Goal: Task Accomplishment & Management: Manage account settings

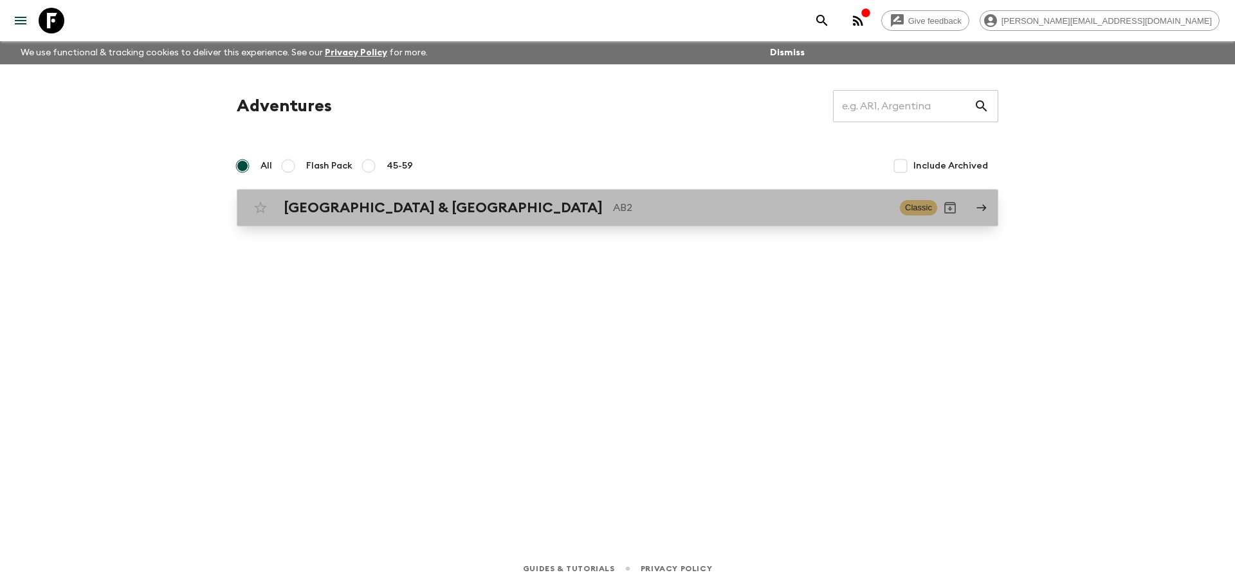
click at [452, 197] on div "Argentina & [GEOGRAPHIC_DATA] AB2 Classic" at bounding box center [592, 208] width 689 height 26
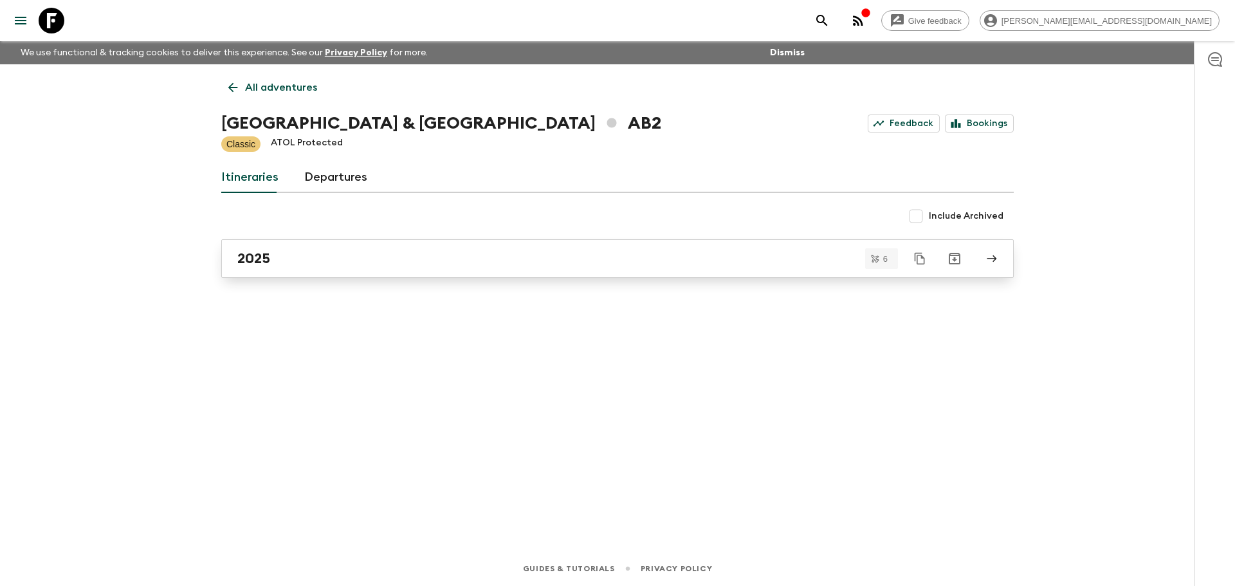
click at [322, 248] on link "2025" at bounding box center [617, 258] width 792 height 39
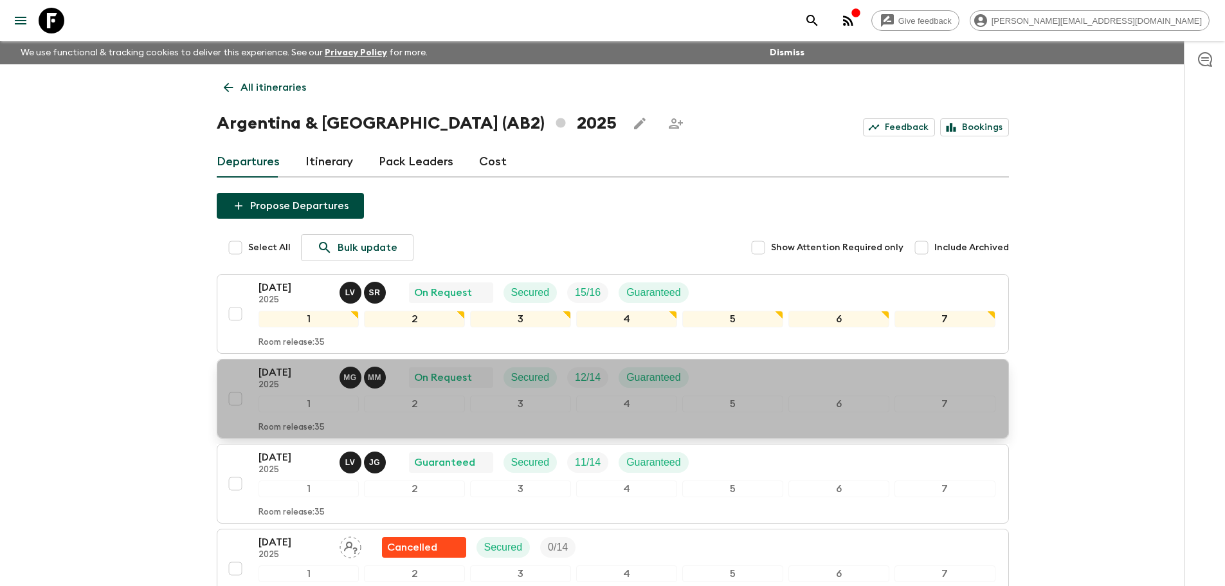
click at [796, 375] on div "[DATE] 2025 M G M M On Request Secured 12 / 14 Guaranteed" at bounding box center [627, 378] width 737 height 26
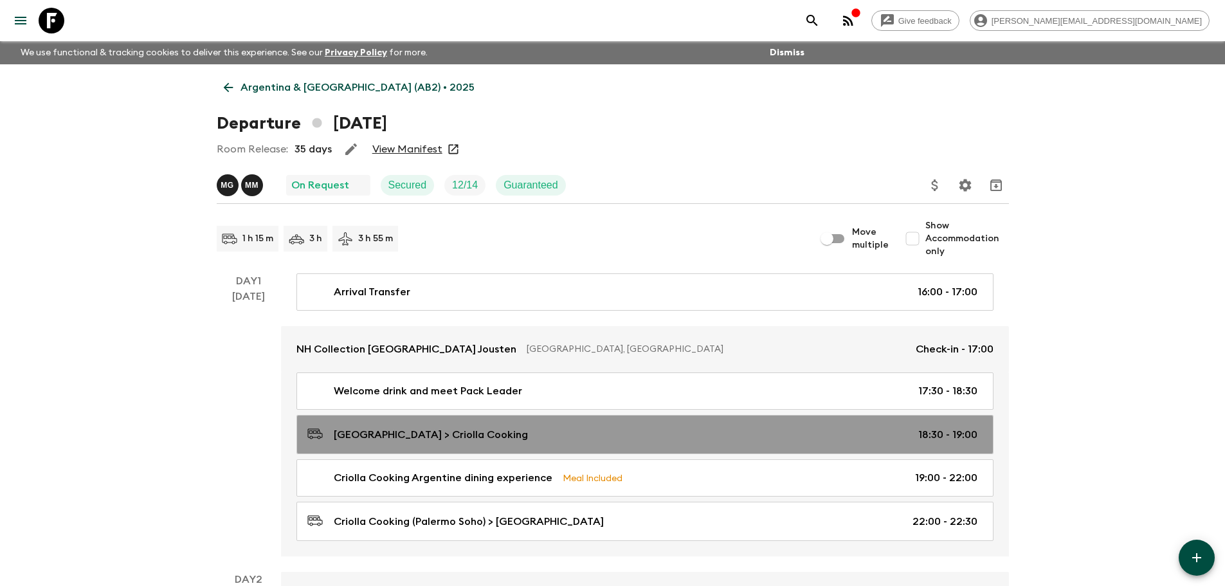
click at [538, 435] on div "Buenos Aires Hotel > Criolla Cooking 18:30 - 19:00" at bounding box center [642, 434] width 670 height 17
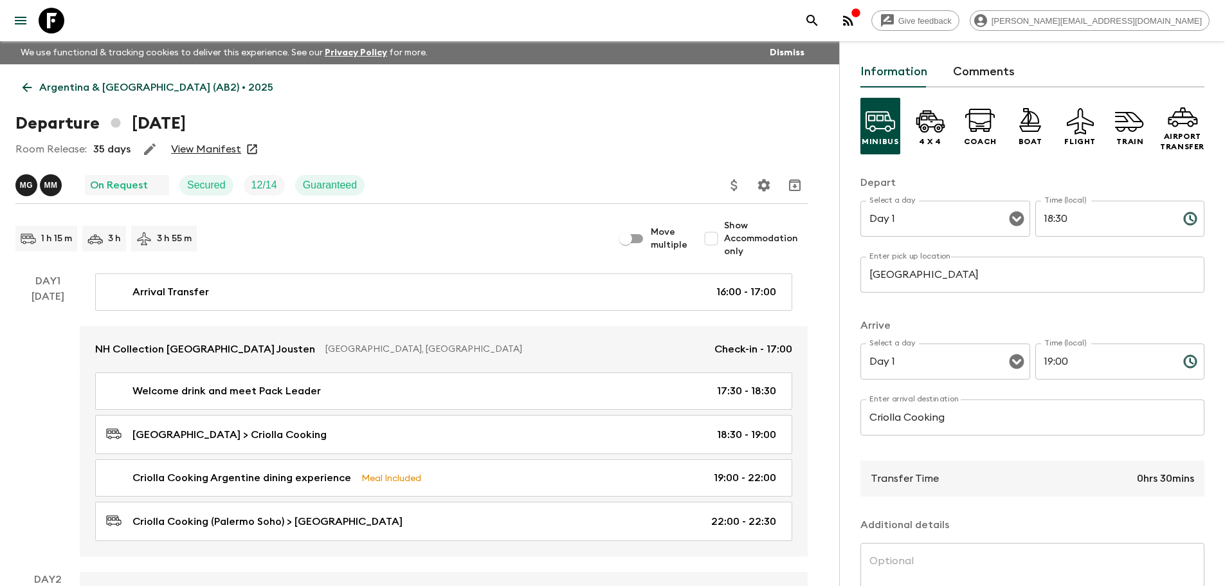
scroll to position [64, 0]
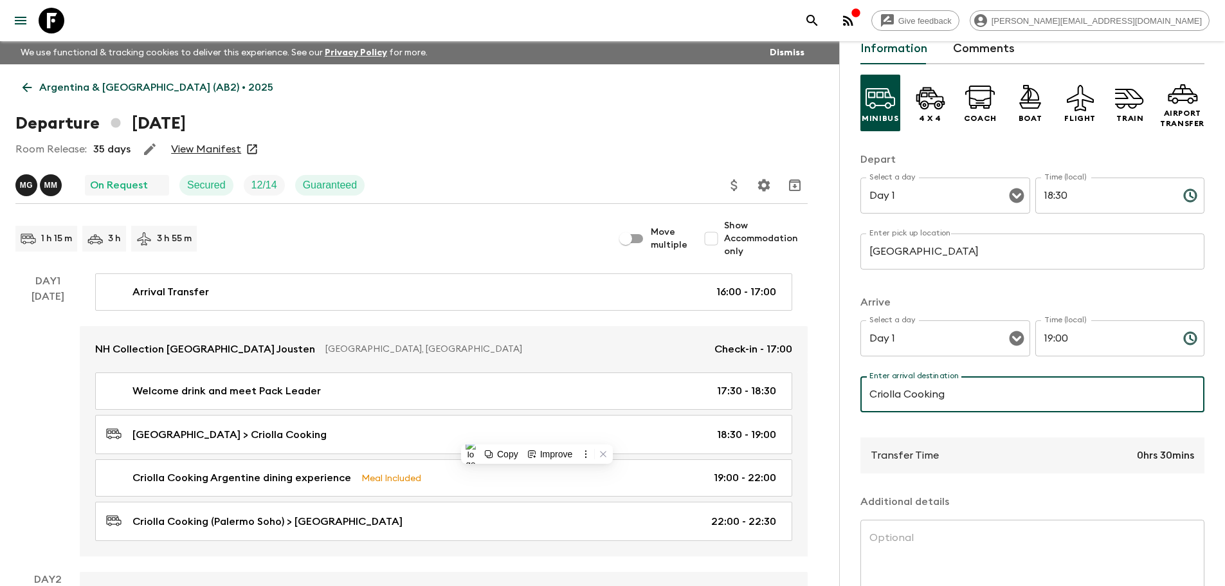
paste input "Eat Like a Local Experience"
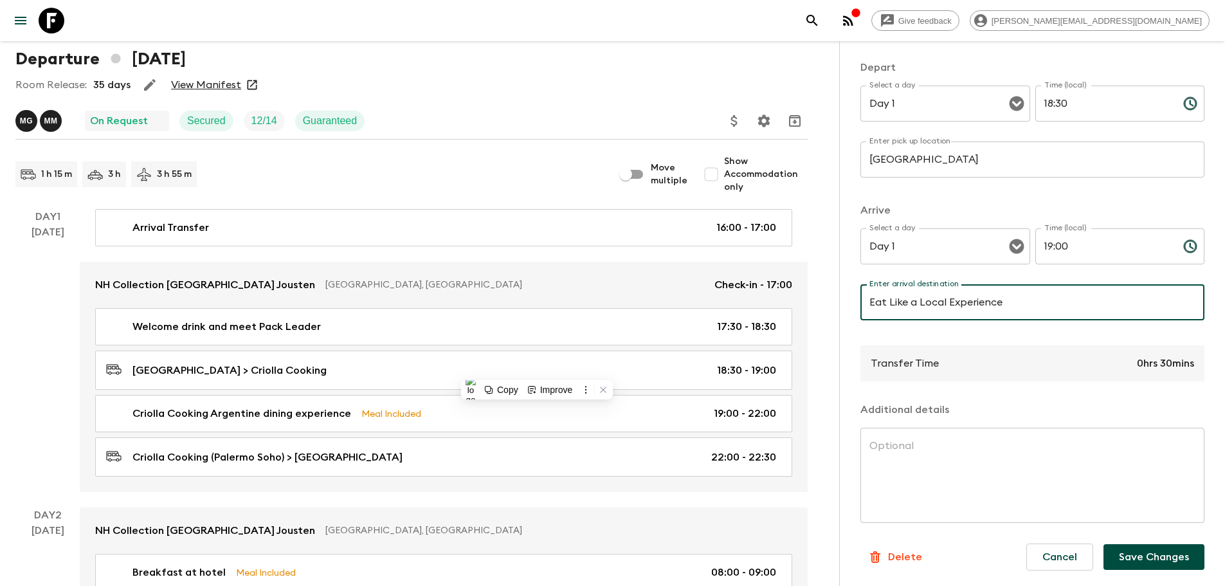
type input "Eat Like a Local Experience"
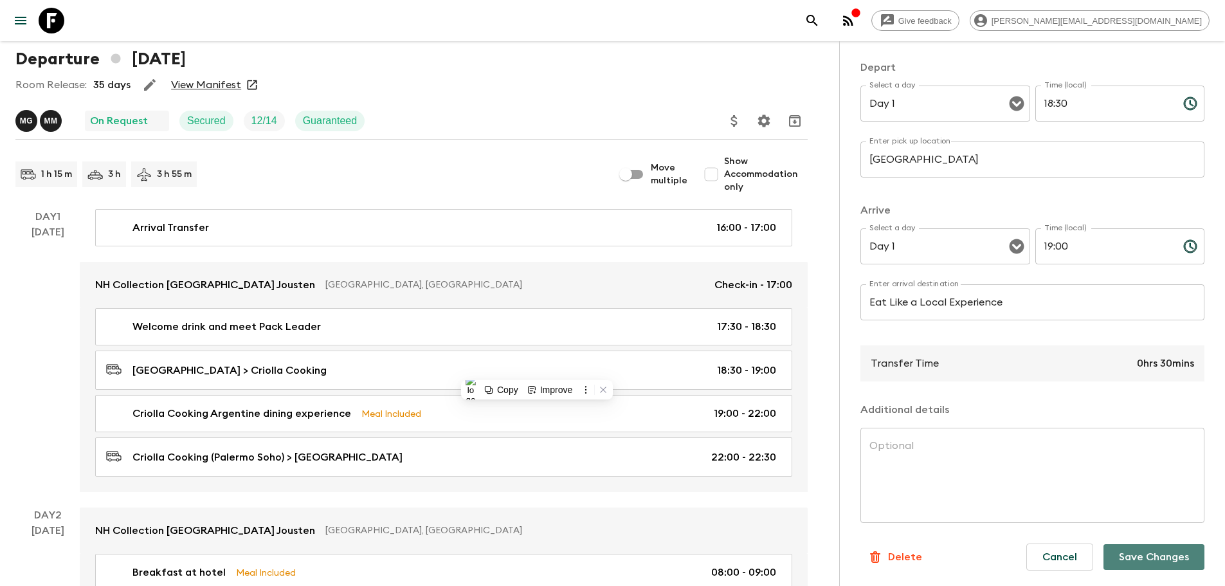
click at [1174, 555] on button "Save Changes" at bounding box center [1154, 557] width 101 height 26
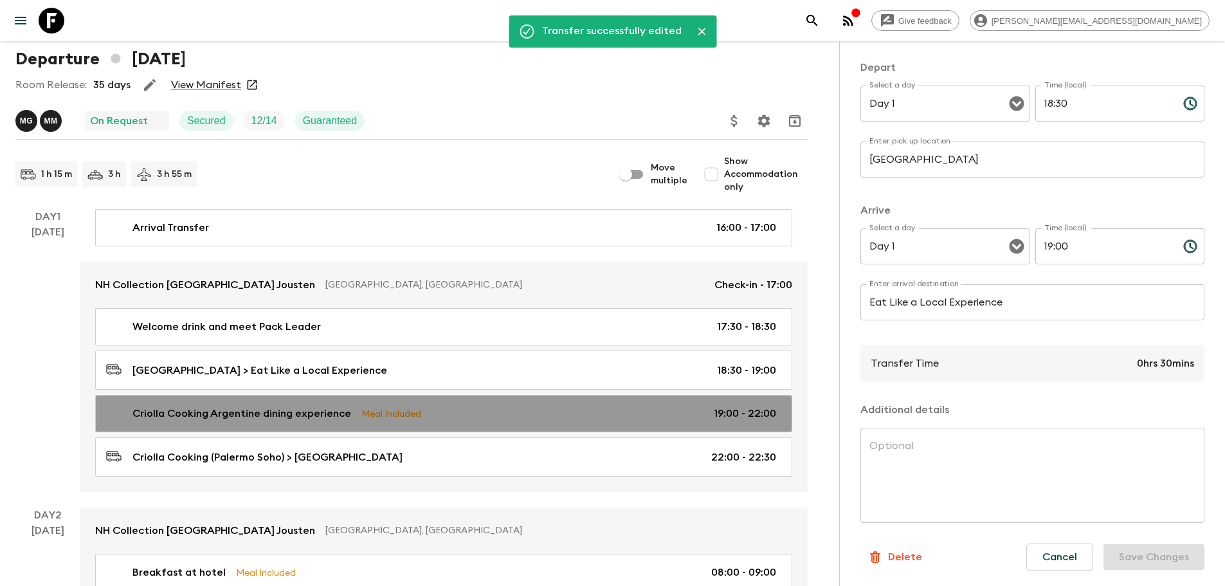
click at [381, 419] on p "Meal Included" at bounding box center [391, 413] width 60 height 14
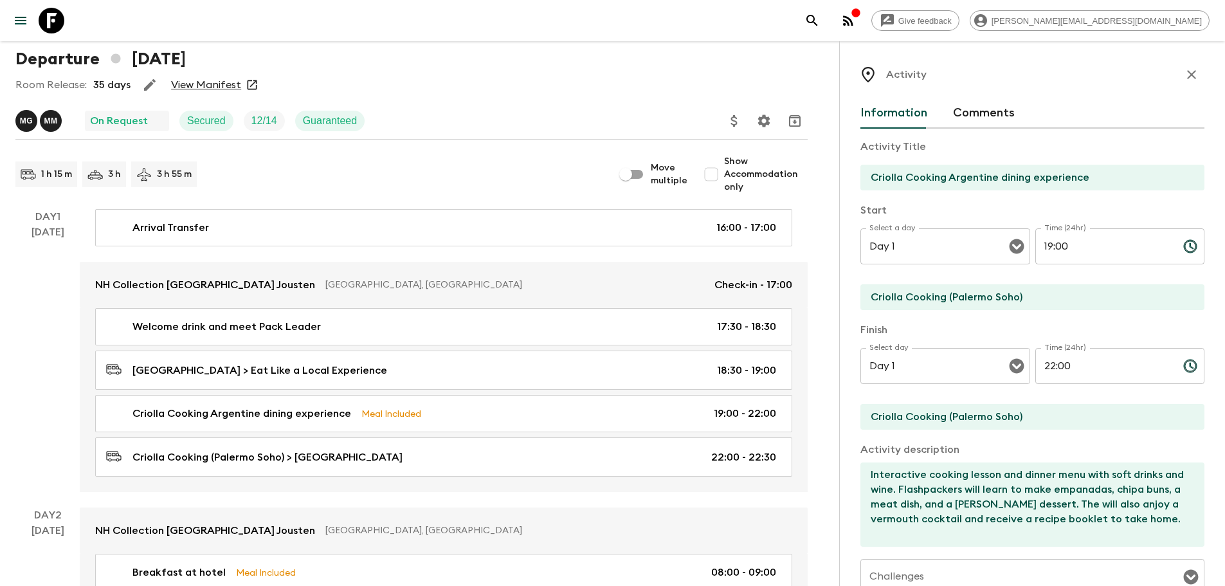
click at [1115, 184] on input "Criolla Cooking Argentine dining experience" at bounding box center [1028, 178] width 334 height 26
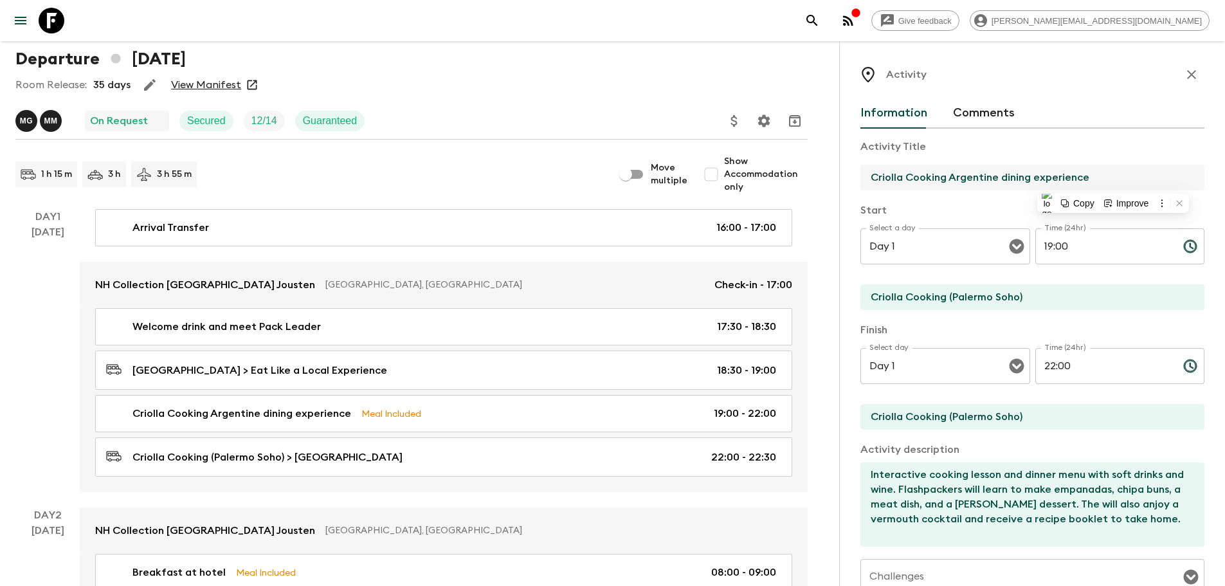
click at [1115, 184] on input "Criolla Cooking Argentine dining experience" at bounding box center [1028, 178] width 334 height 26
paste input "Eat Like a Local E"
type input "Eat Like a Local Experience"
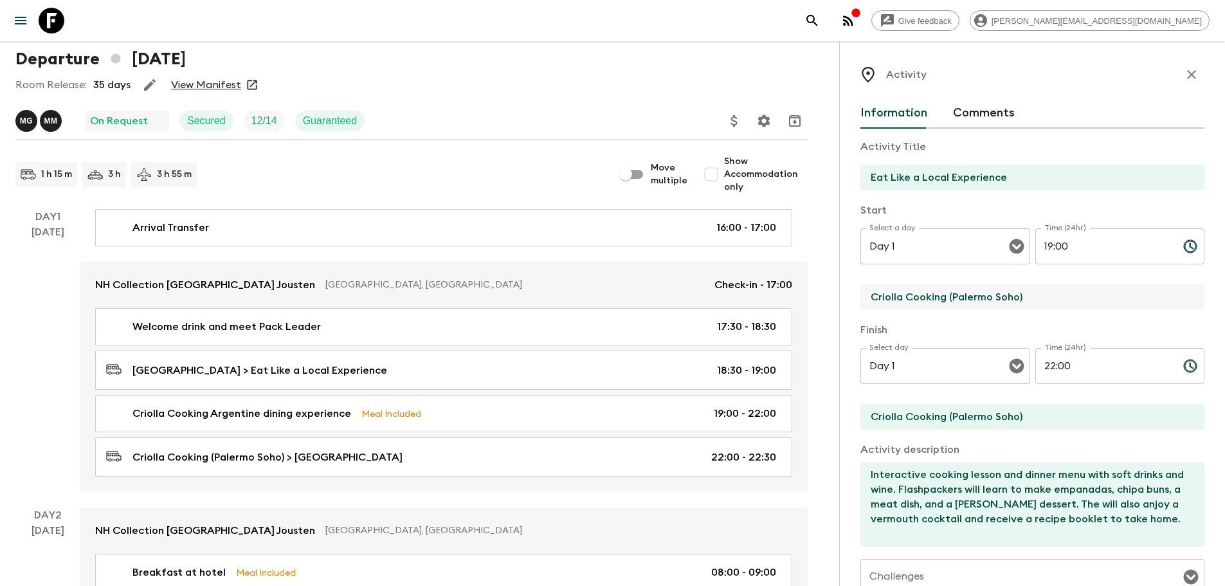
click at [1032, 302] on input "Criolla Cooking (Palermo Soho)" at bounding box center [1028, 297] width 334 height 26
paste input "Eat Like a Local Experience"
type input "Eat Like a Local Experience"
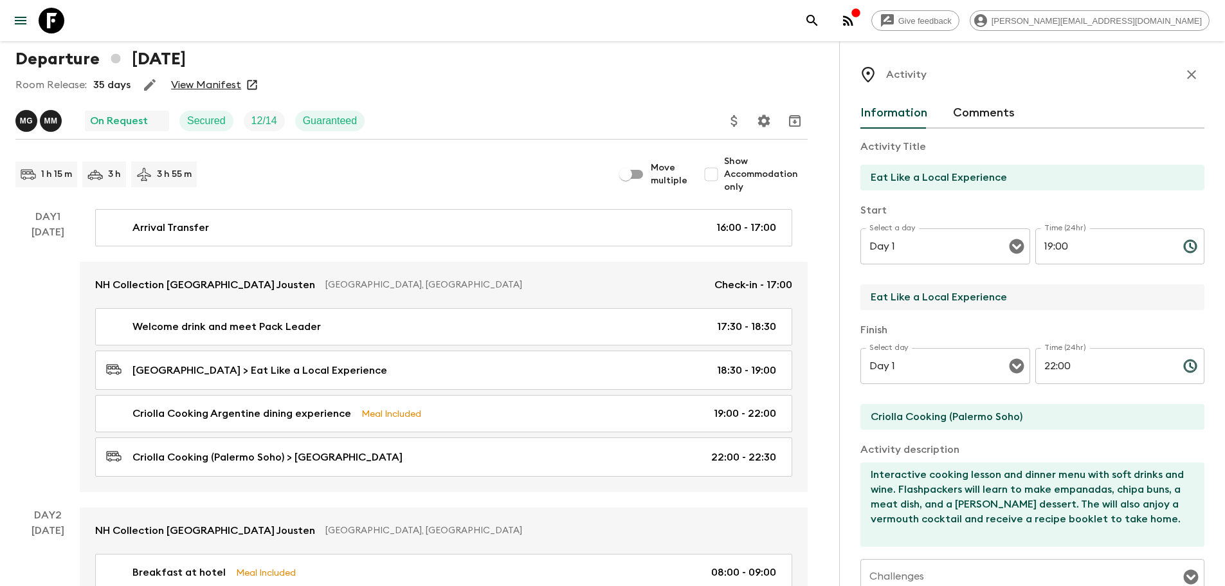
click at [1045, 408] on input "Criolla Cooking (Palermo Soho)" at bounding box center [1028, 417] width 334 height 26
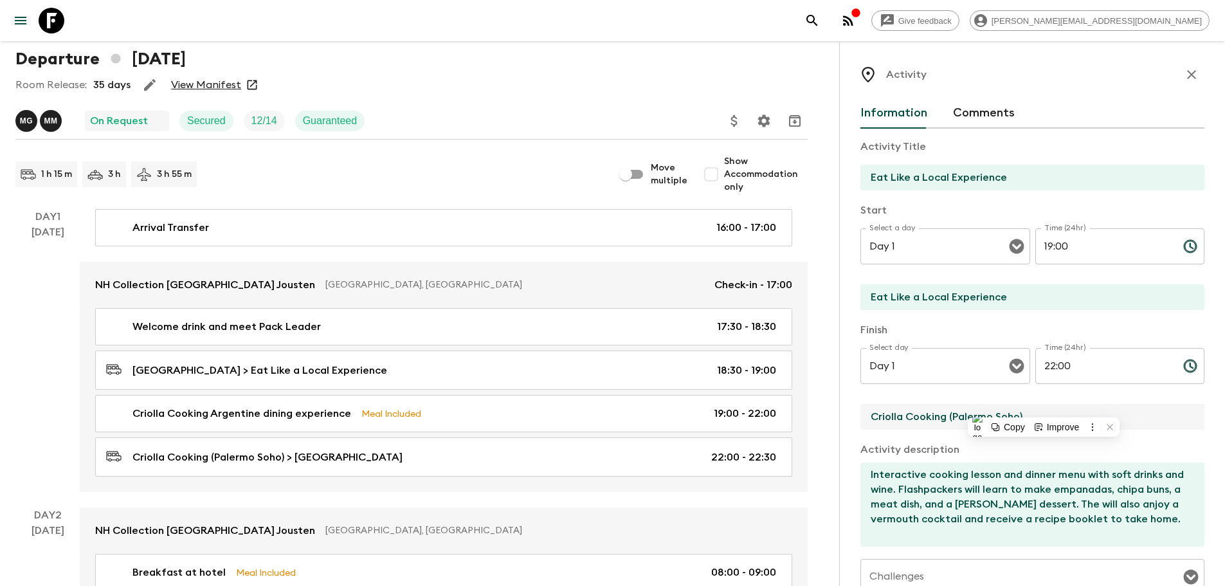
click at [1045, 408] on input "Criolla Cooking (Palermo Soho)" at bounding box center [1028, 417] width 334 height 26
paste input "Eat Like a Local Experience"
type input "Eat Like a Local Experience"
click at [1057, 496] on textarea "Interactive cooking lesson and dinner menu with soft drinks and wine. Flashpack…" at bounding box center [1028, 504] width 334 height 84
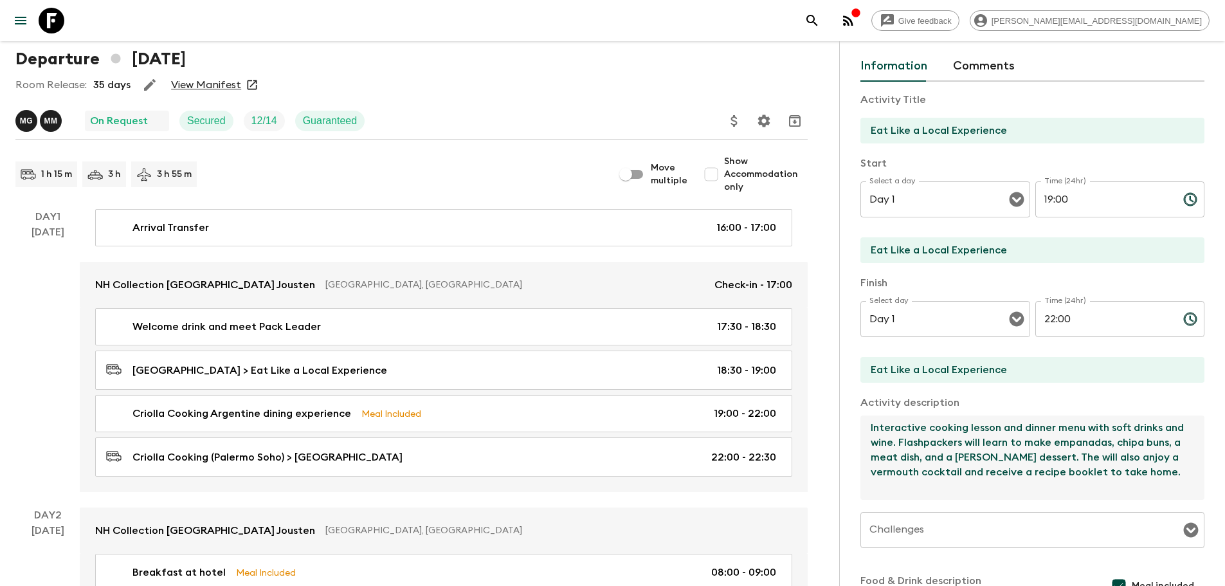
scroll to position [129, 0]
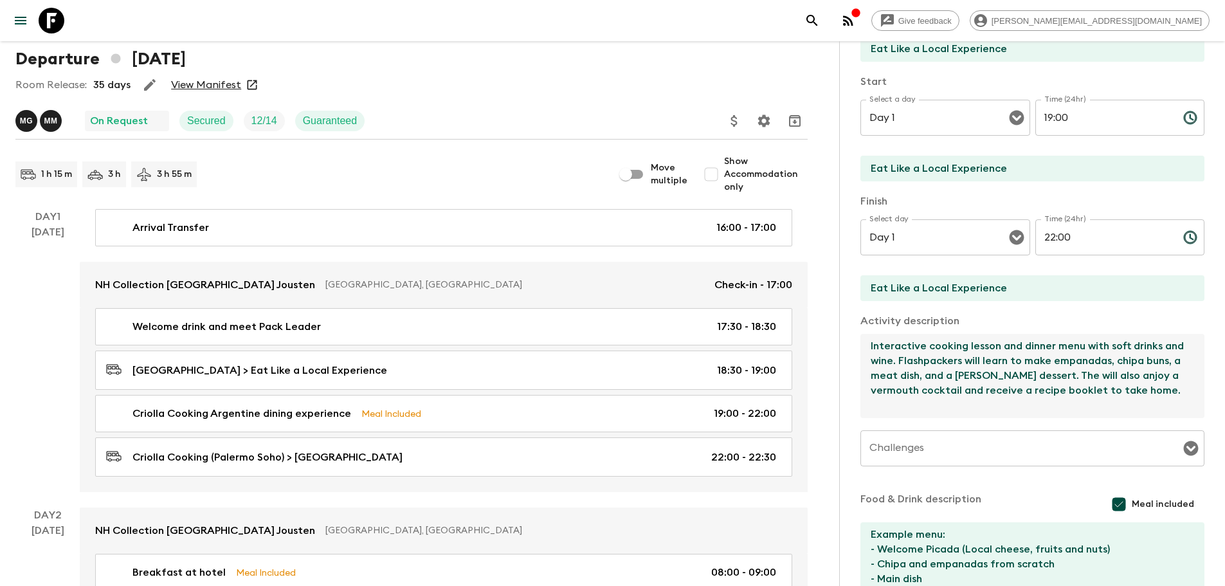
drag, startPoint x: 926, startPoint y: 409, endPoint x: 841, endPoint y: 336, distance: 112.3
click at [841, 336] on div "Activity Information Comments Activity Title Eat Like a Local Experience Start …" at bounding box center [1032, 334] width 386 height 586
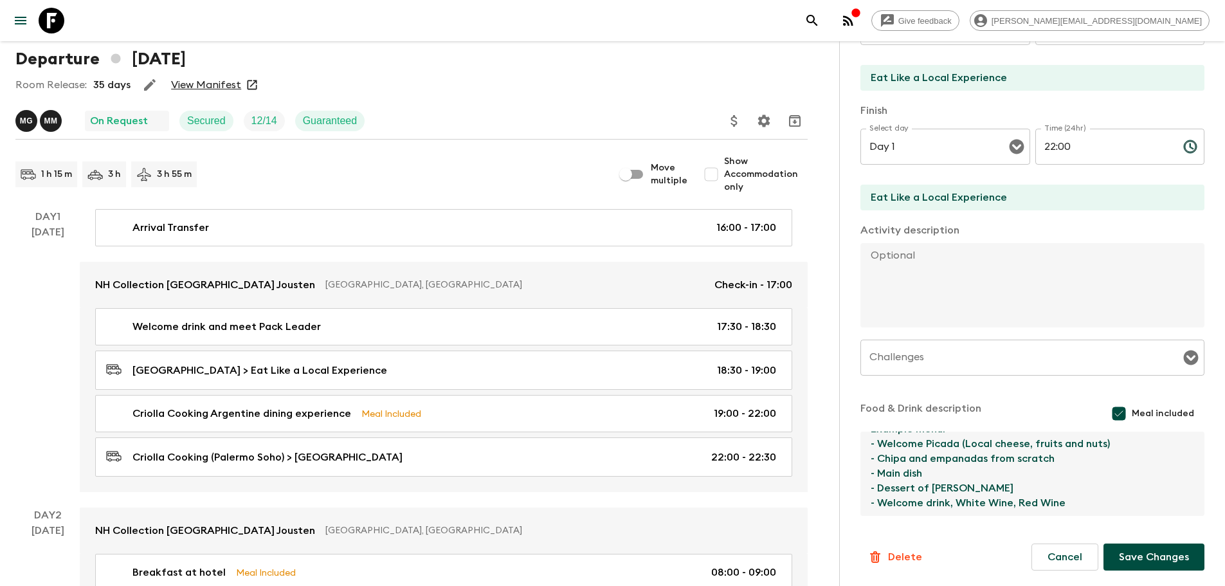
scroll to position [0, 0]
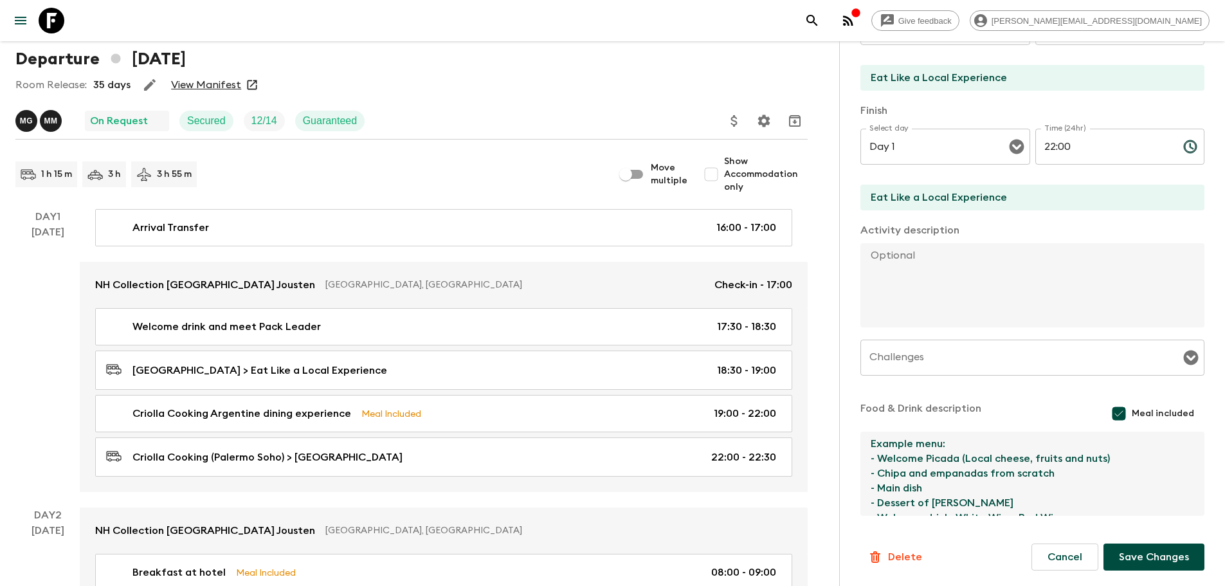
drag, startPoint x: 1081, startPoint y: 506, endPoint x: 849, endPoint y: 420, distance: 247.7
click at [849, 420] on div "Activity Information Comments Activity Title Eat Like a Local Experience Start …" at bounding box center [1032, 334] width 386 height 586
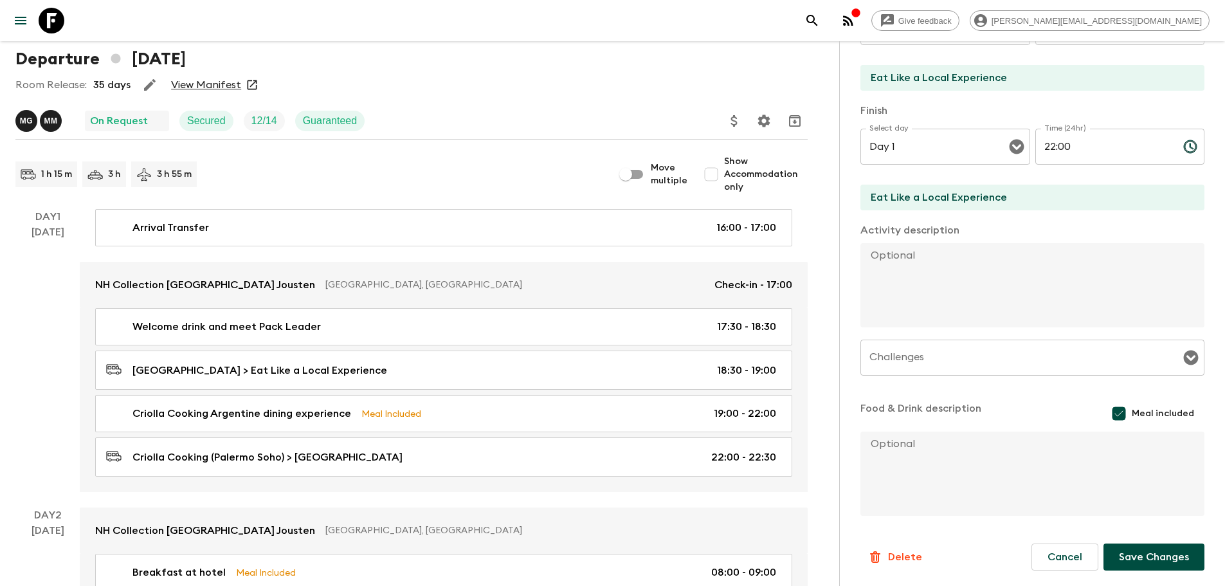
click at [1147, 556] on button "Save Changes" at bounding box center [1154, 556] width 101 height 27
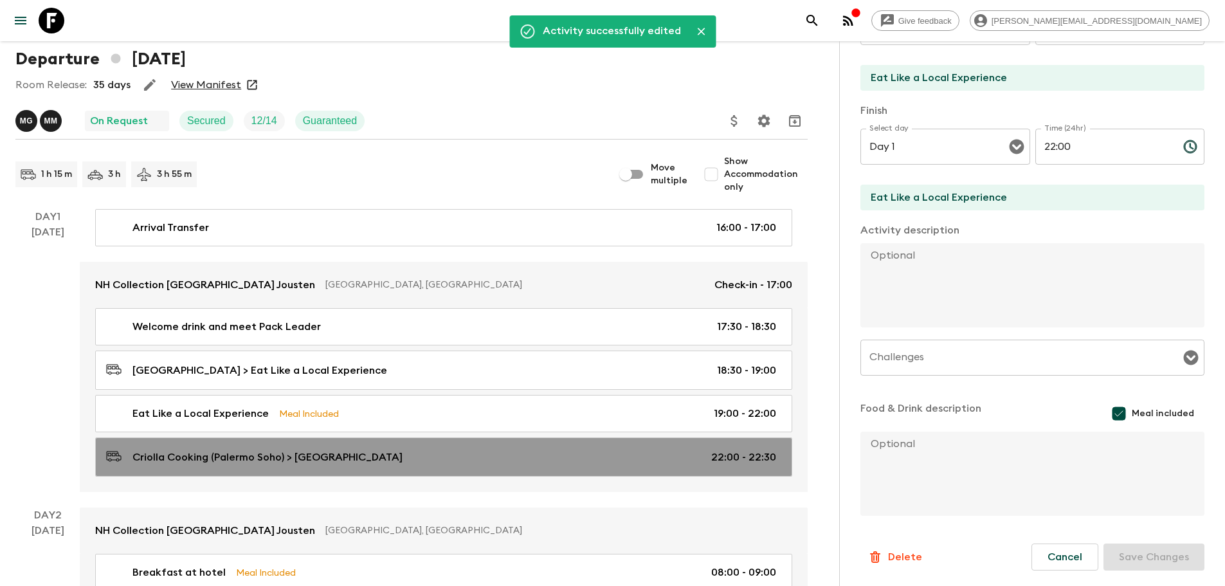
click at [314, 459] on p "Criolla Cooking (Palermo Soho) > [GEOGRAPHIC_DATA]" at bounding box center [267, 457] width 270 height 15
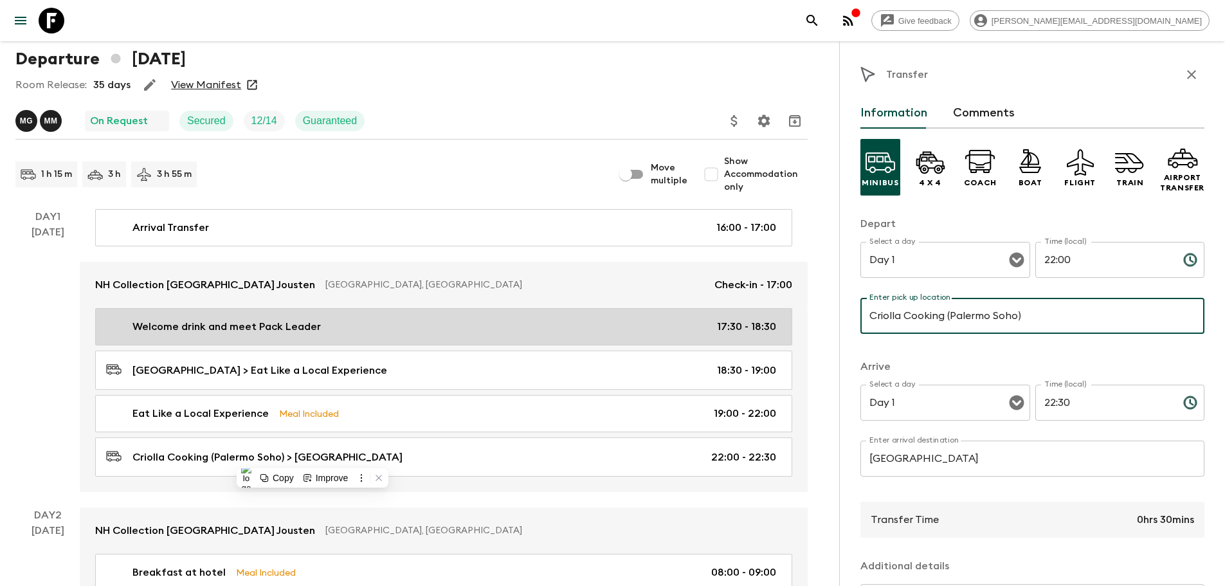
paste input "Eat Like a Local Experience"
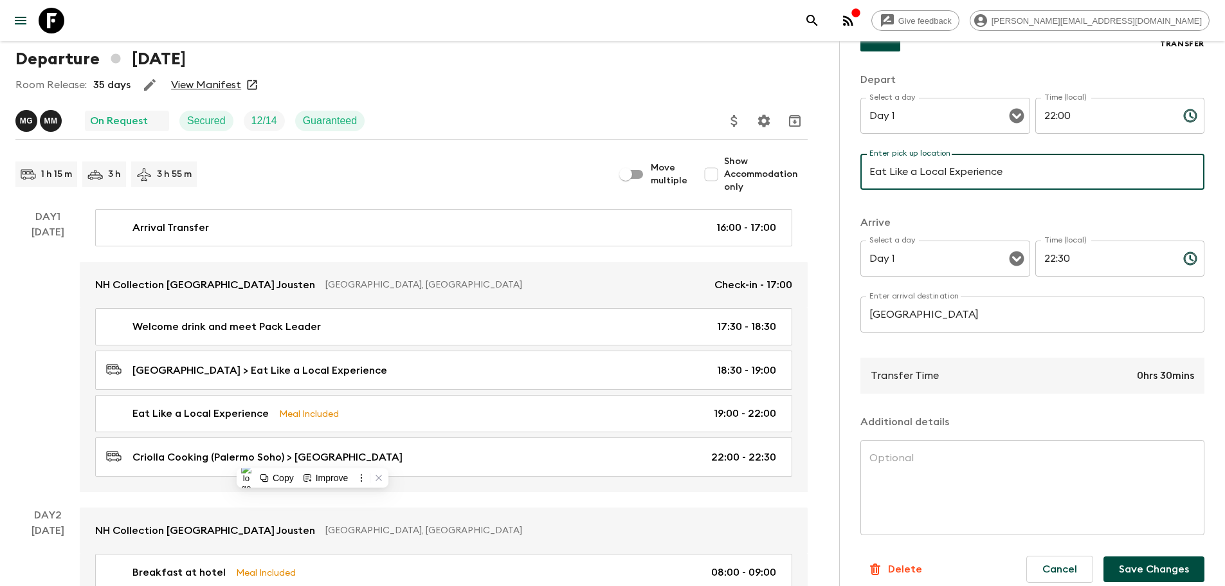
scroll to position [156, 0]
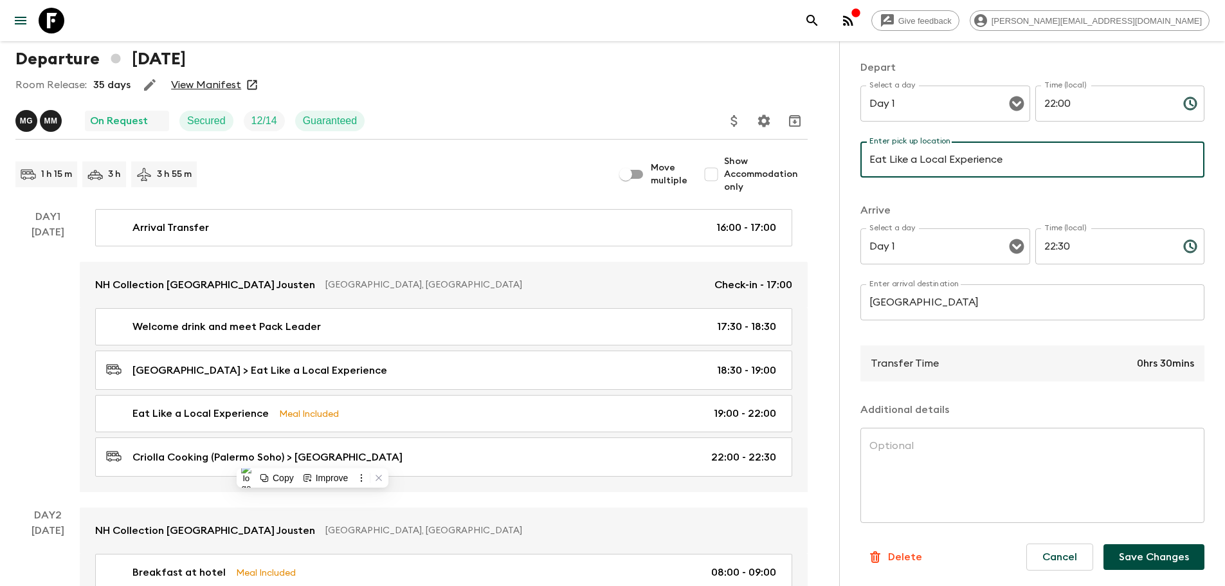
click at [1151, 556] on button "Save Changes" at bounding box center [1154, 557] width 101 height 26
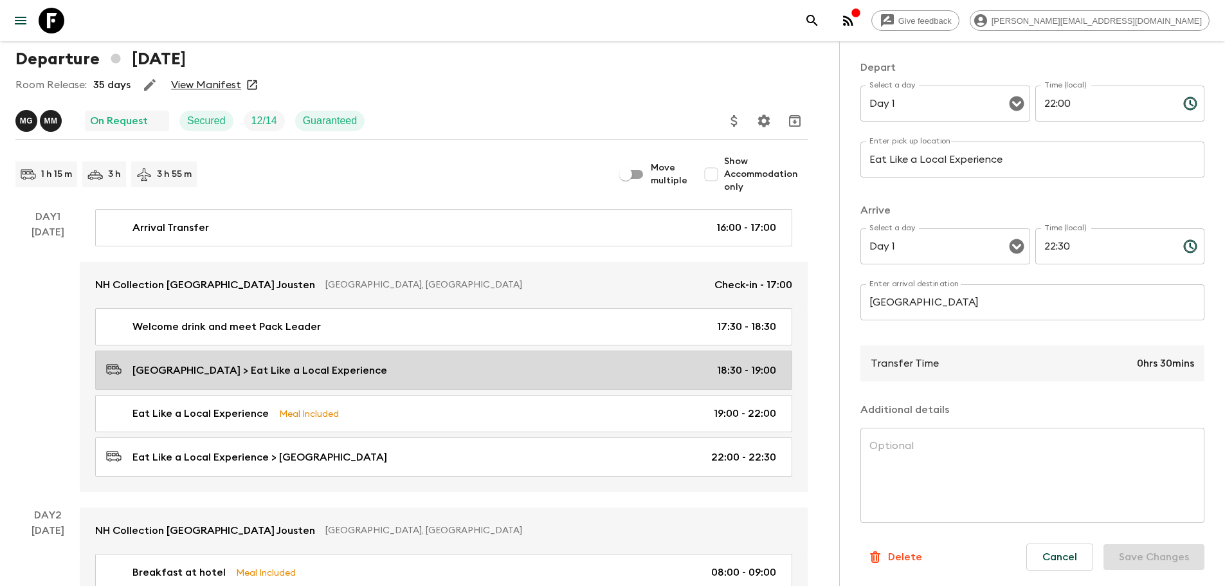
click at [332, 378] on div "Buenos Aires Hotel > Eat Like a Local Experience 18:30 - 19:00" at bounding box center [441, 369] width 670 height 17
type input "[GEOGRAPHIC_DATA]"
type input "Eat Like a Local Experience"
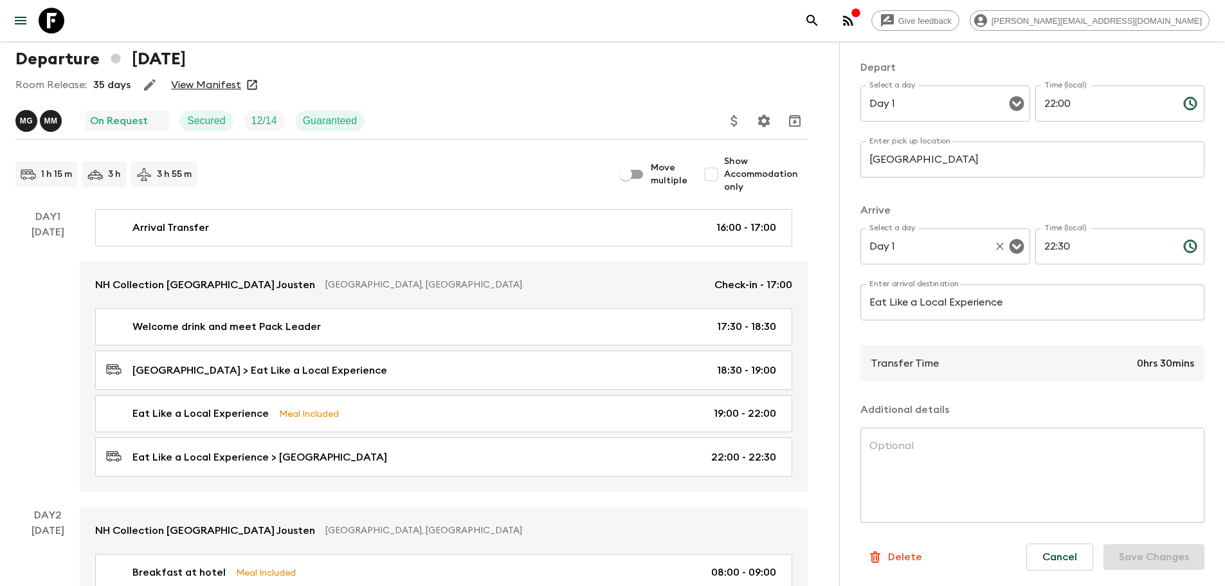
type input "18:30"
type input "19:00"
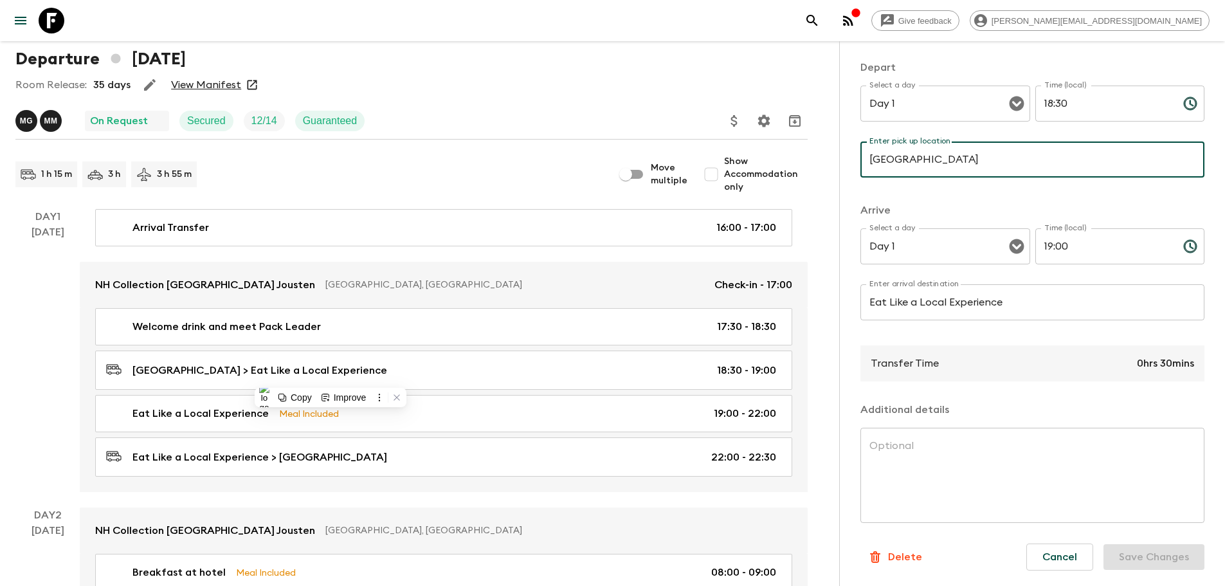
click at [996, 152] on input "[GEOGRAPHIC_DATA]" at bounding box center [1033, 160] width 344 height 36
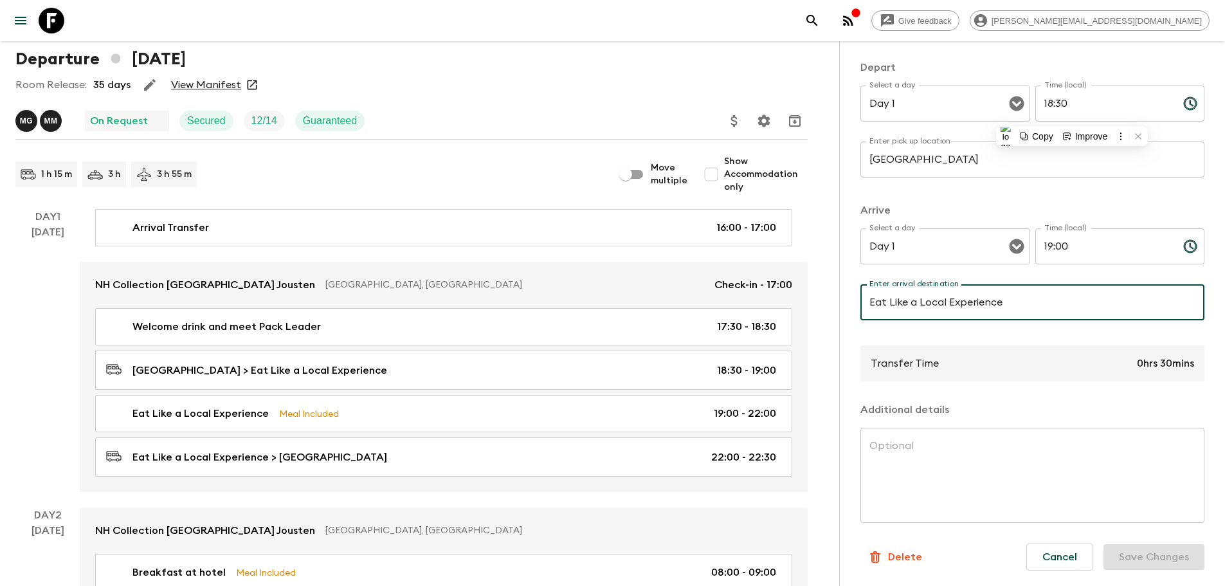
click at [1033, 307] on input "Eat Like a Local Experience" at bounding box center [1033, 302] width 344 height 36
paste input "Criolla Cooking"
type input "Criolla Cooking"
click at [1144, 549] on button "Save Changes" at bounding box center [1154, 557] width 101 height 26
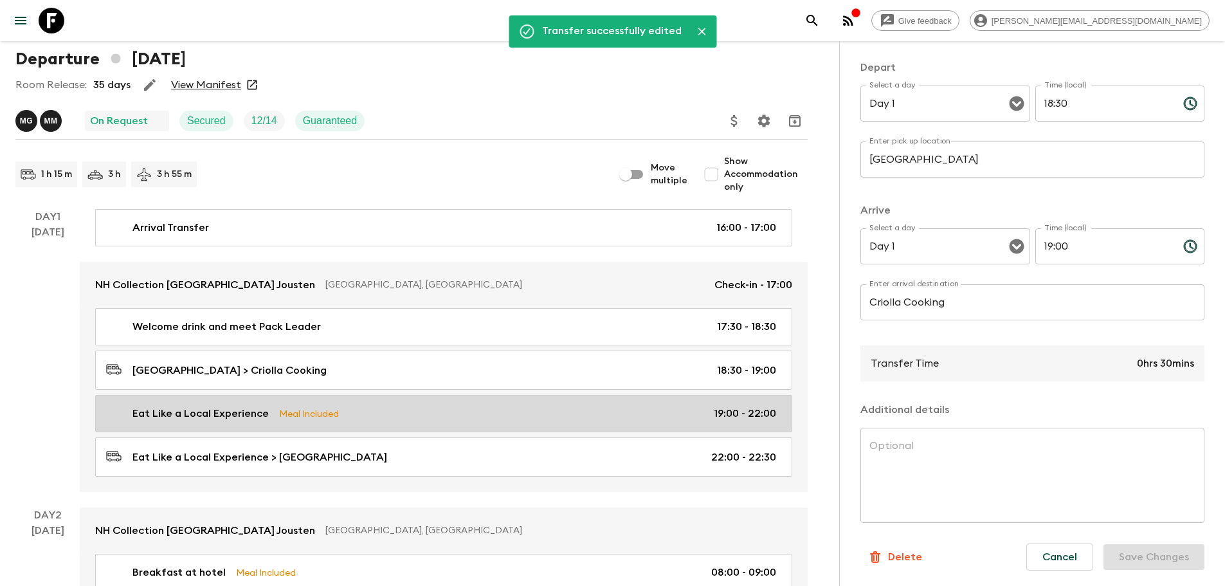
click at [384, 406] on div "Eat Like a Local Experience Meal Included 19:00 - 22:00" at bounding box center [441, 413] width 670 height 15
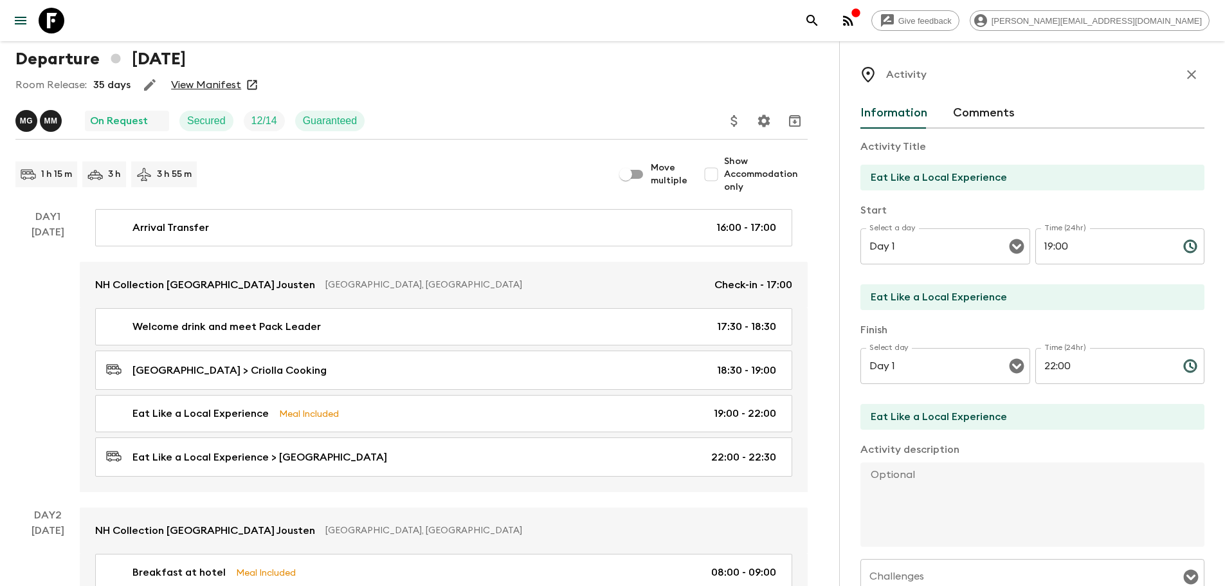
click at [1030, 176] on input "Eat Like a Local Experience" at bounding box center [1028, 178] width 334 height 26
paste input "Criolla Cooking"
click at [1028, 284] on input "Eat Like a Local Experience" at bounding box center [1028, 297] width 334 height 26
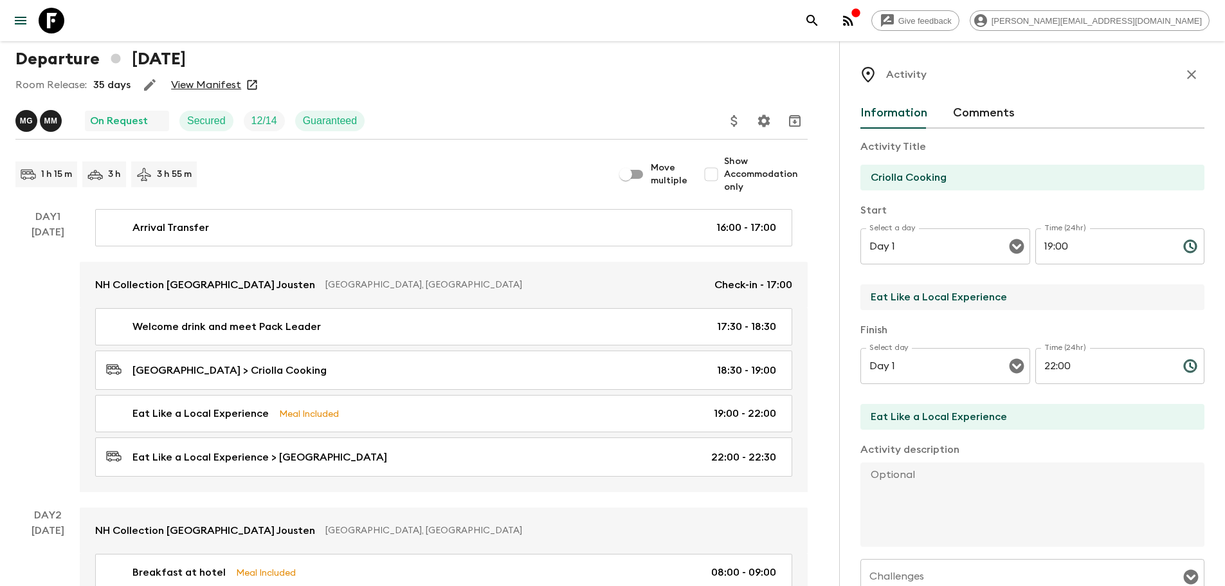
click at [1023, 295] on input "Eat Like a Local Experience" at bounding box center [1028, 297] width 334 height 26
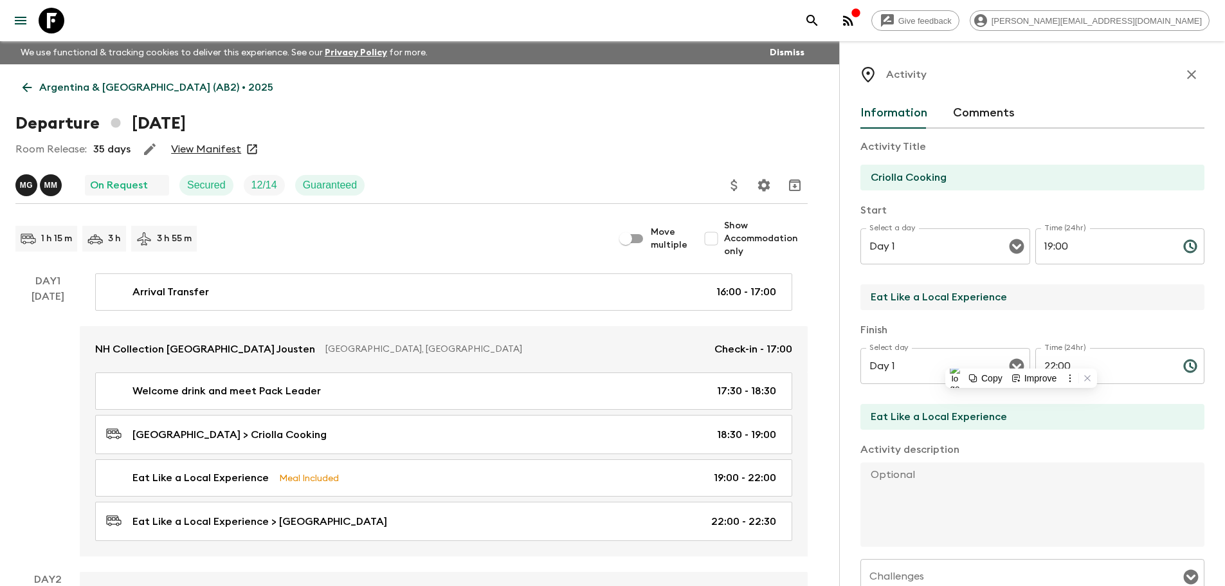
click at [961, 185] on input "Criolla Cooking" at bounding box center [1028, 178] width 334 height 26
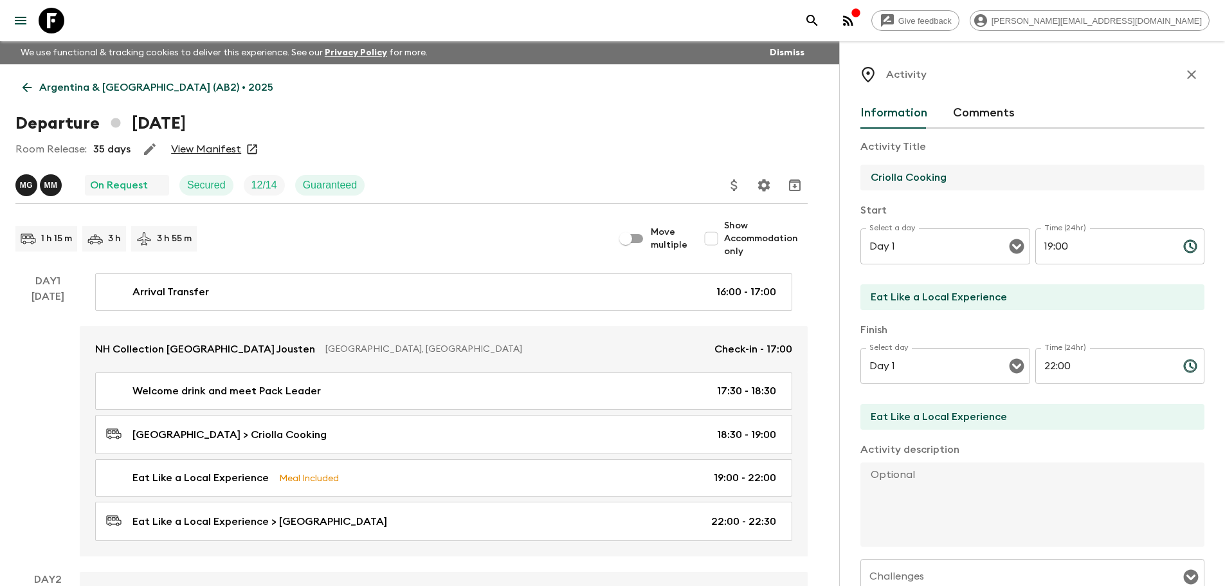
click at [961, 185] on input "Criolla Cooking" at bounding box center [1028, 178] width 334 height 26
paste input "Criolla Cooking Argentine dining experience"
type input "Criolla Cooking Argentine dining experience"
click at [939, 299] on input "Eat Like a Local Experience" at bounding box center [1028, 297] width 334 height 26
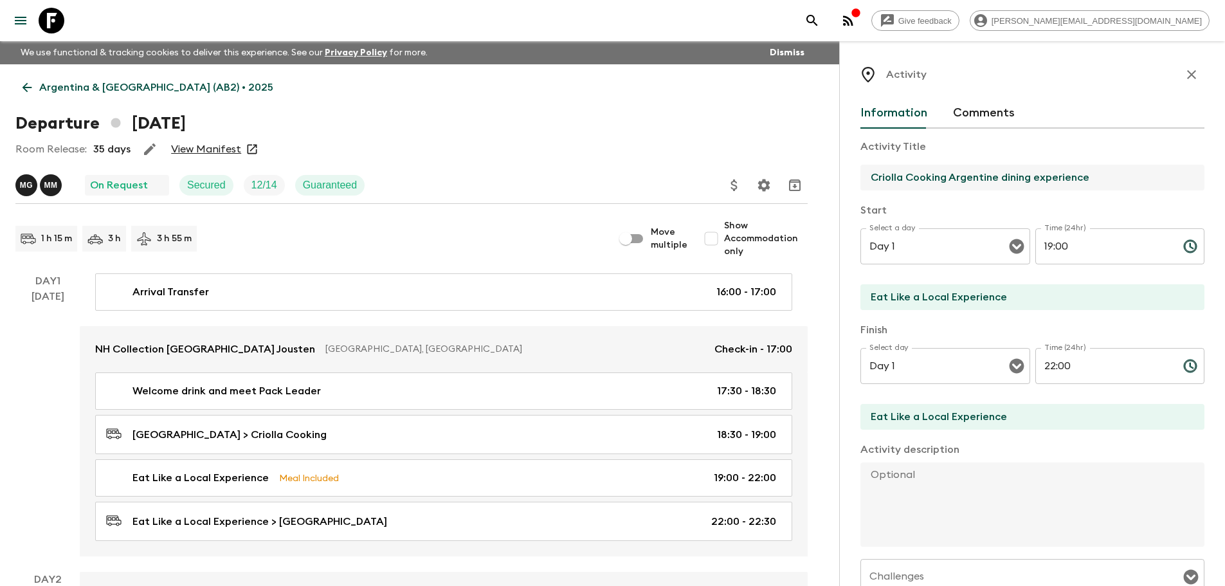
click at [939, 299] on input "Eat Like a Local Experience" at bounding box center [1028, 297] width 334 height 26
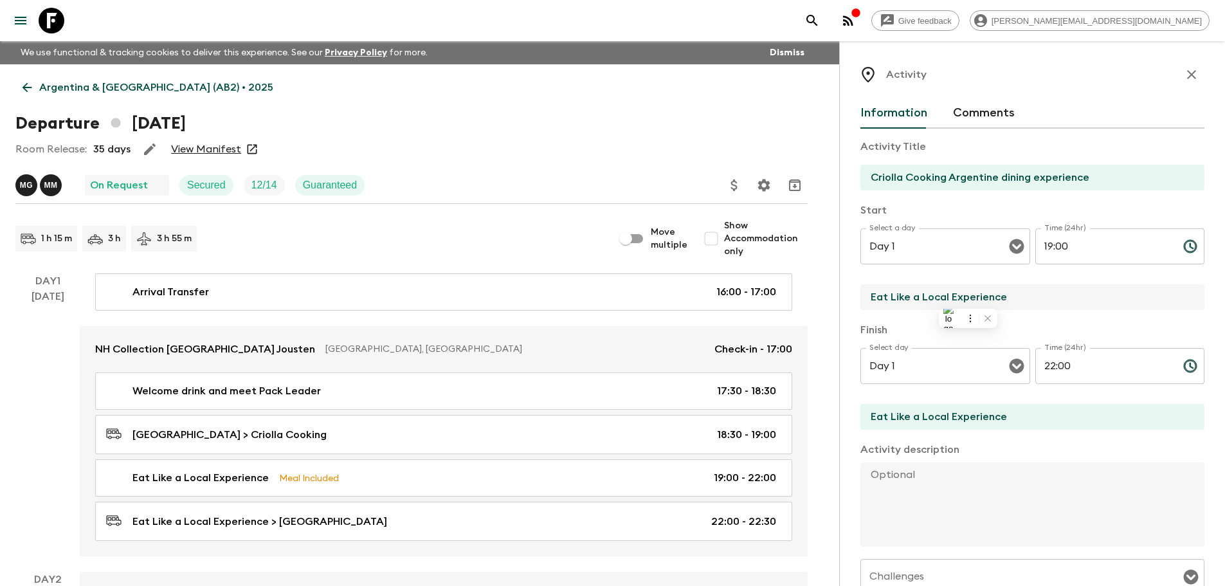
paste input "Criolla Cooking (Palermo Soho)"
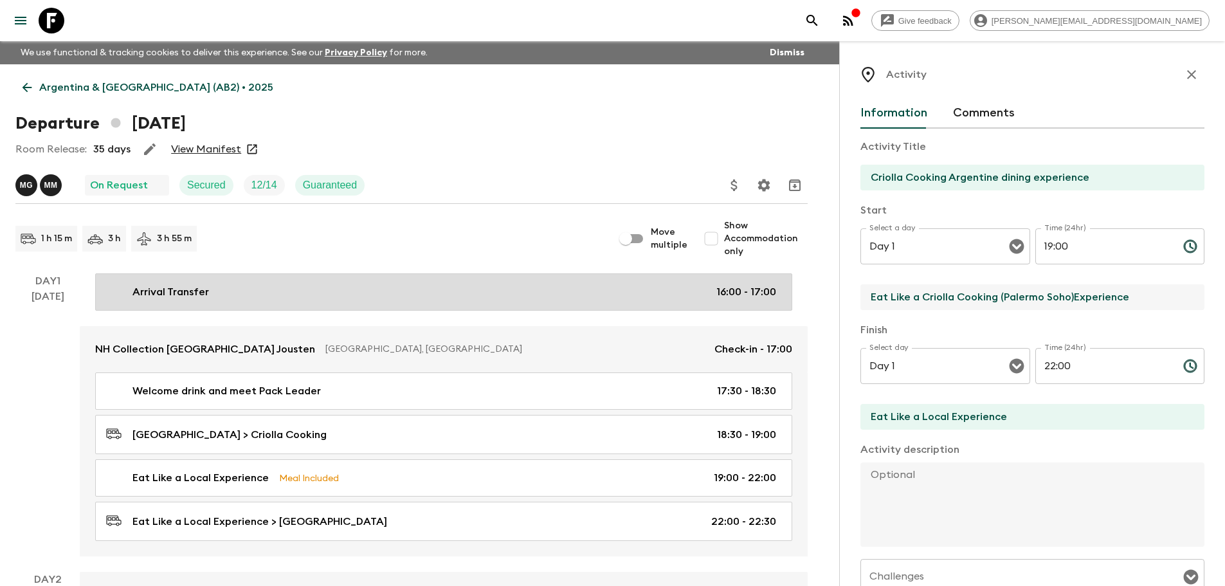
drag, startPoint x: 1165, startPoint y: 302, endPoint x: 744, endPoint y: 286, distance: 422.2
paste input "Criolla Cooking (Palermo Soho)"
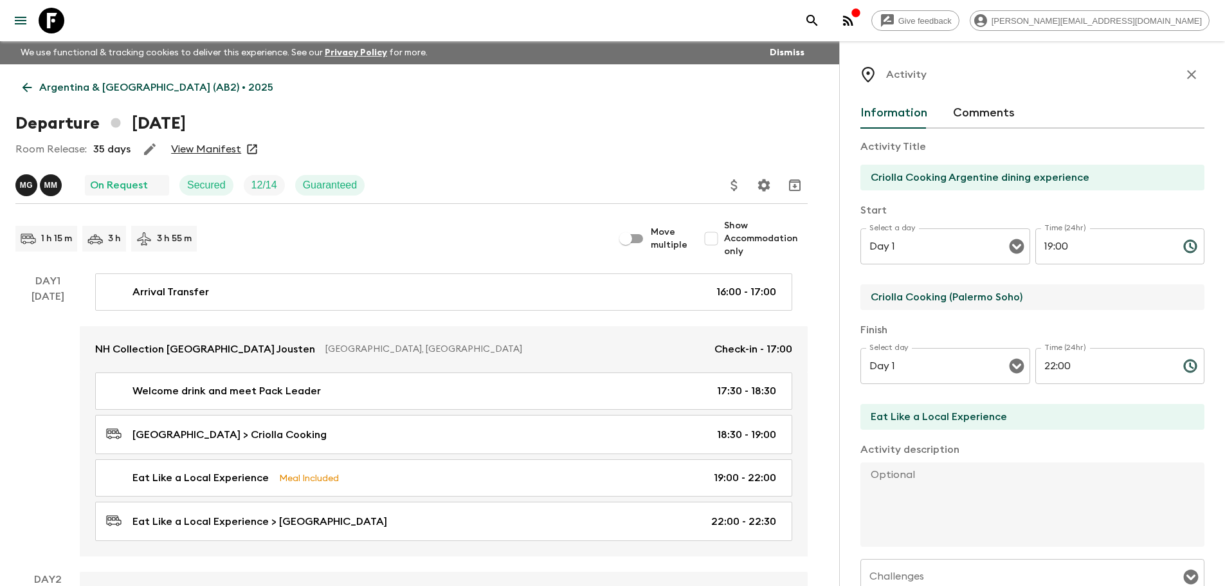
type input "Criolla Cooking (Palermo Soho)"
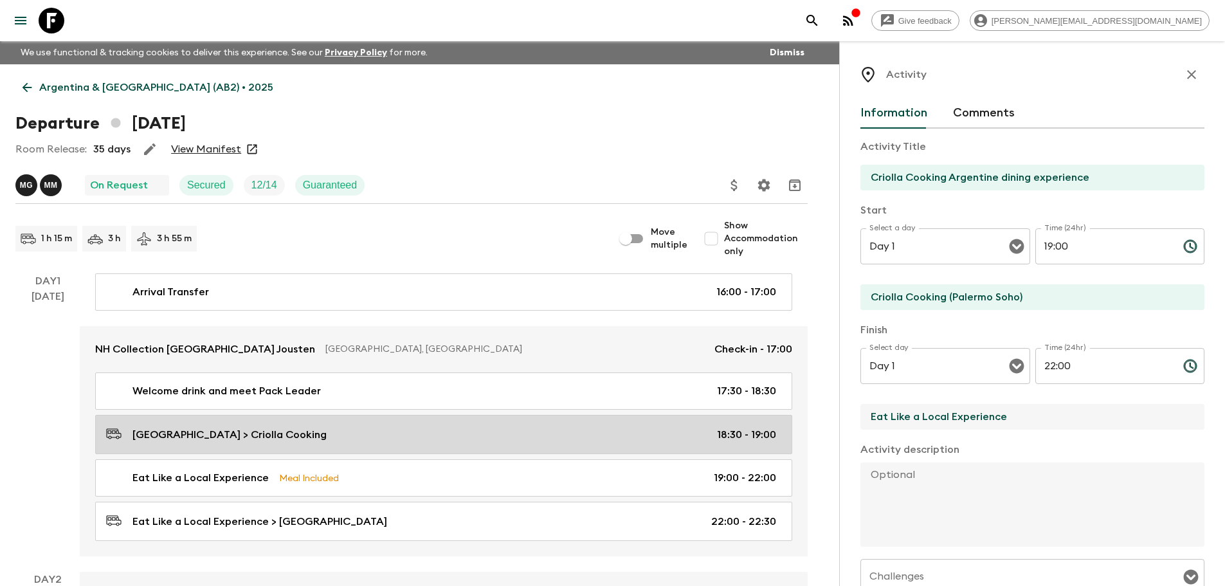
drag, startPoint x: 908, startPoint y: 418, endPoint x: 744, endPoint y: 418, distance: 164.0
paste input "Criolla Cooking (Palermo Soho)"
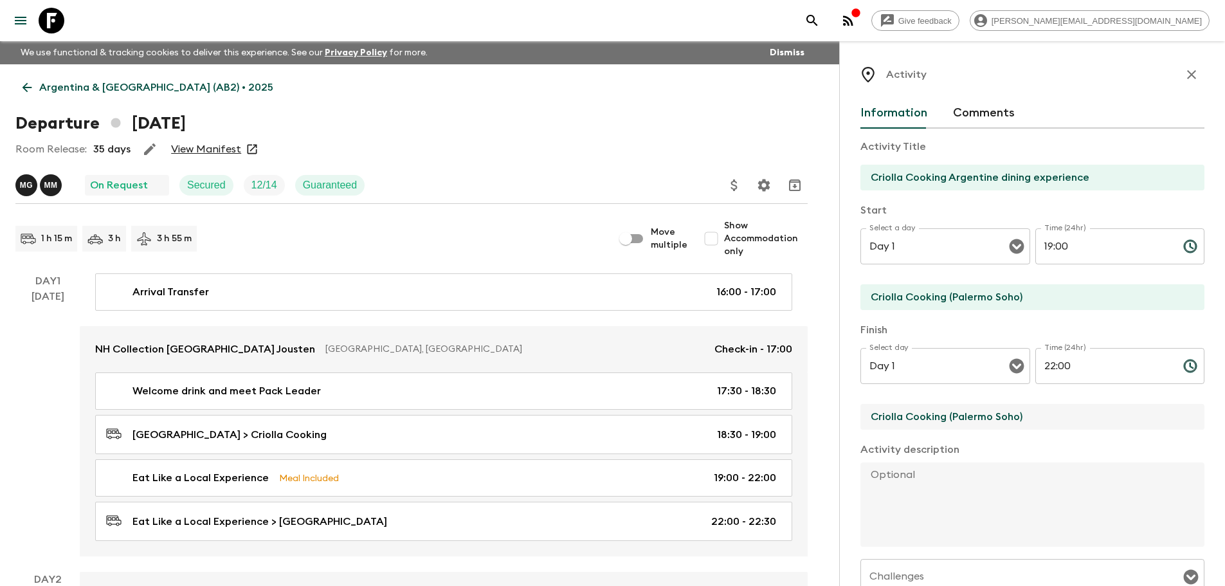
type input "Criolla Cooking (Palermo Soho)"
click at [932, 486] on textarea at bounding box center [1028, 504] width 334 height 84
paste textarea "Interactive cooking lesson and dinner menu with soft drinks and wine. Flashpack…"
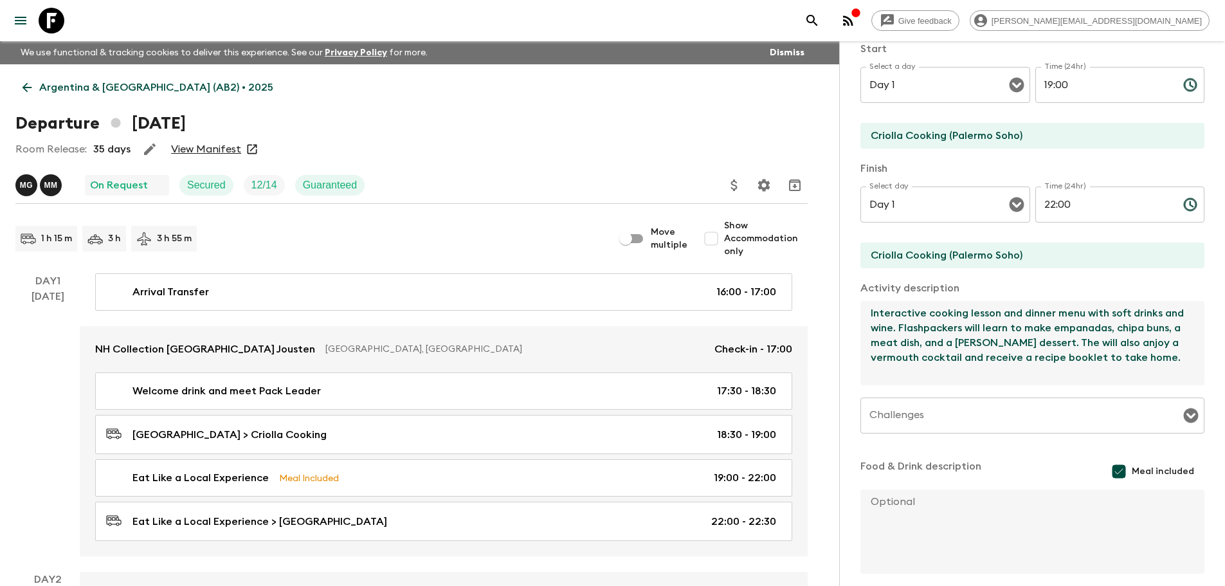
scroll to position [193, 0]
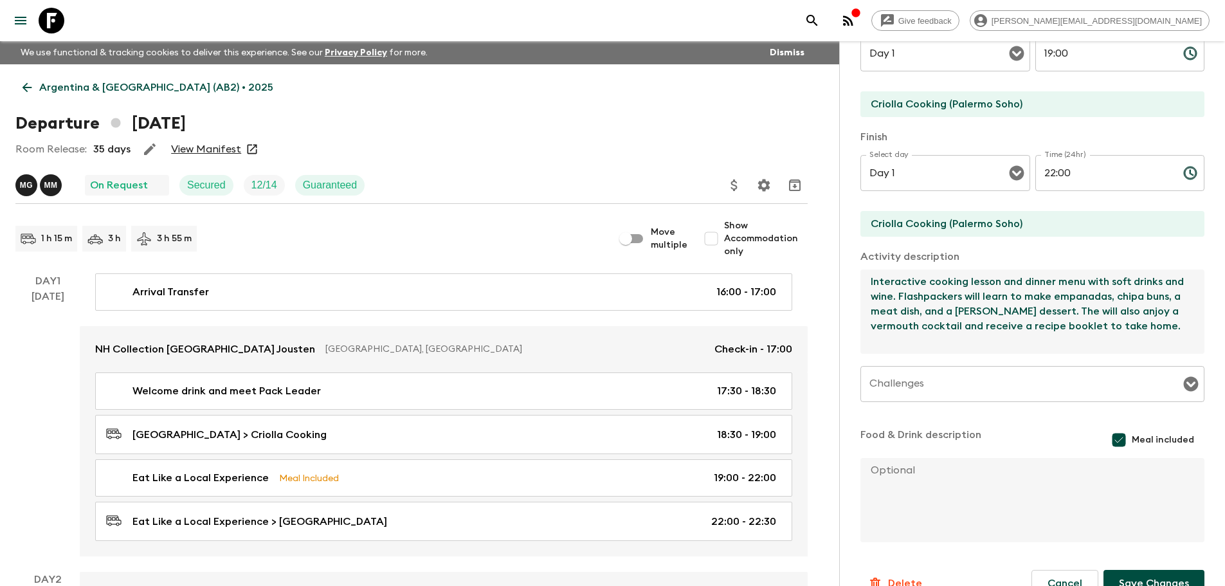
type textarea "Interactive cooking lesson and dinner menu with soft drinks and wine. Flashpack…"
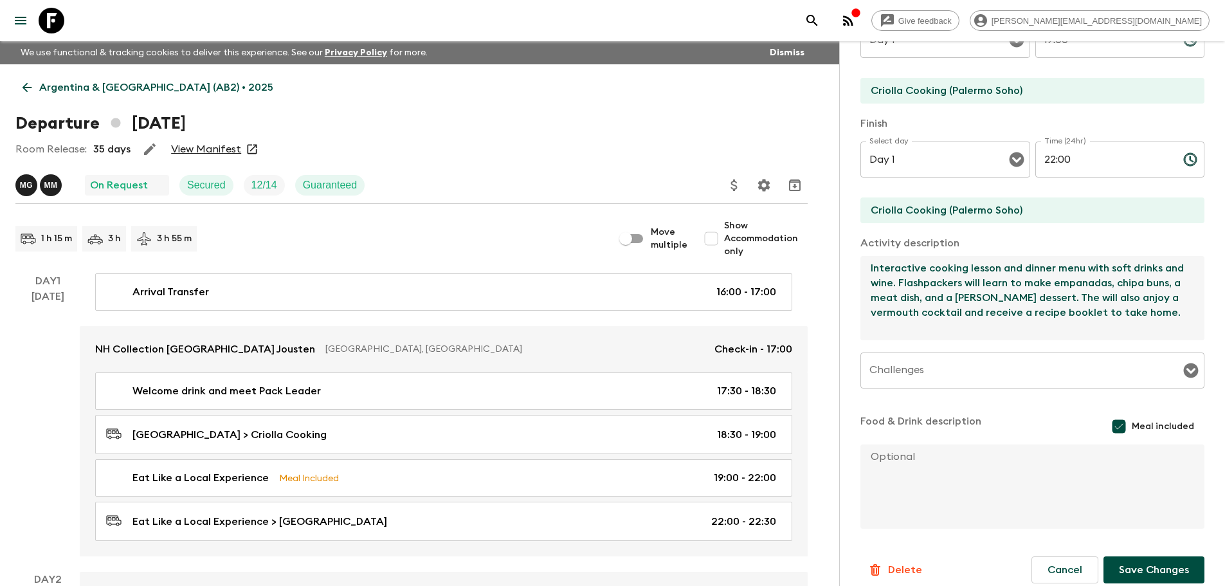
scroll to position [219, 0]
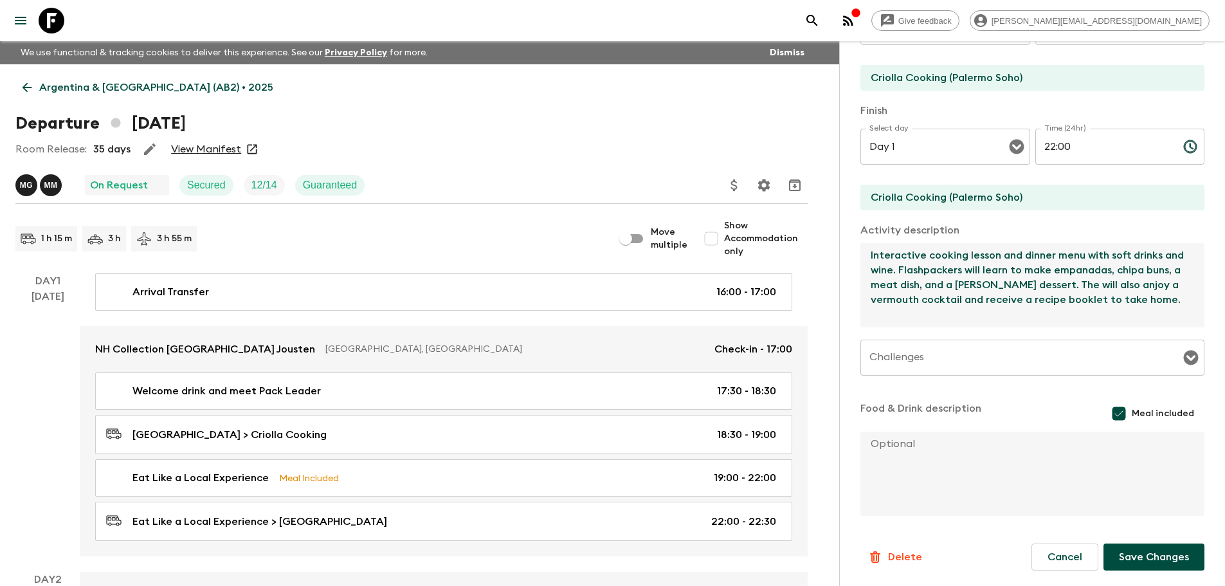
click at [954, 450] on textarea at bounding box center [1028, 474] width 334 height 84
paste textarea "Example menu: - Welcome Picada (Local cheese, fruits and nuts) - Chipa and empa…"
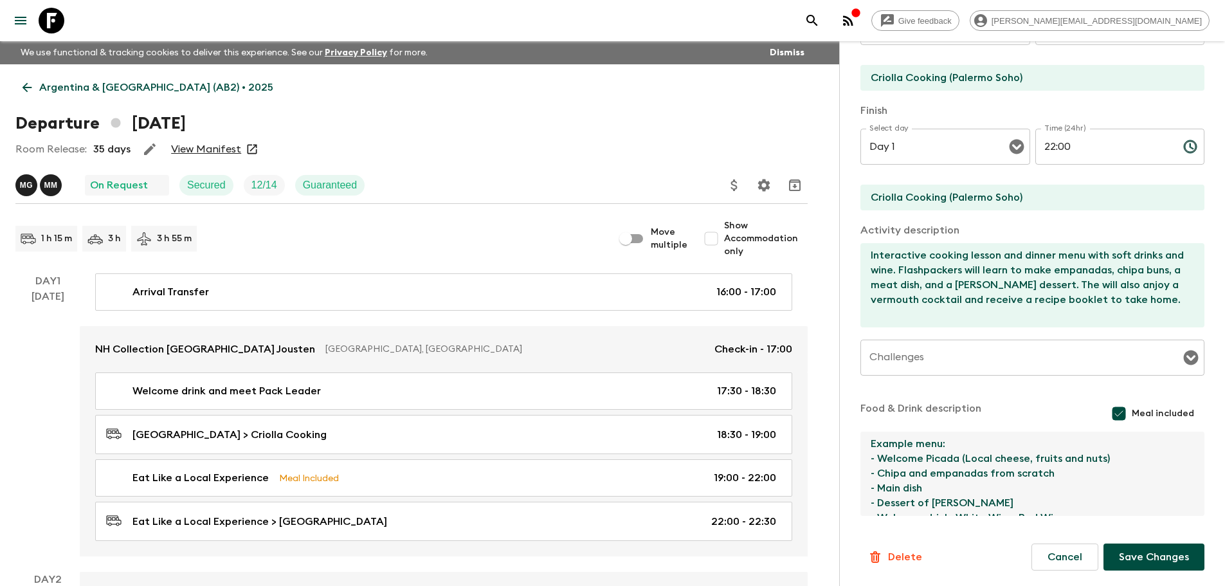
scroll to position [7, 0]
type textarea "Example menu: - Welcome Picada (Local cheese, fruits and nuts) - Chipa and empa…"
click at [1136, 560] on button "Save Changes" at bounding box center [1154, 556] width 101 height 27
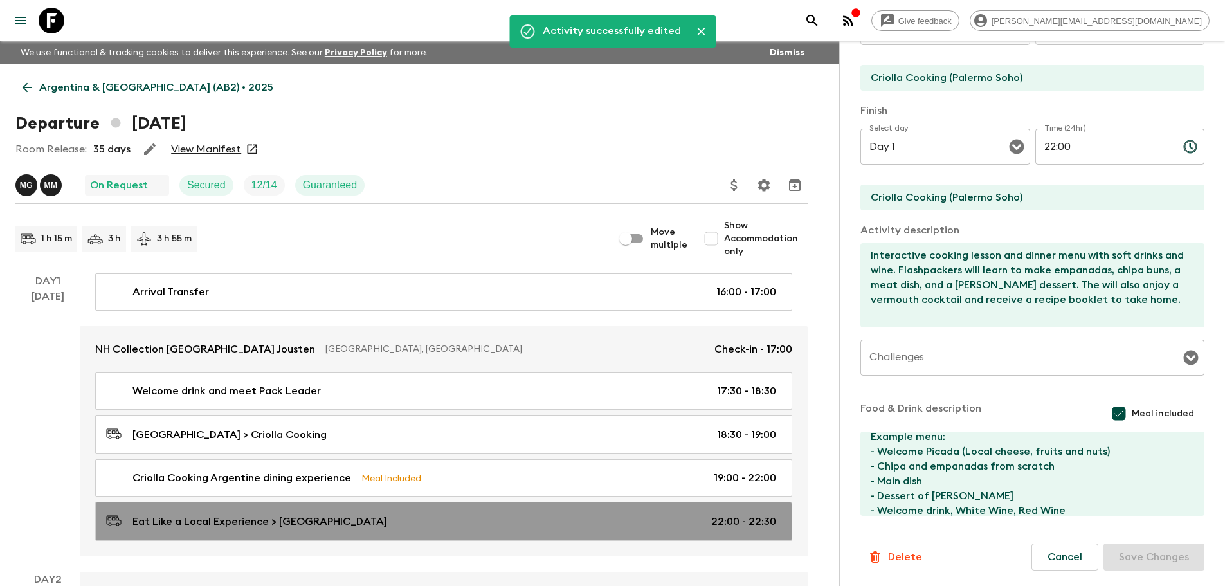
click at [394, 519] on div "Eat Like a Local Experience > Buenos Aires Hotel 22:00 - 22:30" at bounding box center [441, 521] width 670 height 17
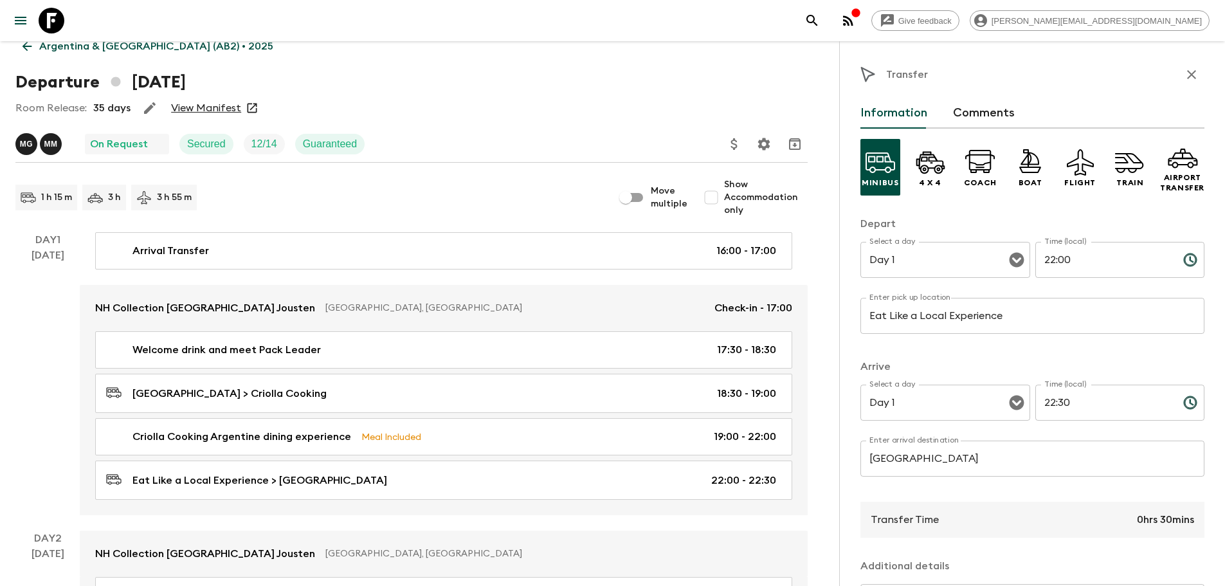
scroll to position [64, 0]
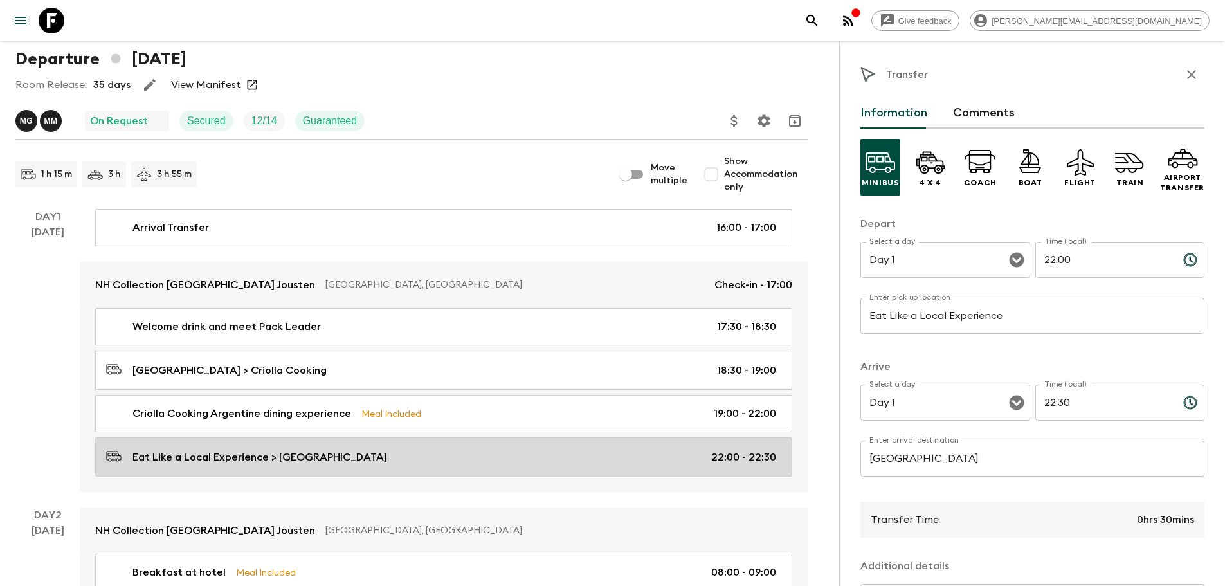
click at [401, 464] on div "Eat Like a Local Experience > Buenos Aires Hotel 22:00 - 22:30" at bounding box center [441, 456] width 670 height 17
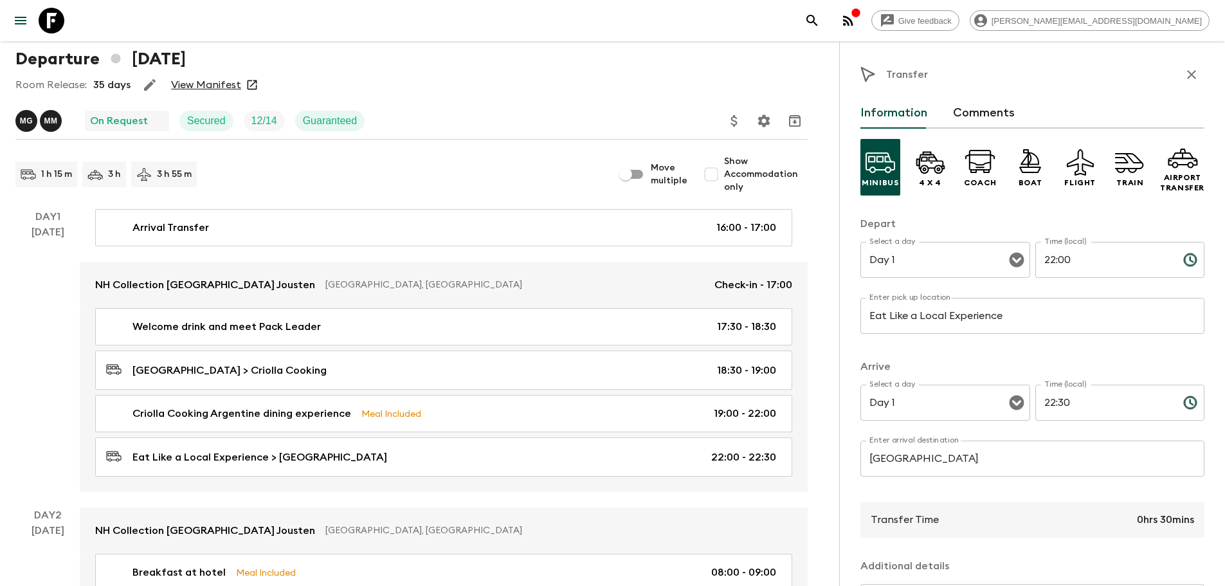
click at [1042, 306] on input "Eat Like a Local Experience" at bounding box center [1033, 316] width 344 height 36
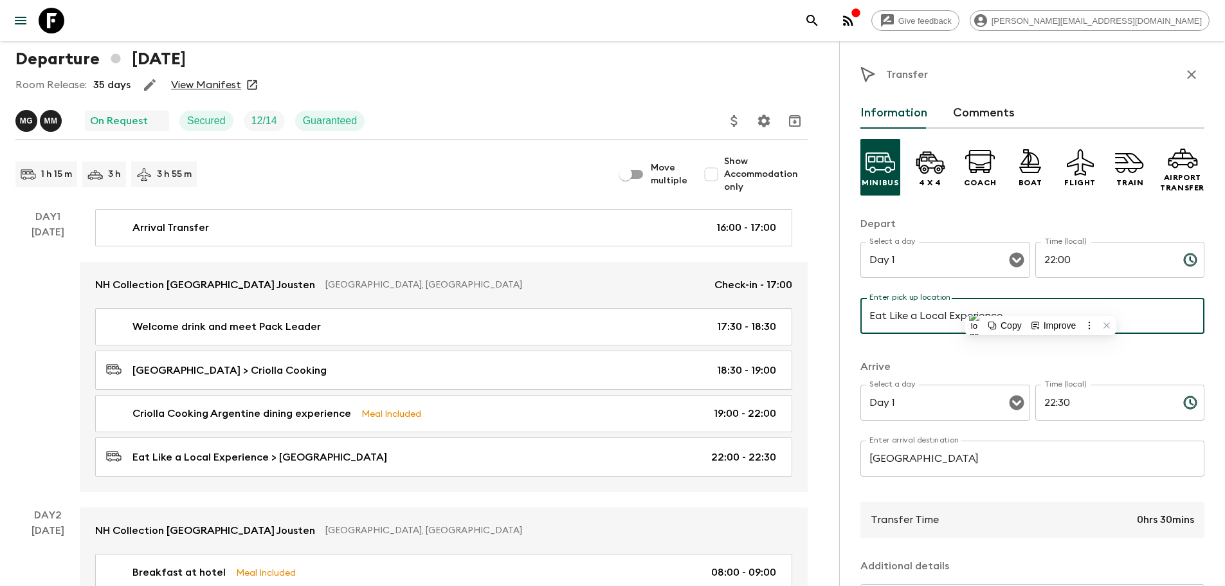
click at [1042, 306] on input "Eat Like a Local Experience" at bounding box center [1033, 316] width 344 height 36
paste input "Criolla Cooking (Palermo Soho)"
type input "Criolla Cooking (Palermo Soho)"
click at [1006, 352] on div "Minibus 4 x 4 Coach Boat Flight Train Airport Transfer Depart Select a day Day …" at bounding box center [1033, 446] width 344 height 634
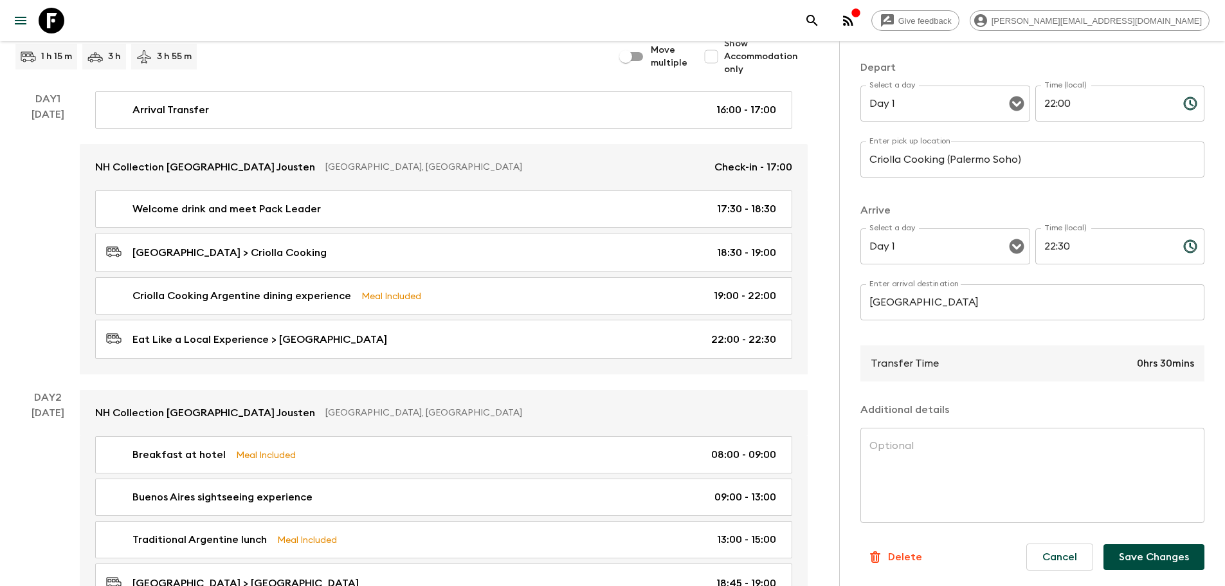
scroll to position [193, 0]
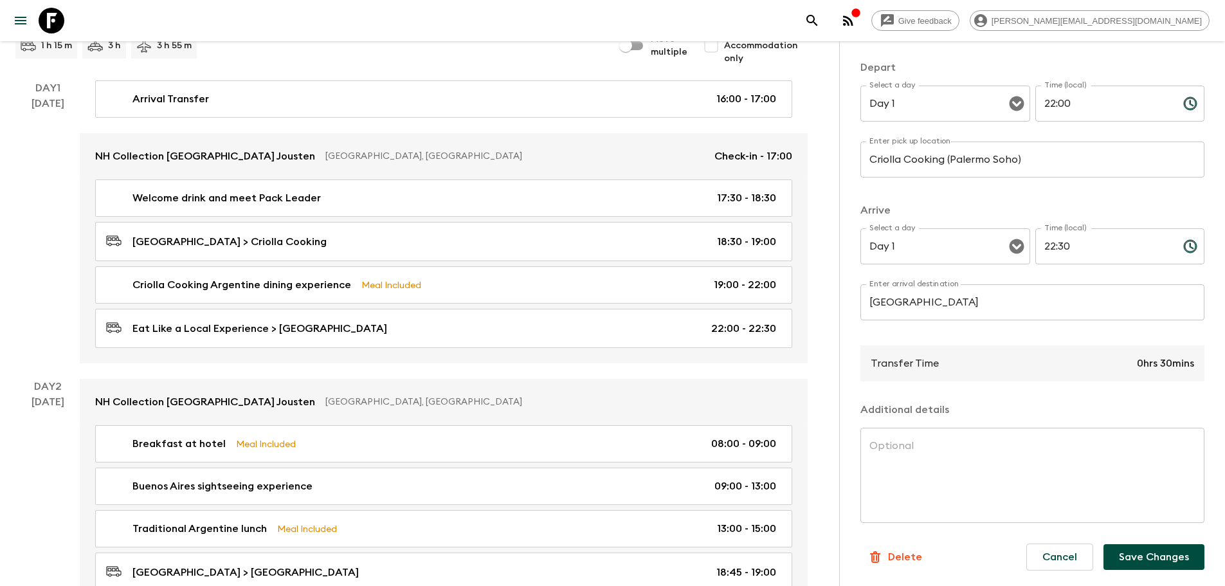
click at [1142, 547] on button "Save Changes" at bounding box center [1154, 557] width 101 height 26
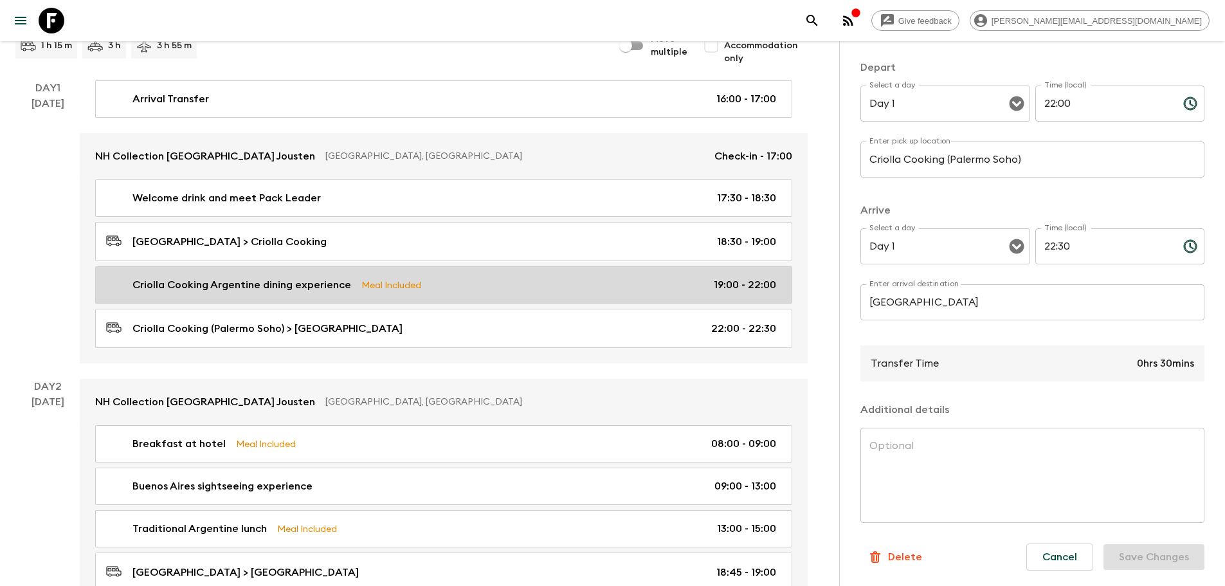
click at [374, 295] on link "Criolla Cooking Argentine dining experience Meal Included 19:00 - 22:00" at bounding box center [443, 284] width 697 height 37
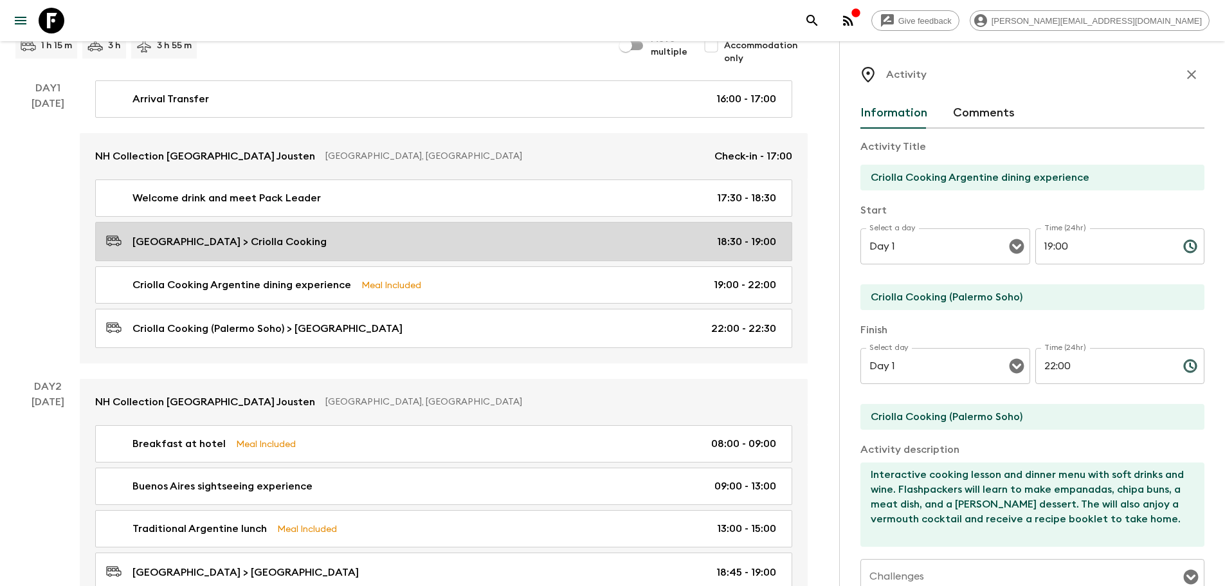
click at [320, 241] on div "Buenos Aires Hotel > Criolla Cooking 18:30 - 19:00" at bounding box center [441, 241] width 670 height 17
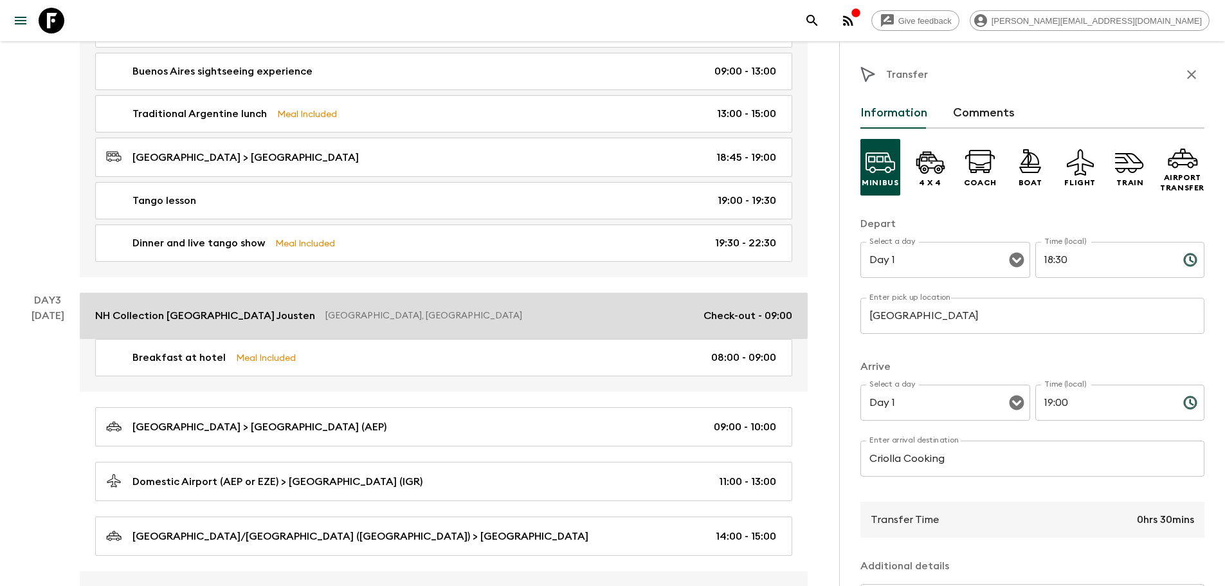
scroll to position [643, 0]
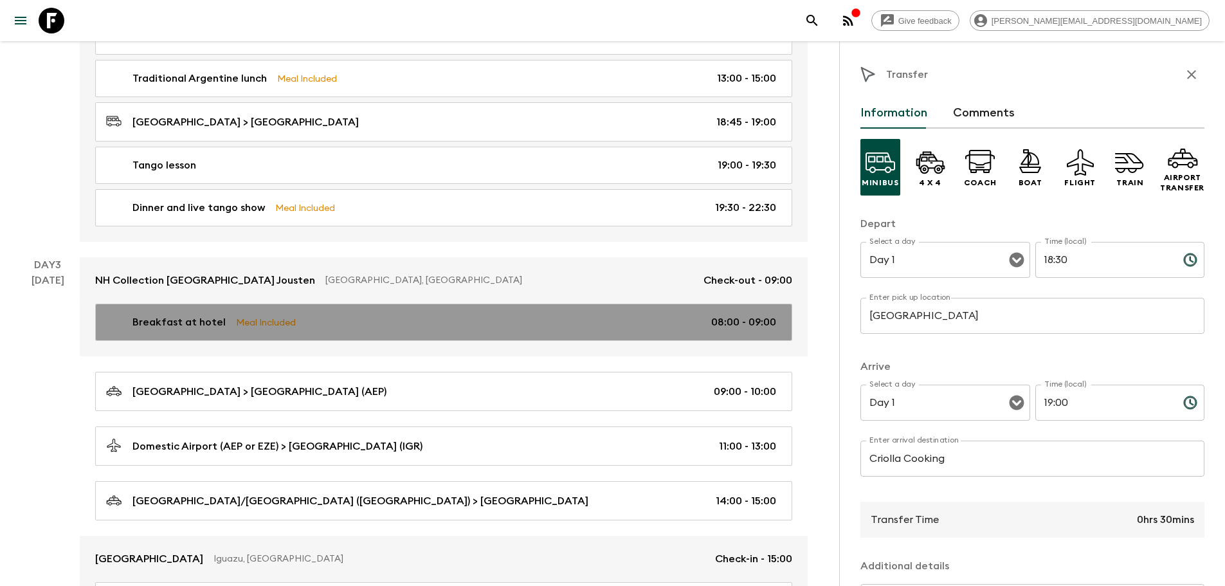
click at [688, 315] on div "Breakfast at hotel Meal Included 08:00 - 09:00" at bounding box center [441, 322] width 670 height 15
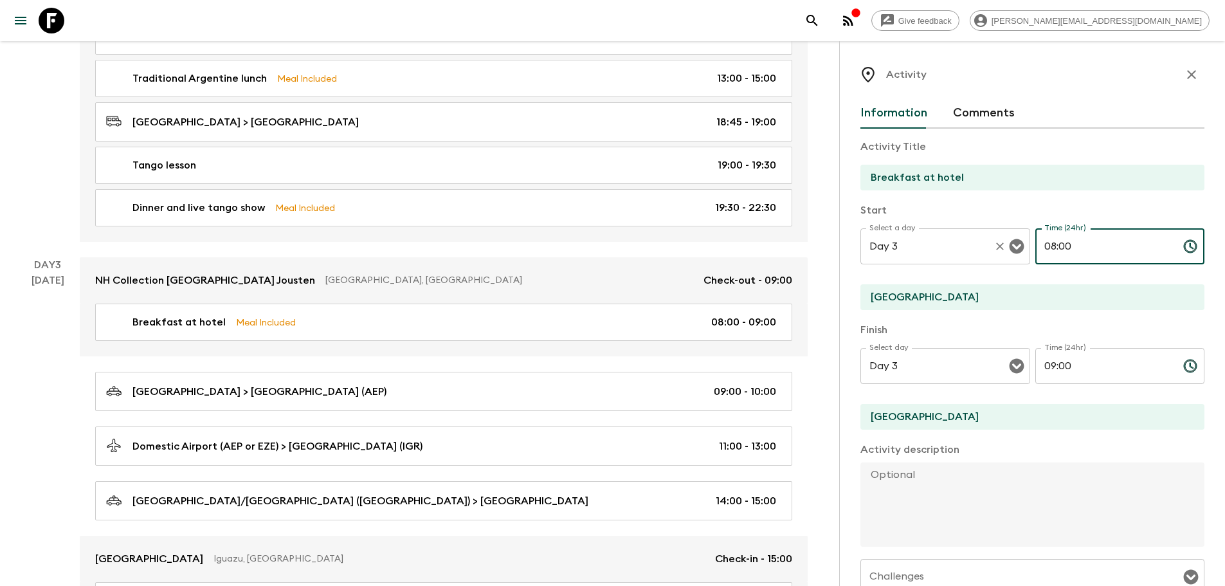
drag, startPoint x: 1093, startPoint y: 251, endPoint x: 1019, endPoint y: 251, distance: 74.0
click at [1019, 251] on div "Select a day Day 3 Select a day ​ Time (24hr) 08:00 Time (24hr) ​" at bounding box center [1033, 253] width 344 height 51
type input "03:45"
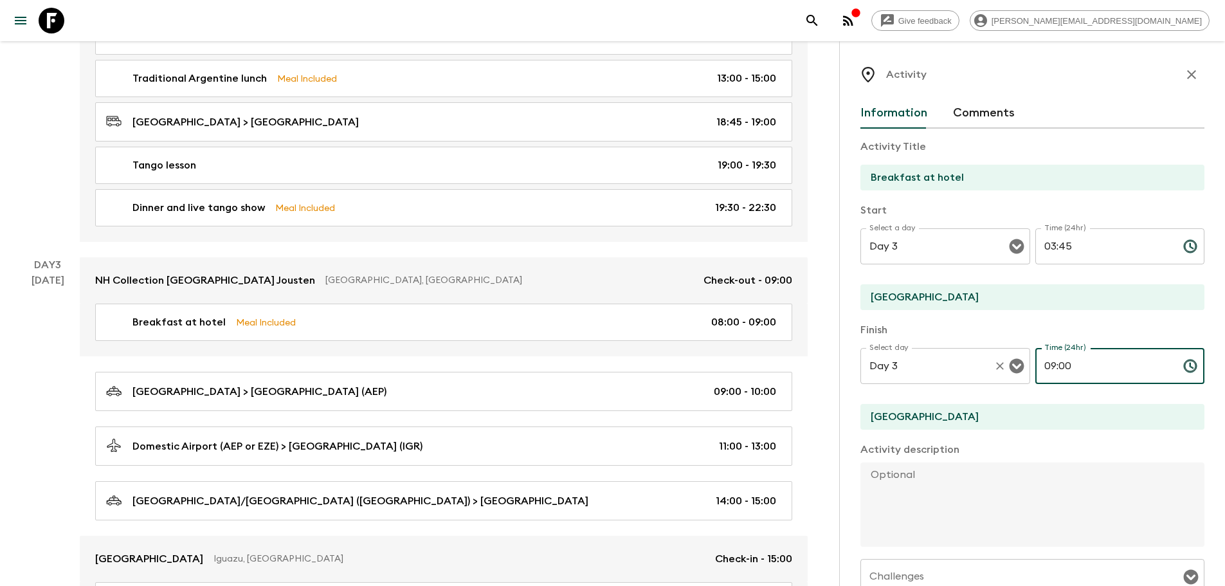
drag, startPoint x: 1096, startPoint y: 374, endPoint x: 1023, endPoint y: 374, distance: 72.7
click at [1023, 374] on div "Select day Day 3 Select day ​ Time (24hr) 09:00 Time (24hr) ​" at bounding box center [1033, 373] width 344 height 51
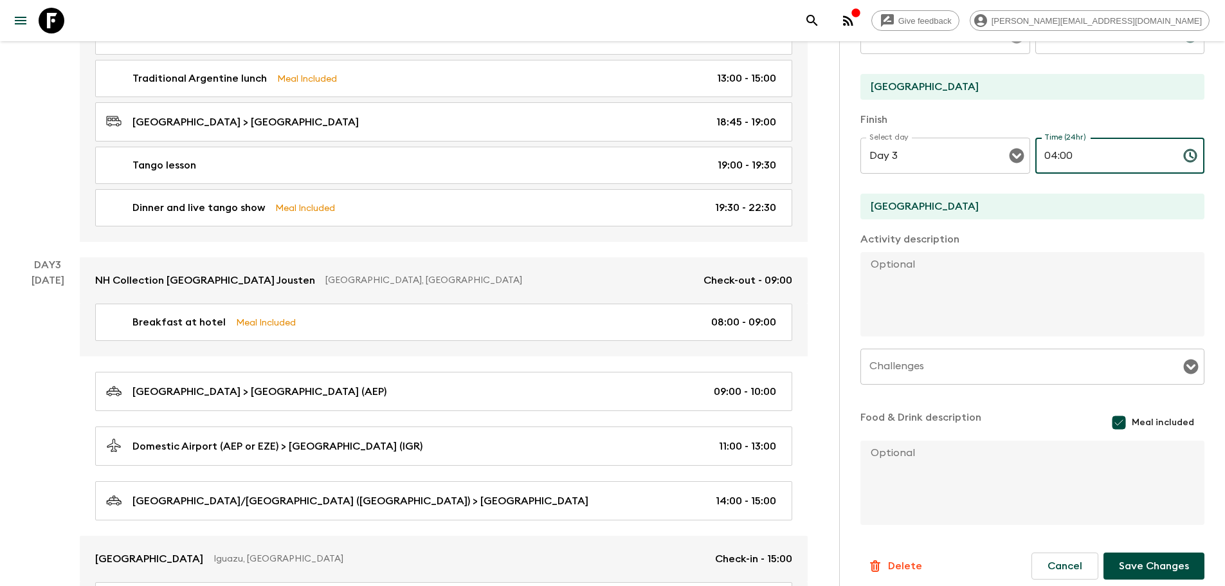
scroll to position [219, 0]
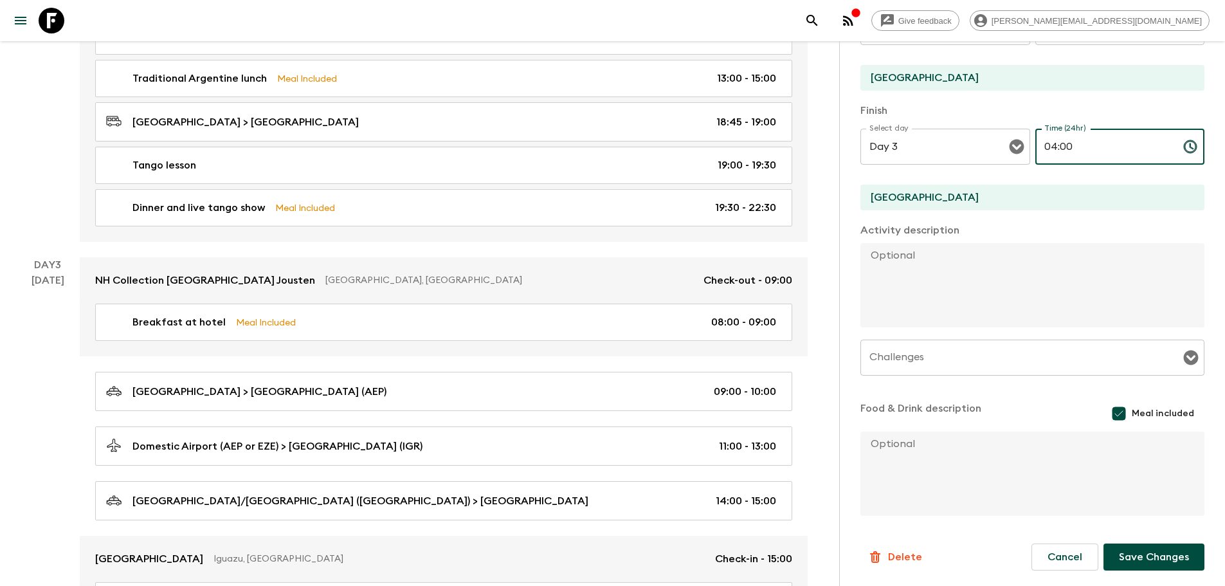
type input "04:00"
click at [1151, 558] on button "Save Changes" at bounding box center [1154, 556] width 101 height 27
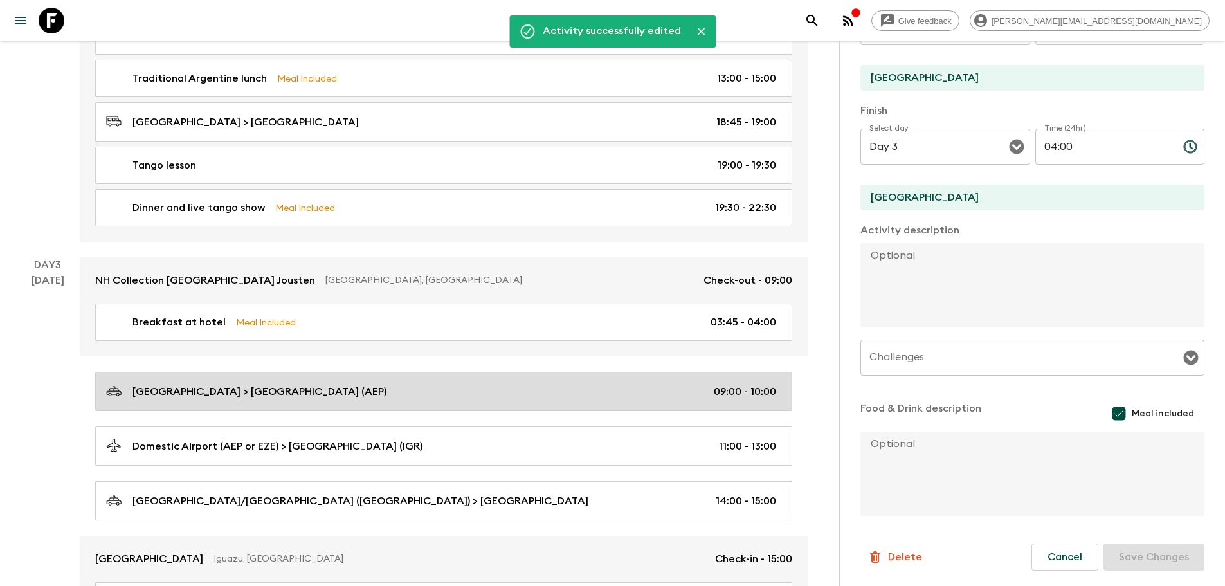
click at [417, 386] on div "Buenos Aires Hotel > Domestic Airport (AEP) 09:00 - 10:00" at bounding box center [441, 391] width 670 height 17
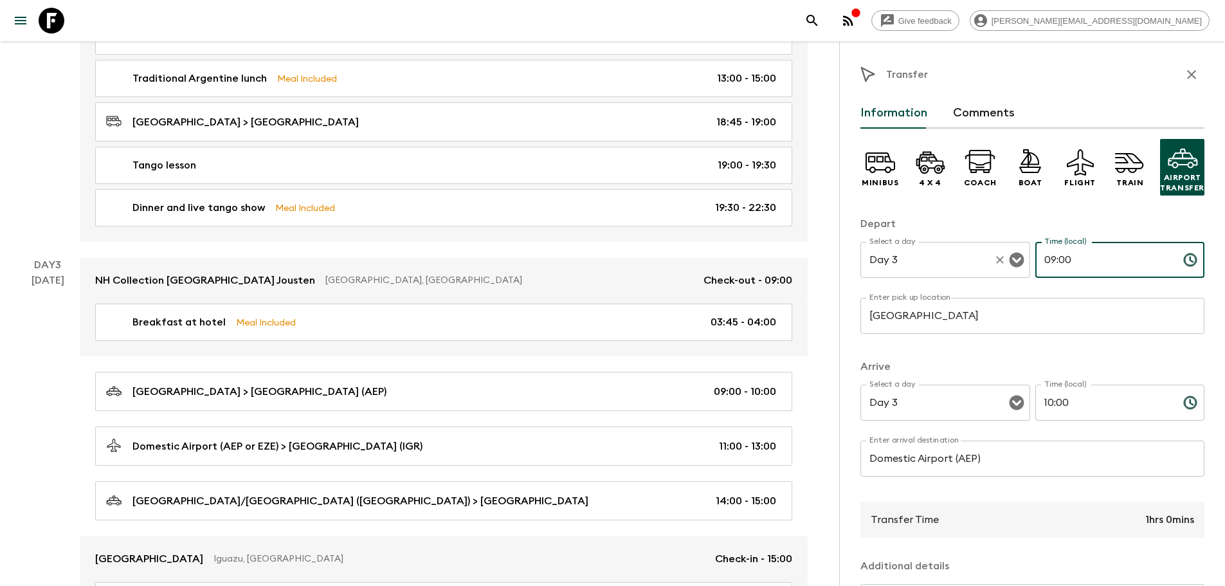
drag, startPoint x: 1075, startPoint y: 259, endPoint x: 1023, endPoint y: 259, distance: 51.5
click at [1023, 259] on div "Select a day Day 3 Select a day ​ Time (local) 09:00 Time (local) ​" at bounding box center [1033, 267] width 344 height 51
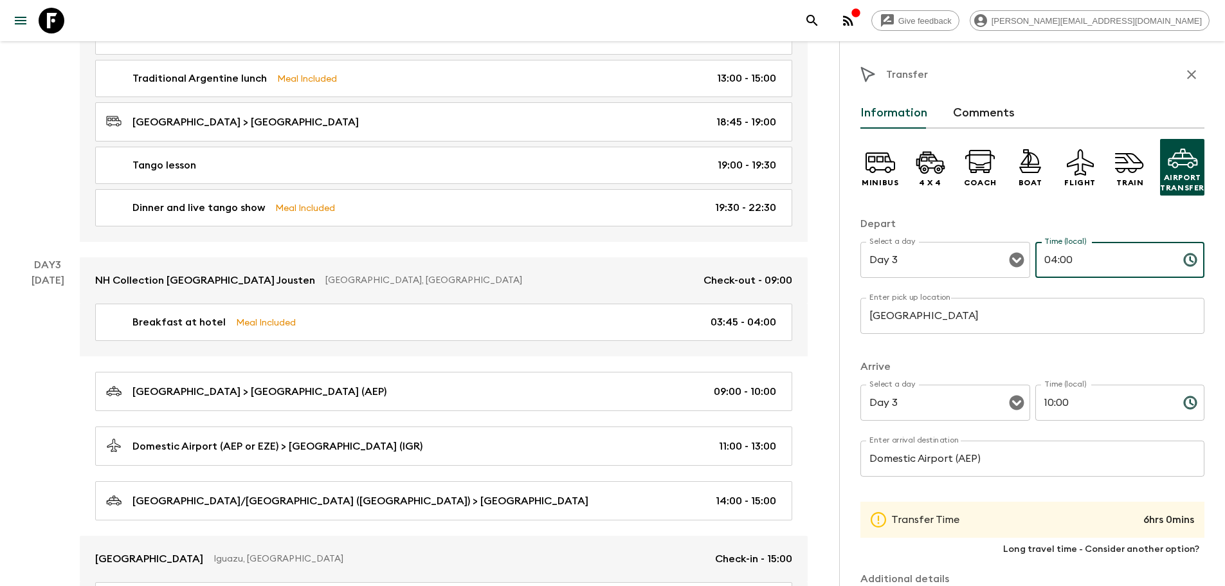
type input "04:00"
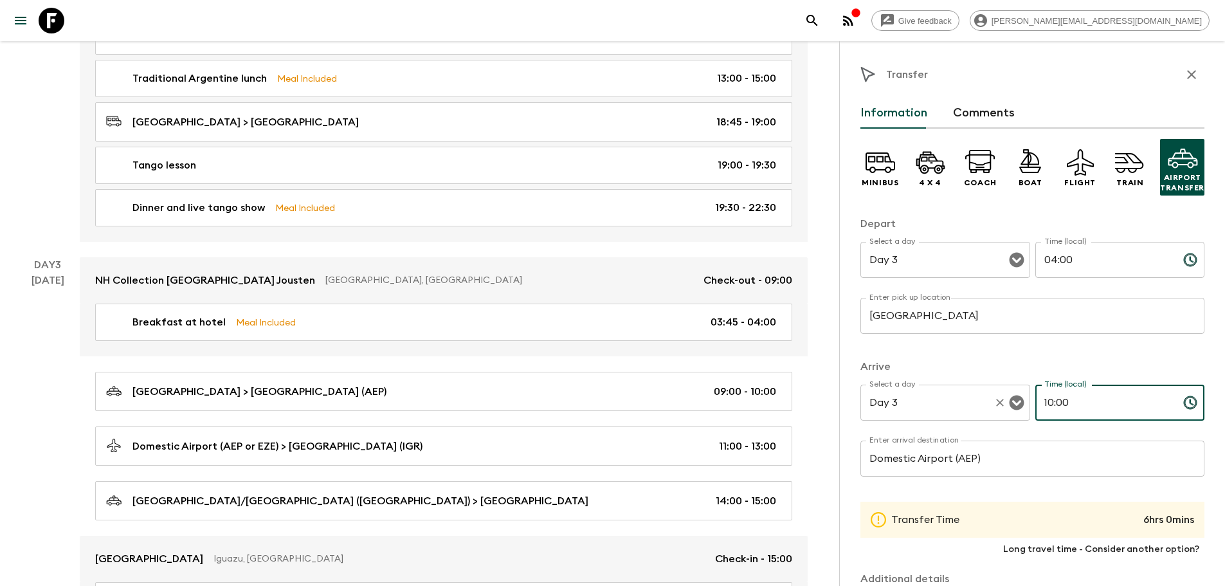
drag, startPoint x: 1110, startPoint y: 405, endPoint x: 1016, endPoint y: 406, distance: 93.3
click at [1016, 406] on div "Select a day Day 3 Select a day ​ Time (local) 10:00 Time (local) ​" at bounding box center [1033, 410] width 344 height 51
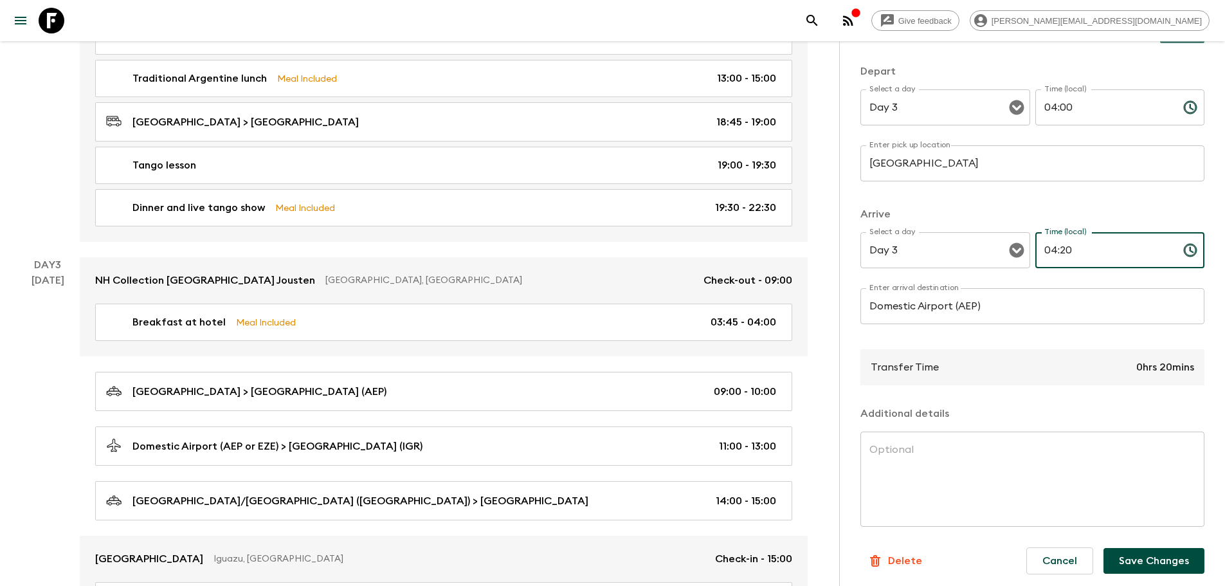
scroll to position [156, 0]
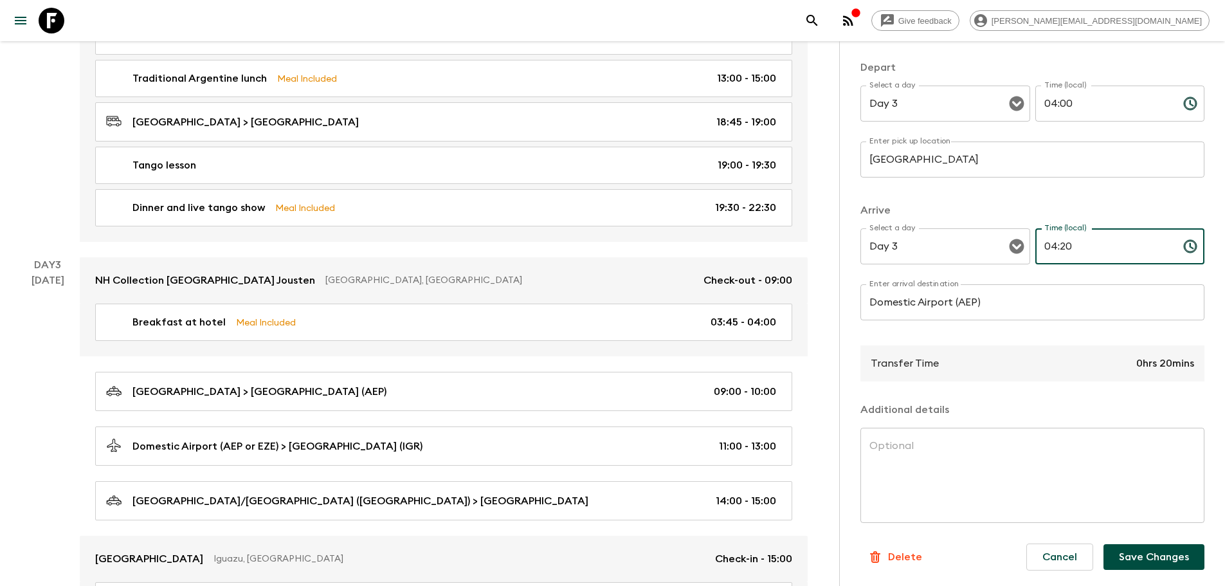
type input "04:20"
click at [1149, 548] on button "Save Changes" at bounding box center [1154, 557] width 101 height 26
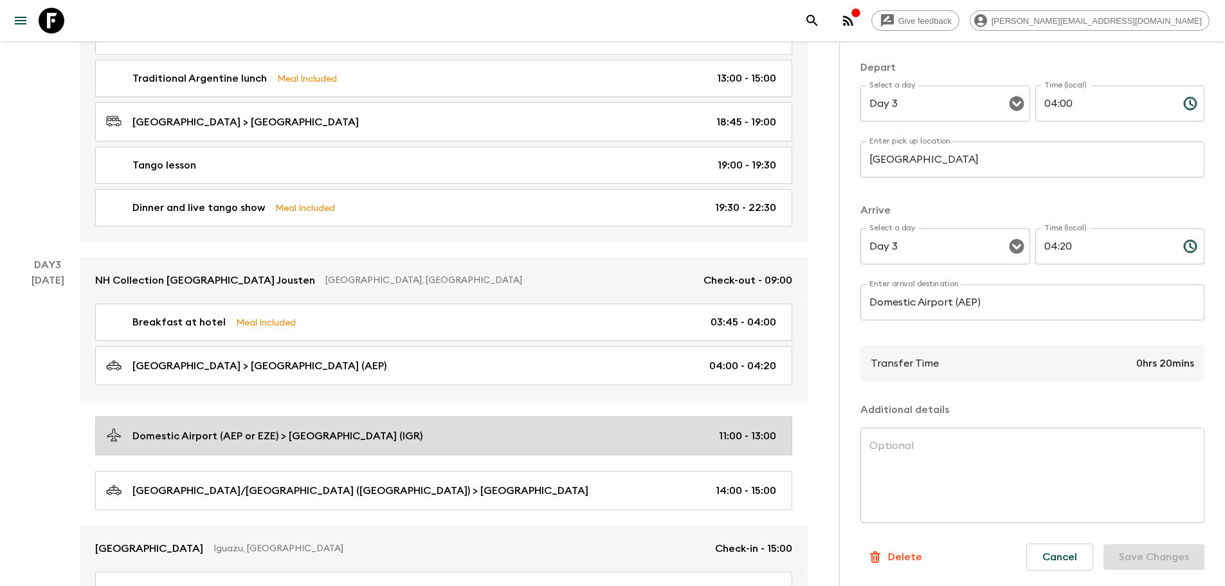
click at [419, 437] on p "Domestic Airport (AEP or EZE) > [GEOGRAPHIC_DATA] (IGR)" at bounding box center [277, 435] width 290 height 15
type input "Domestic Airport (AEP or EZE)"
type input "Aeropuerto Internacional Cataratas del Iguazú (IGR)"
type input "11:00"
type input "13:00"
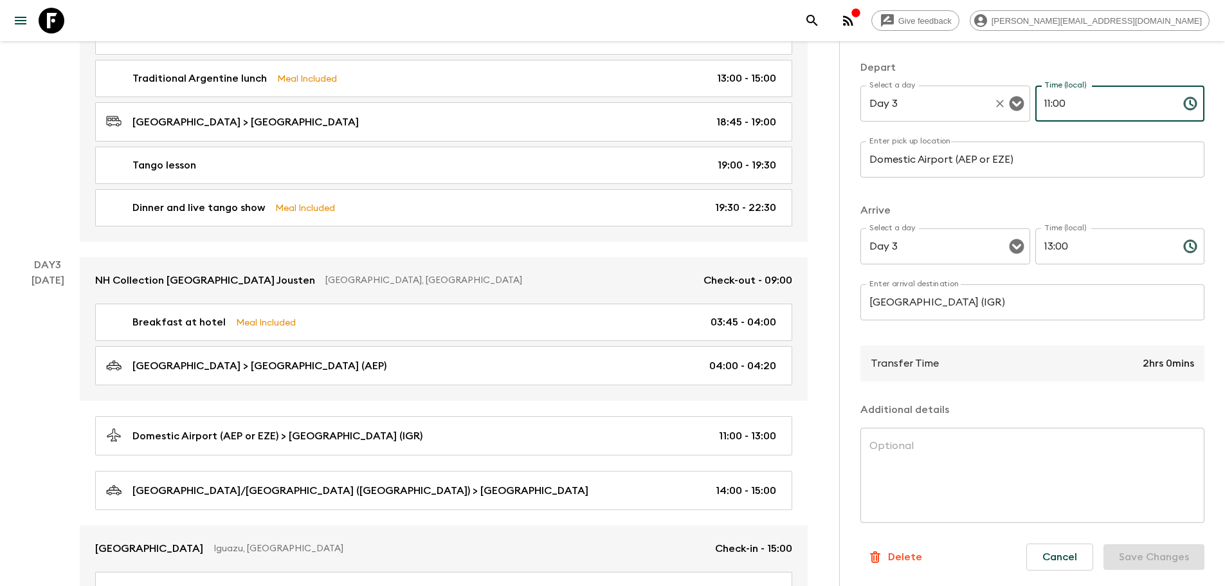
drag, startPoint x: 1019, startPoint y: 111, endPoint x: 903, endPoint y: 111, distance: 115.8
click at [903, 111] on div "Select a day Day 3 Select a day ​ Time (local) 11:00 Time (local) ​" at bounding box center [1033, 111] width 344 height 51
type input "06:25"
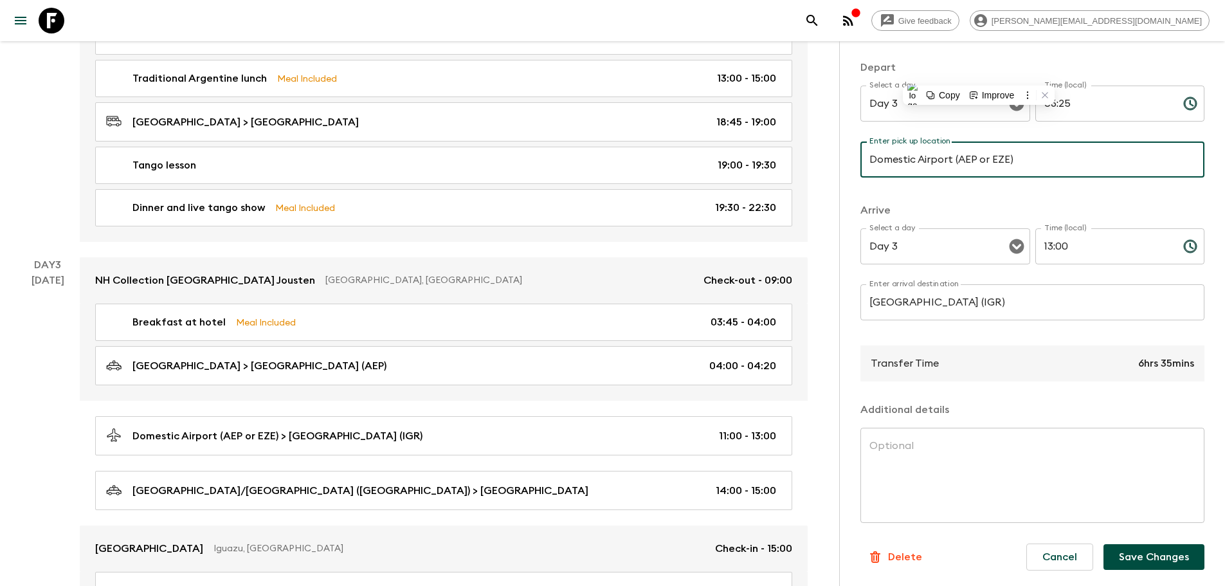
click at [1005, 159] on input "Domestic Airport (AEP or EZE)" at bounding box center [1033, 160] width 344 height 36
drag, startPoint x: 979, startPoint y: 161, endPoint x: 1011, endPoint y: 160, distance: 32.2
click at [1011, 160] on input "Domestic Airport (AEP or EZE)" at bounding box center [1033, 160] width 344 height 36
type input "Domestic Airport (AEP)"
click at [957, 470] on textarea at bounding box center [1033, 476] width 326 height 74
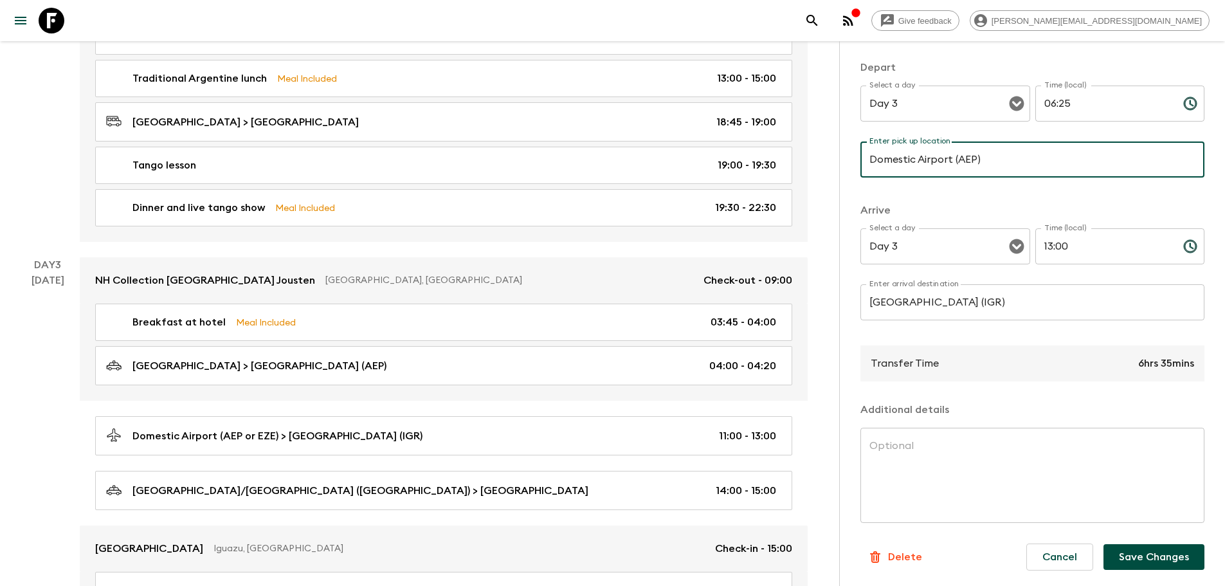
paste textarea "AR1770 20OCT AEPIGR 0625 0820"
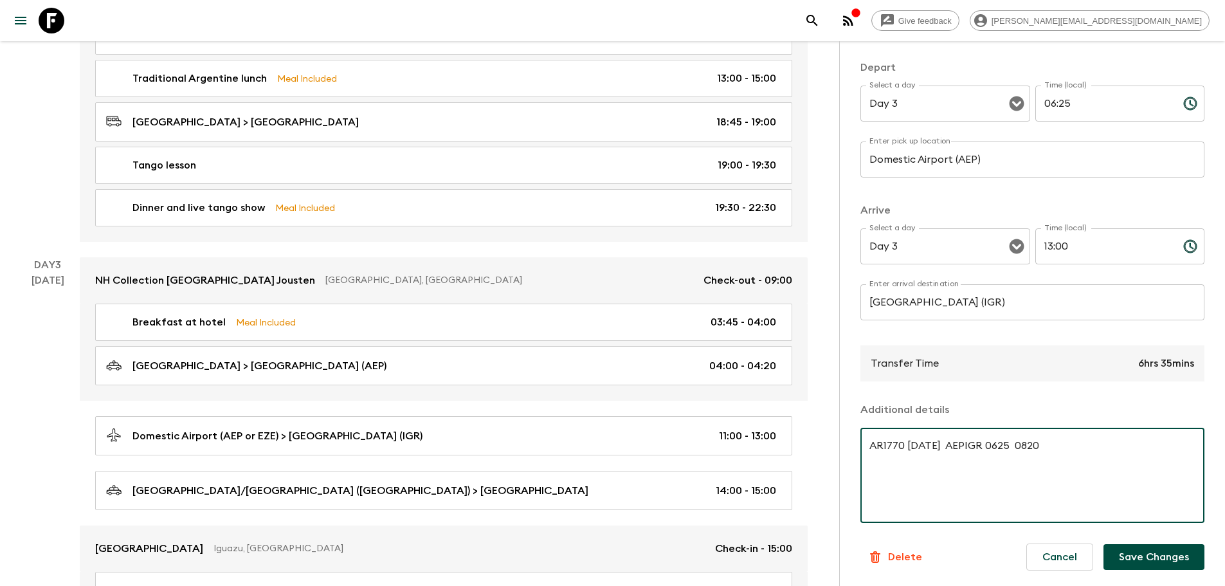
type textarea "AR1770 20OCT AEPIGR 0625 0820"
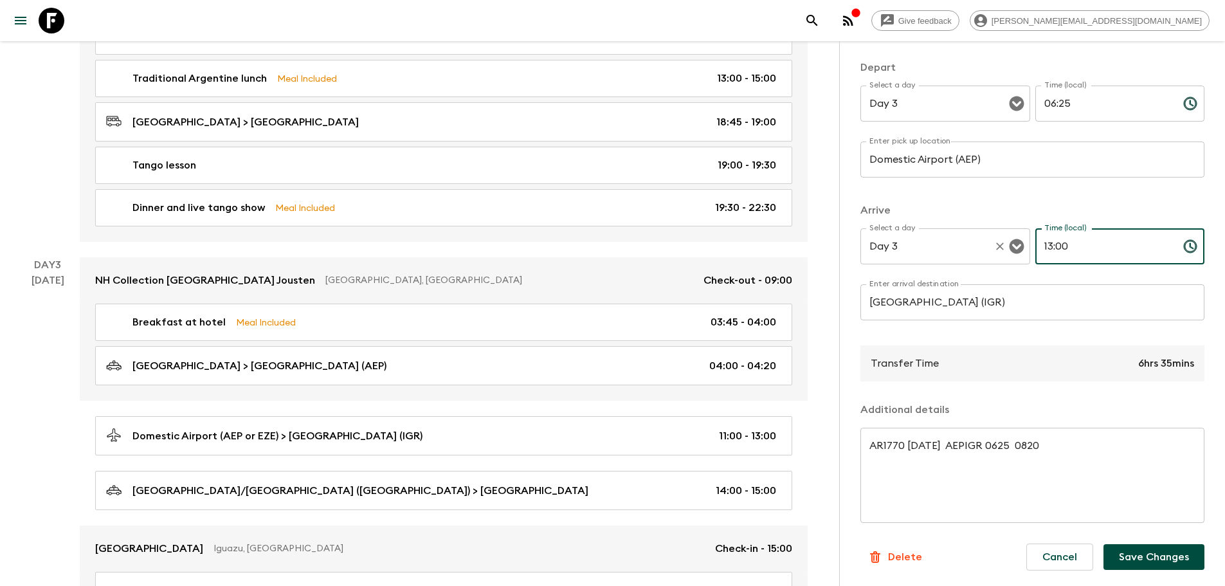
drag, startPoint x: 1086, startPoint y: 241, endPoint x: 1003, endPoint y: 250, distance: 83.5
click at [1003, 250] on div "Select a day Day 3 Select a day ​ Time (local) 13:00 Time (local) ​" at bounding box center [1033, 253] width 344 height 51
type input "08:20"
click at [1145, 567] on button "Save Changes" at bounding box center [1154, 557] width 101 height 26
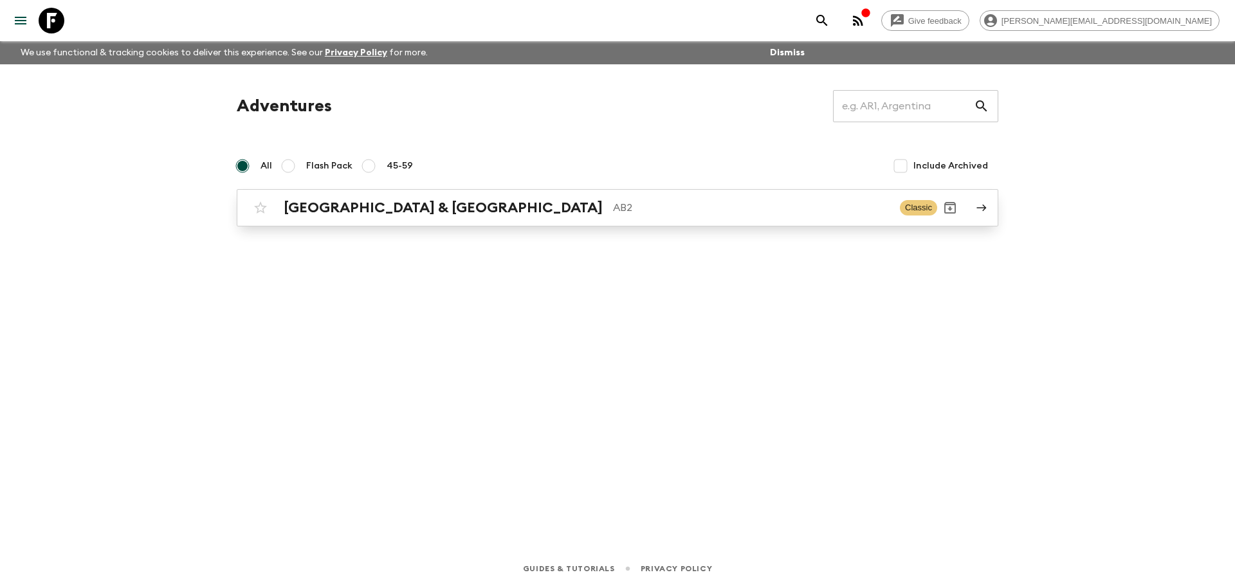
click at [372, 209] on h2 "[GEOGRAPHIC_DATA] & [GEOGRAPHIC_DATA]" at bounding box center [443, 207] width 319 height 17
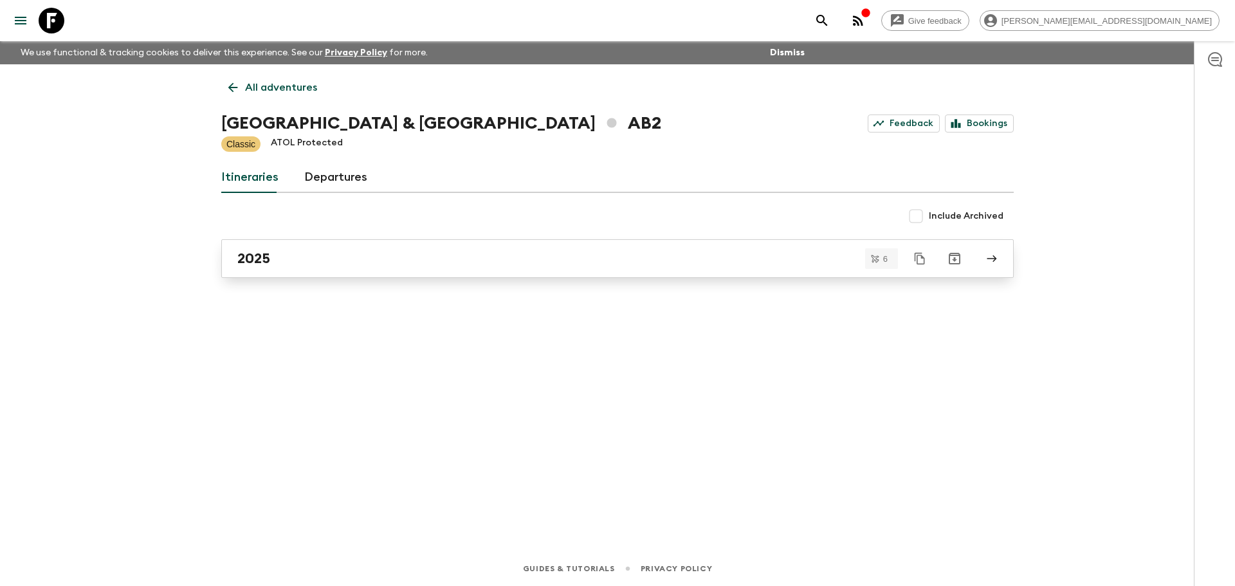
click at [335, 256] on div "2025" at bounding box center [605, 258] width 736 height 17
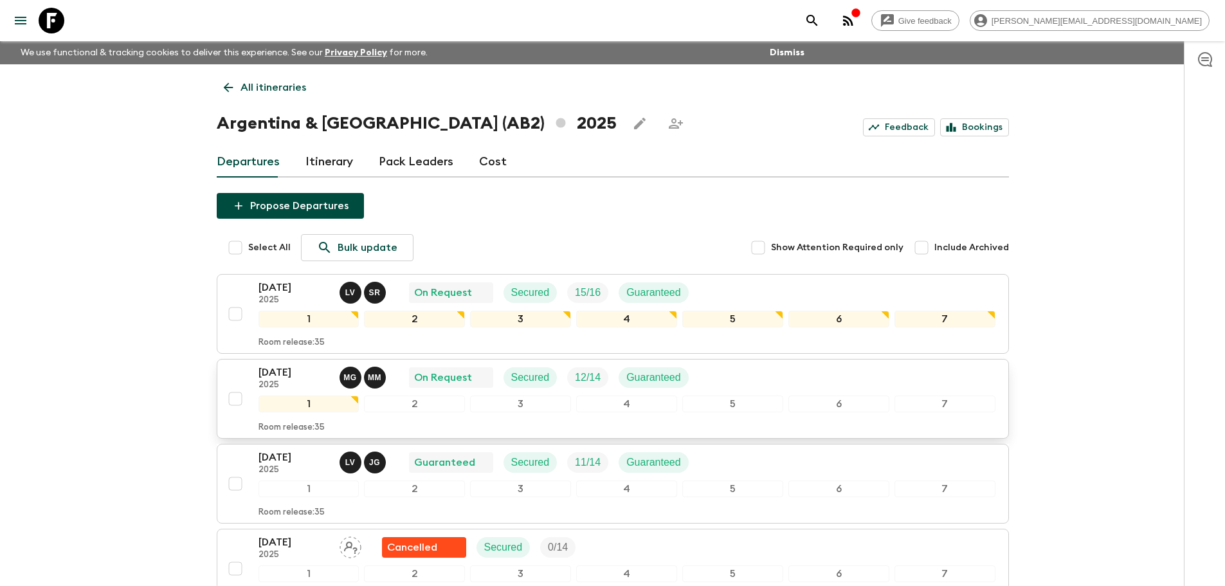
click at [749, 376] on div "[DATE] 2025 M G M M On Request Secured 12 / 14 Guaranteed" at bounding box center [627, 378] width 737 height 26
click at [695, 291] on div "[DATE] 2025 L V S R On Request Secured 15 / 16 Guaranteed" at bounding box center [479, 293] width 441 height 26
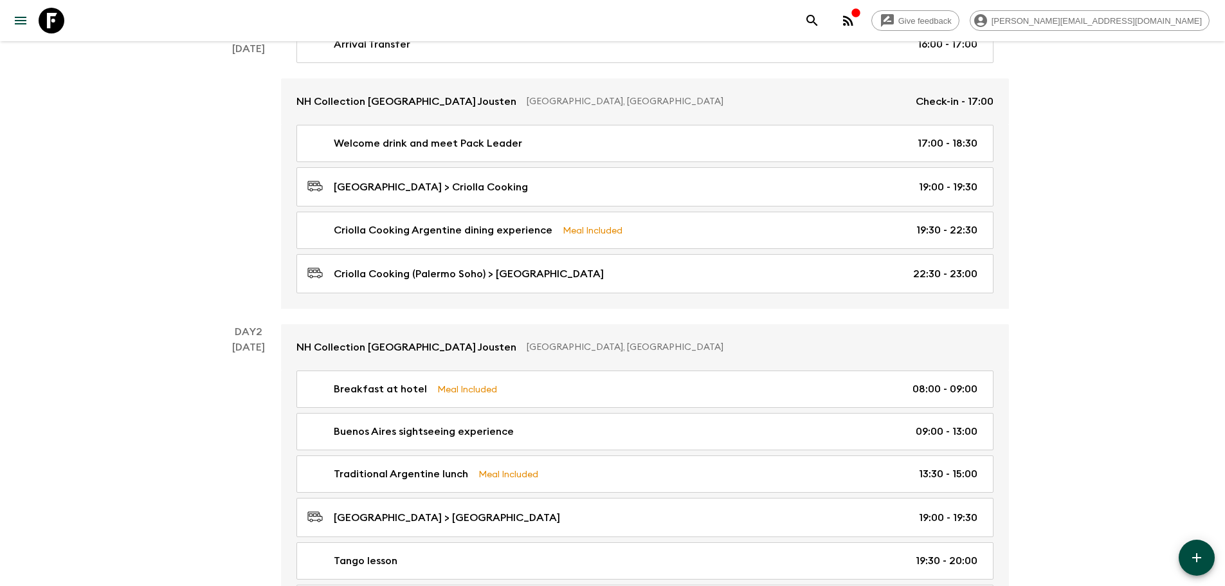
scroll to position [257, 0]
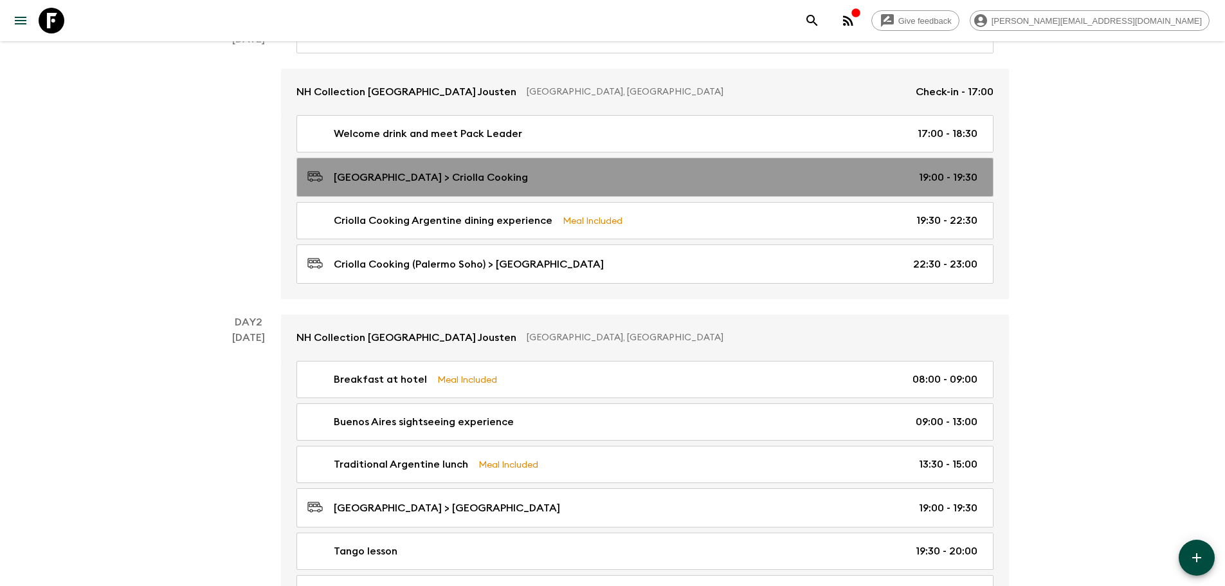
click at [540, 169] on div "[GEOGRAPHIC_DATA] > Criolla Cooking 19:00 - 19:30" at bounding box center [642, 177] width 670 height 17
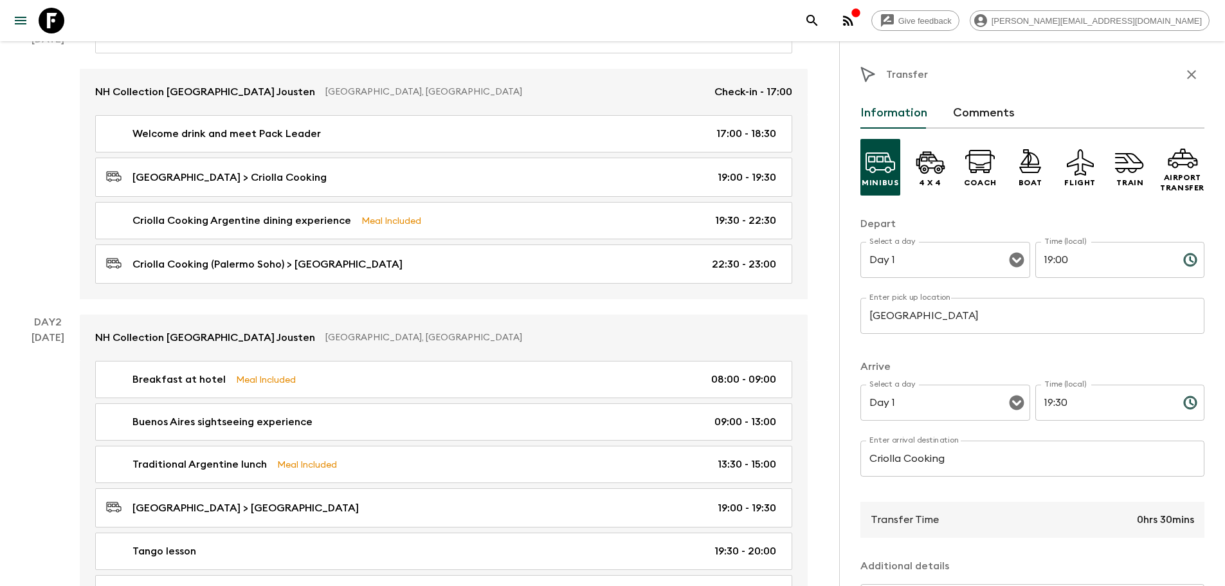
click at [962, 466] on input "Criolla Cooking" at bounding box center [1033, 459] width 344 height 36
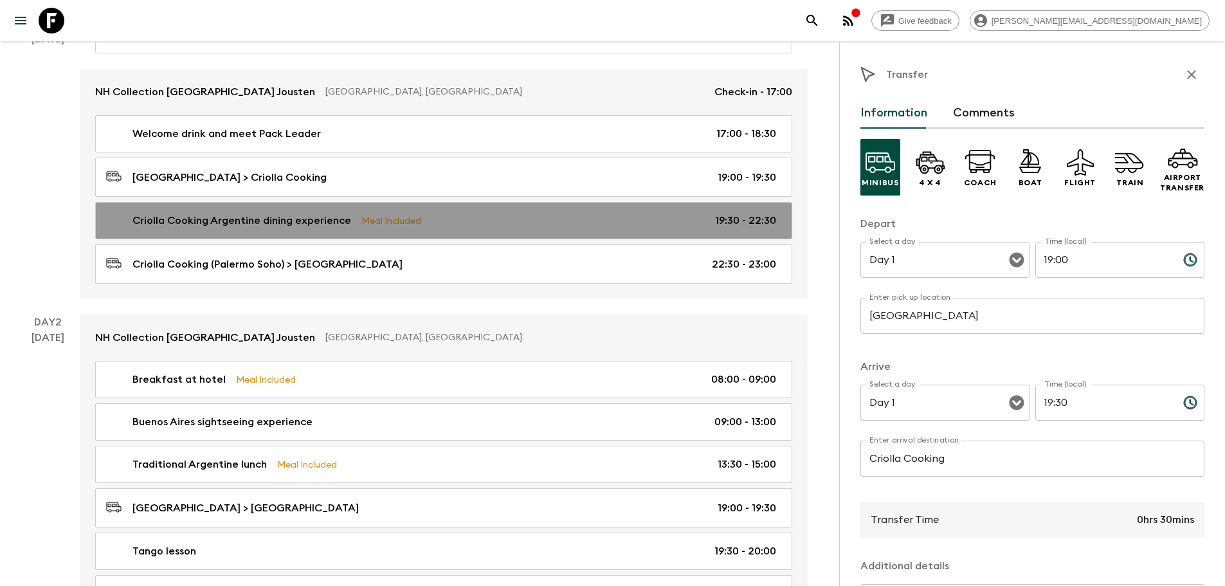
click at [361, 221] on p "Meal Included" at bounding box center [391, 221] width 60 height 14
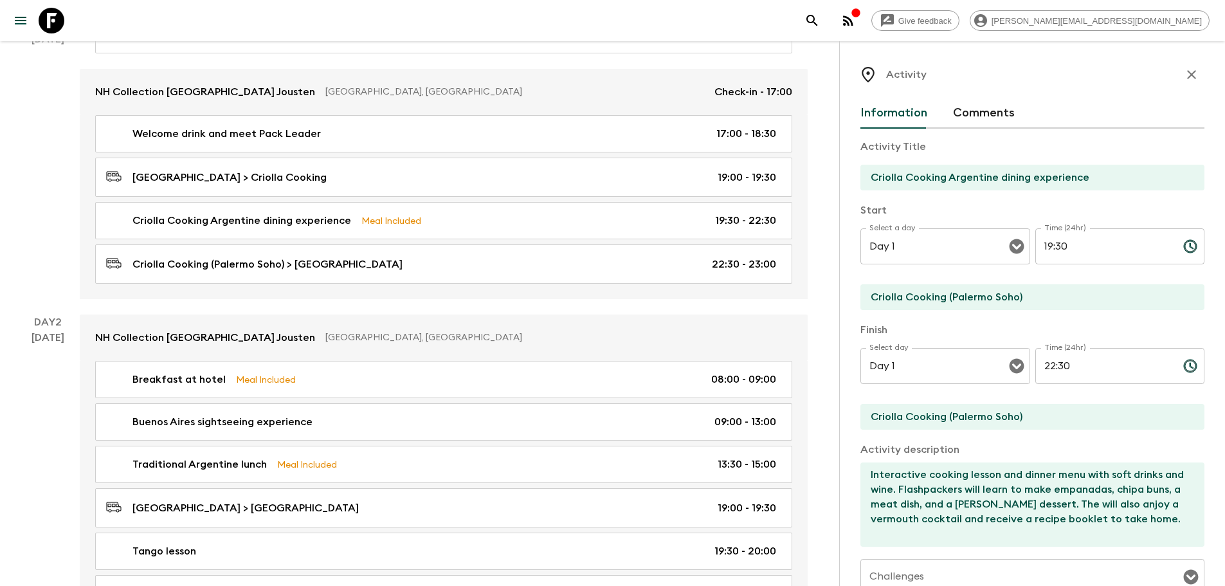
click at [1017, 175] on input "Criolla Cooking Argentine dining experience" at bounding box center [1028, 178] width 334 height 26
click at [960, 300] on input "Criolla Cooking (Palermo Soho)" at bounding box center [1028, 297] width 334 height 26
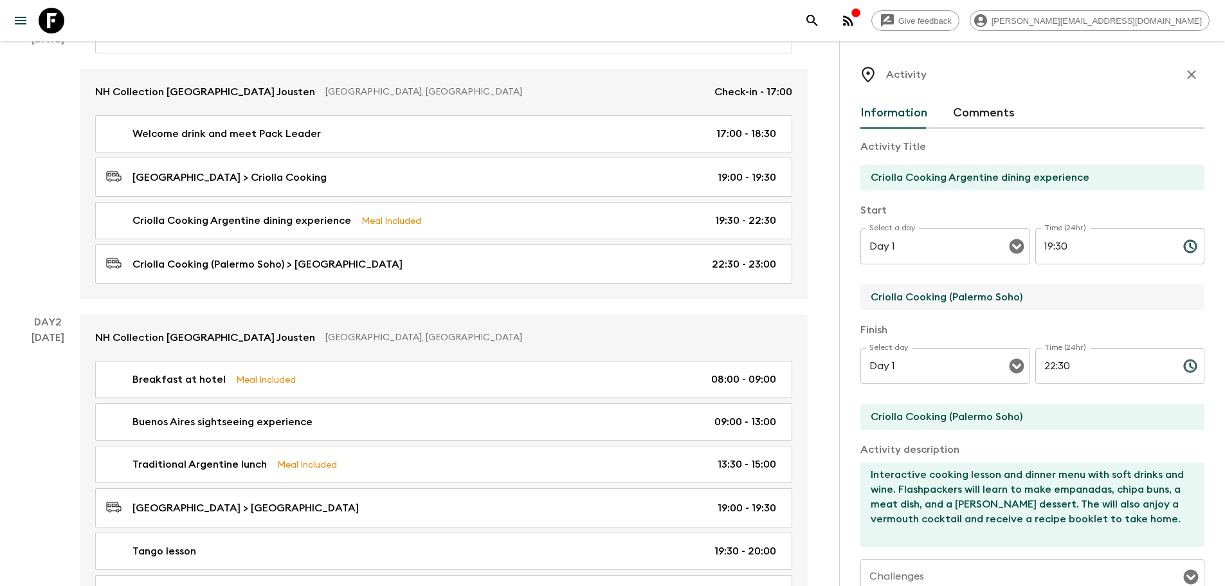
click at [960, 300] on input "Criolla Cooking (Palermo Soho)" at bounding box center [1028, 297] width 334 height 26
click at [1026, 416] on input "Criolla Cooking (Palermo Soho)" at bounding box center [1028, 417] width 334 height 26
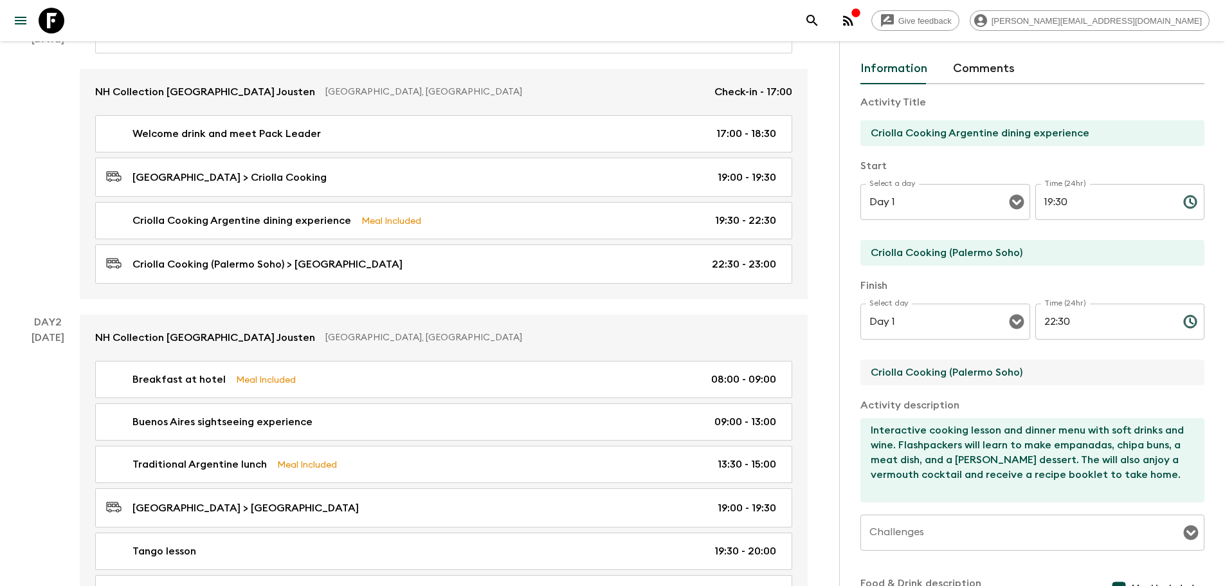
scroll to position [64, 0]
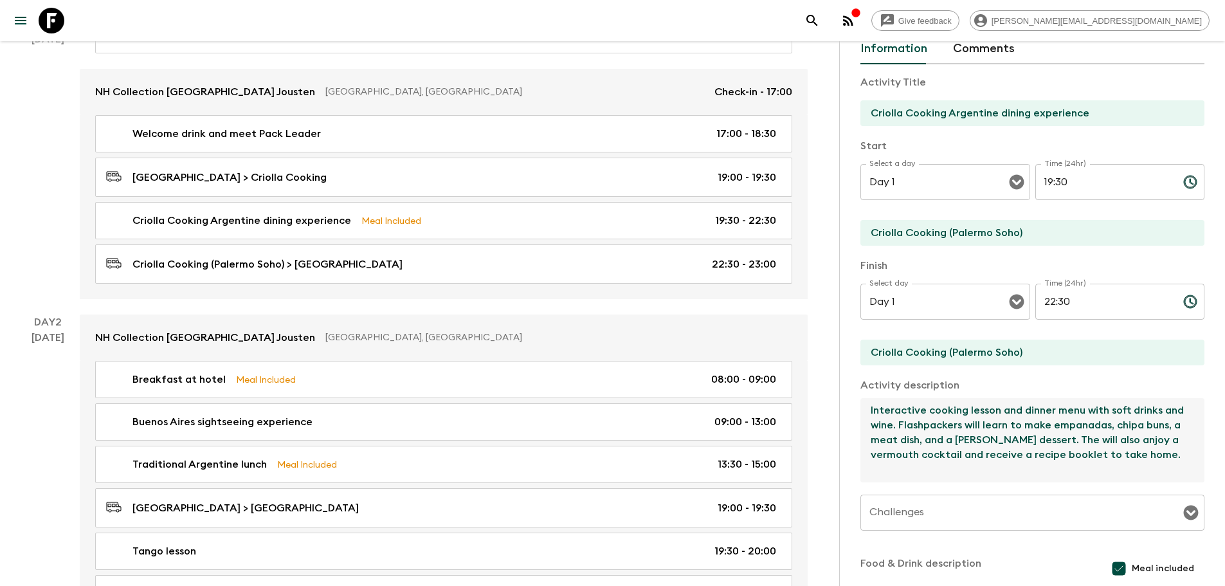
drag, startPoint x: 908, startPoint y: 473, endPoint x: 833, endPoint y: 370, distance: 127.0
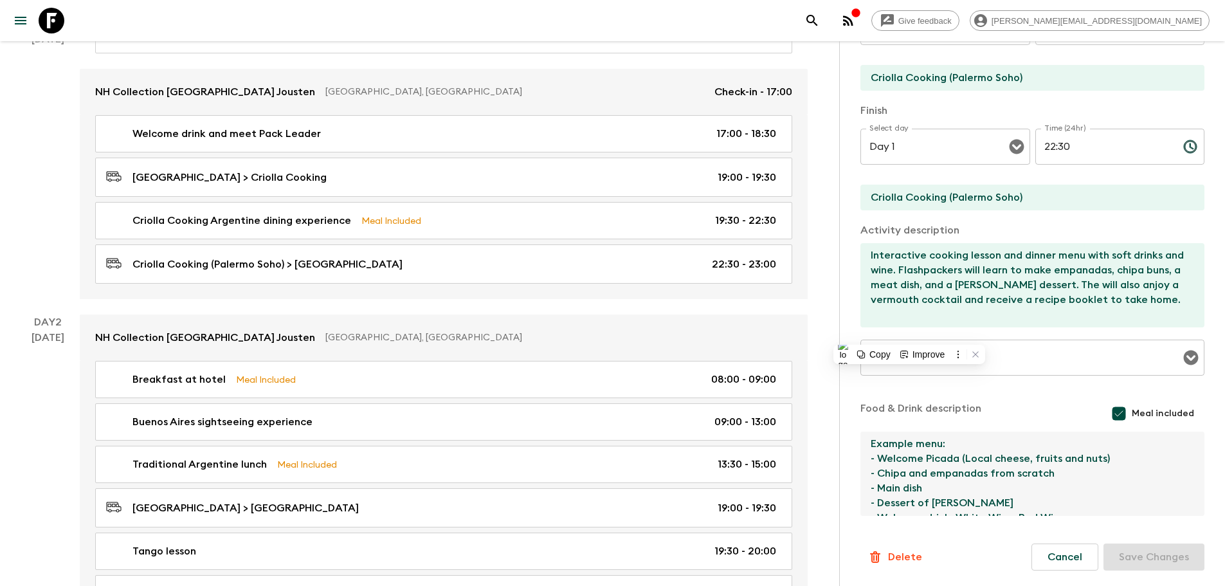
scroll to position [15, 0]
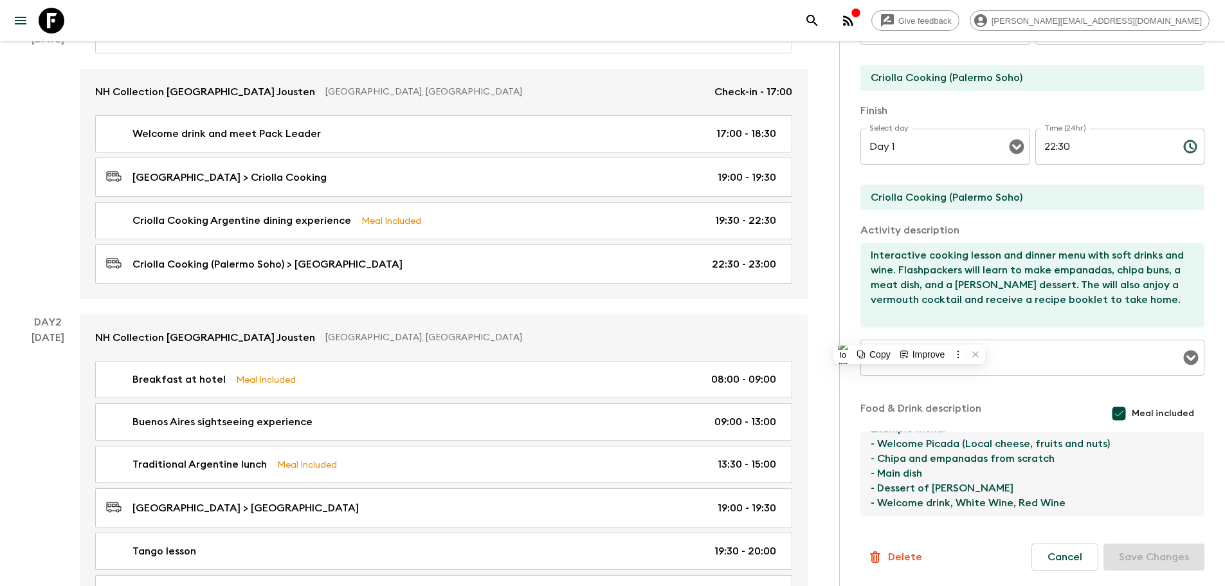
drag, startPoint x: 870, startPoint y: 443, endPoint x: 1094, endPoint y: 526, distance: 238.9
click at [1094, 526] on form "Activity Title Criolla Cooking Argentine dining experience Start Select a day D…" at bounding box center [1033, 239] width 344 height 661
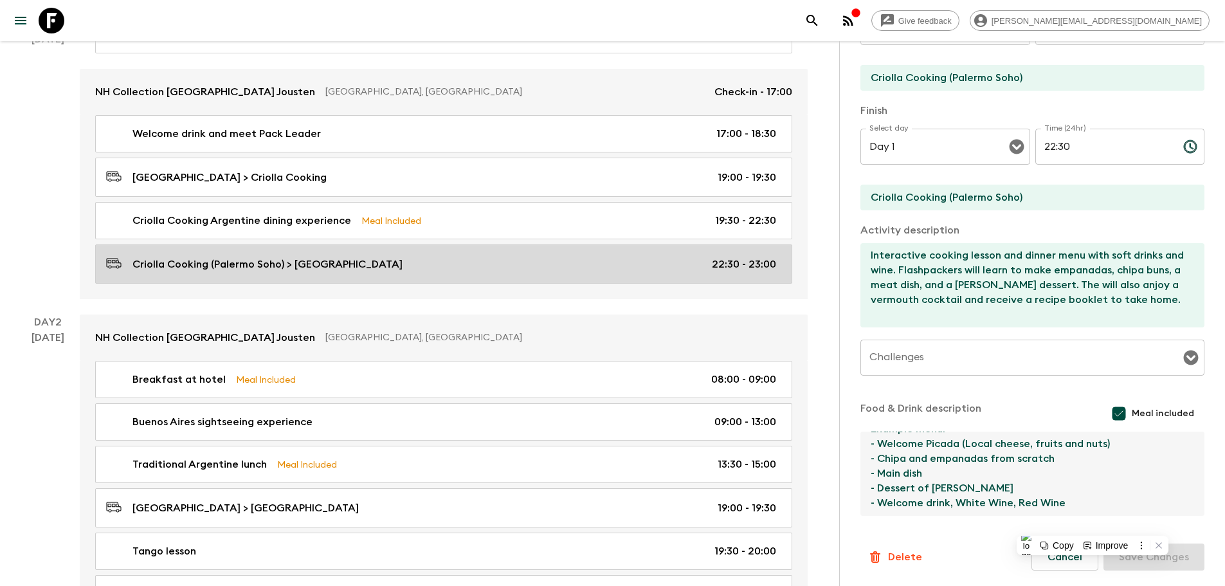
click at [307, 260] on p "Criolla Cooking (Palermo Soho) > [GEOGRAPHIC_DATA]" at bounding box center [267, 264] width 270 height 15
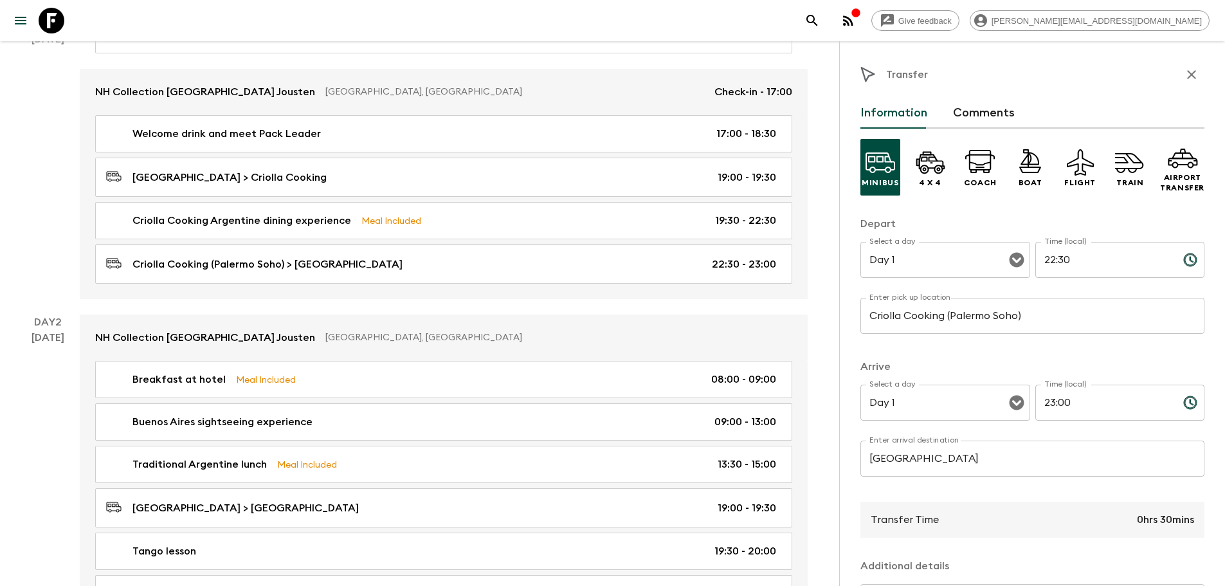
click at [984, 317] on input "Criolla Cooking (Palermo Soho)" at bounding box center [1033, 316] width 344 height 36
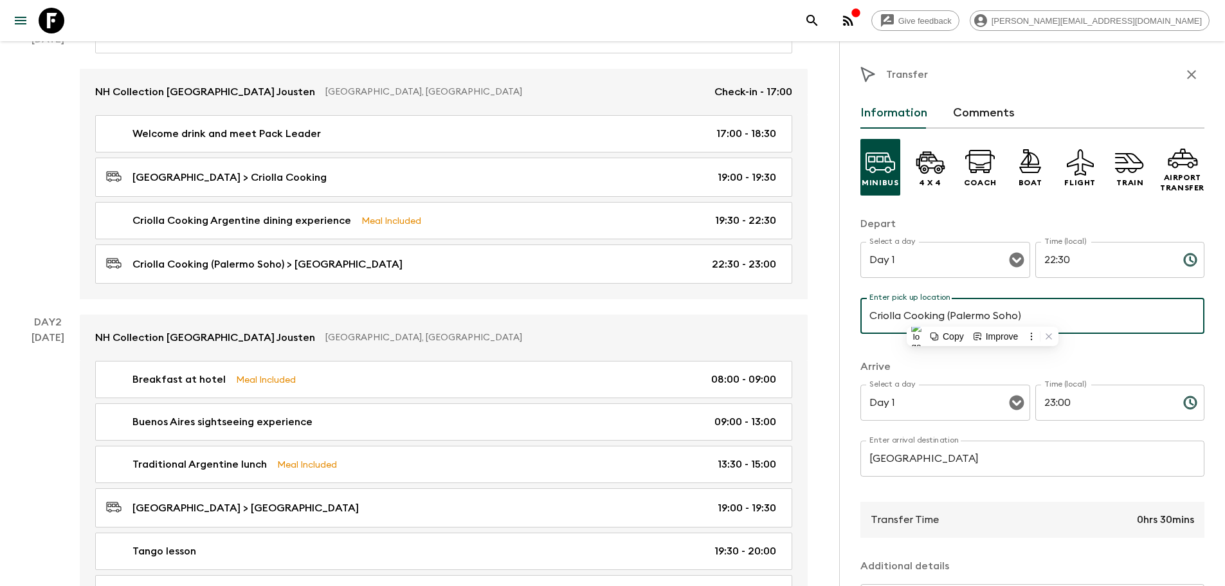
click at [984, 317] on input "Criolla Cooking (Palermo Soho)" at bounding box center [1033, 316] width 344 height 36
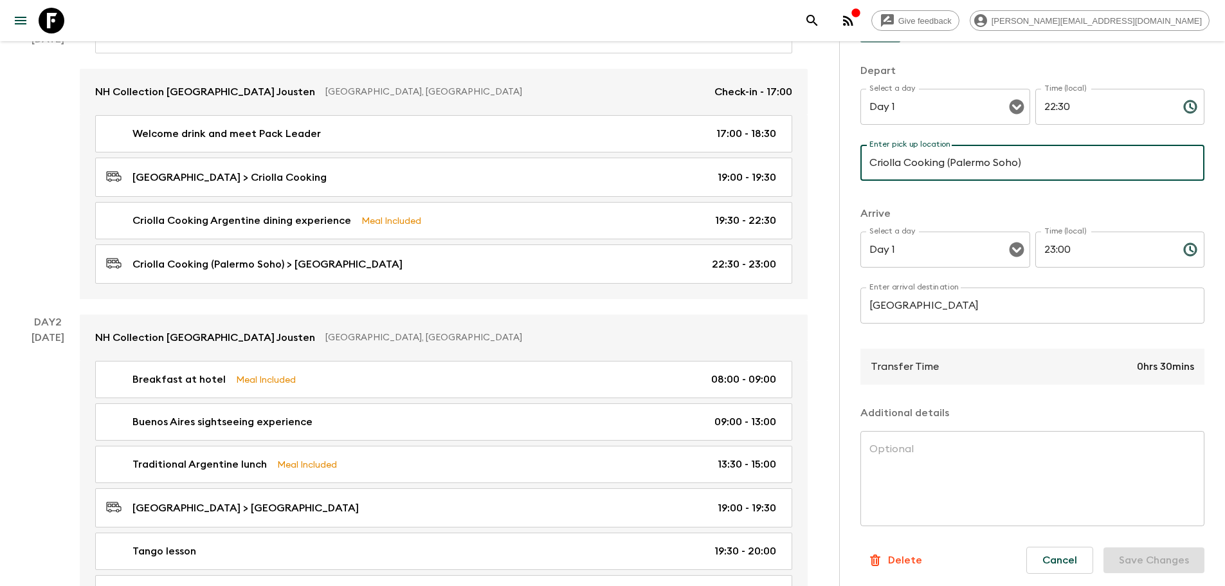
scroll to position [156, 0]
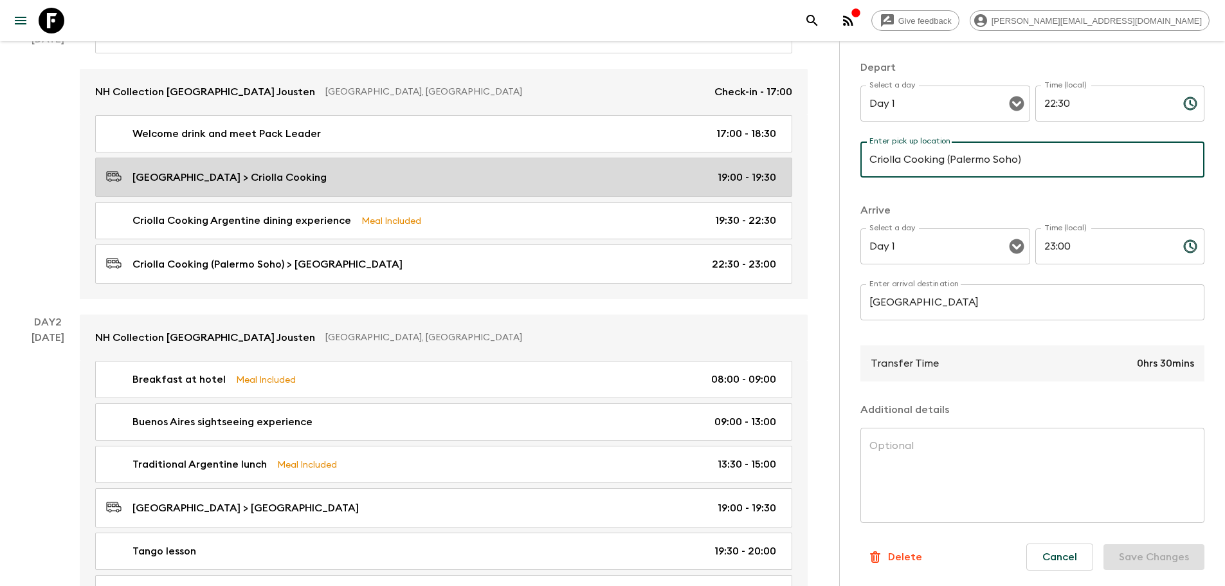
click at [253, 180] on p "[GEOGRAPHIC_DATA] > Criolla Cooking" at bounding box center [229, 177] width 194 height 15
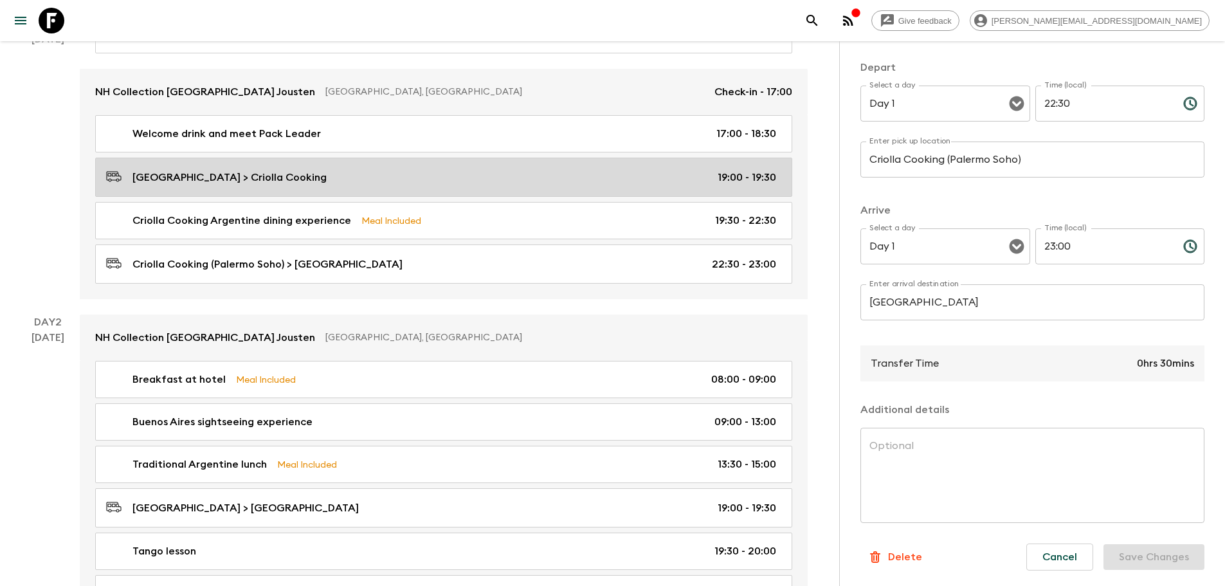
type input "[GEOGRAPHIC_DATA]"
type input "Criolla Cooking"
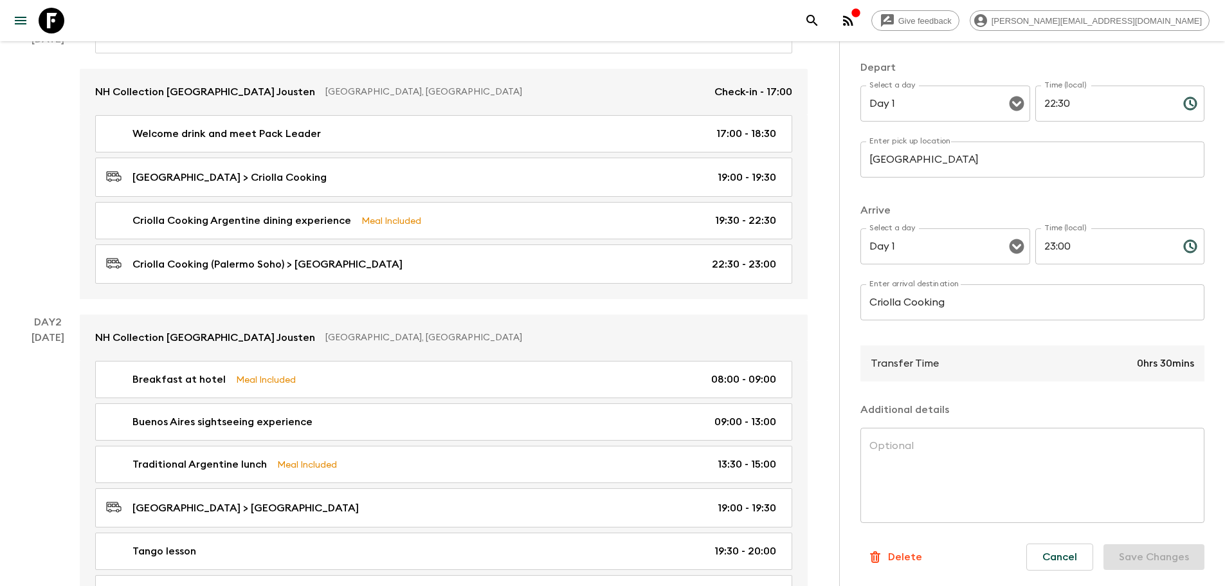
type input "19:00"
type input "19:30"
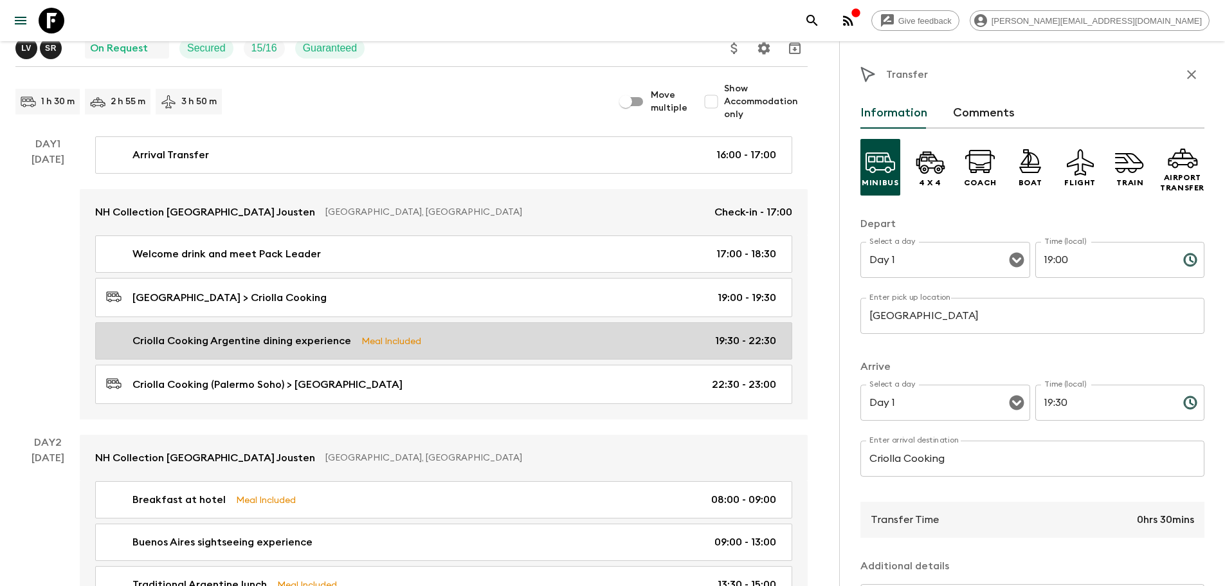
scroll to position [129, 0]
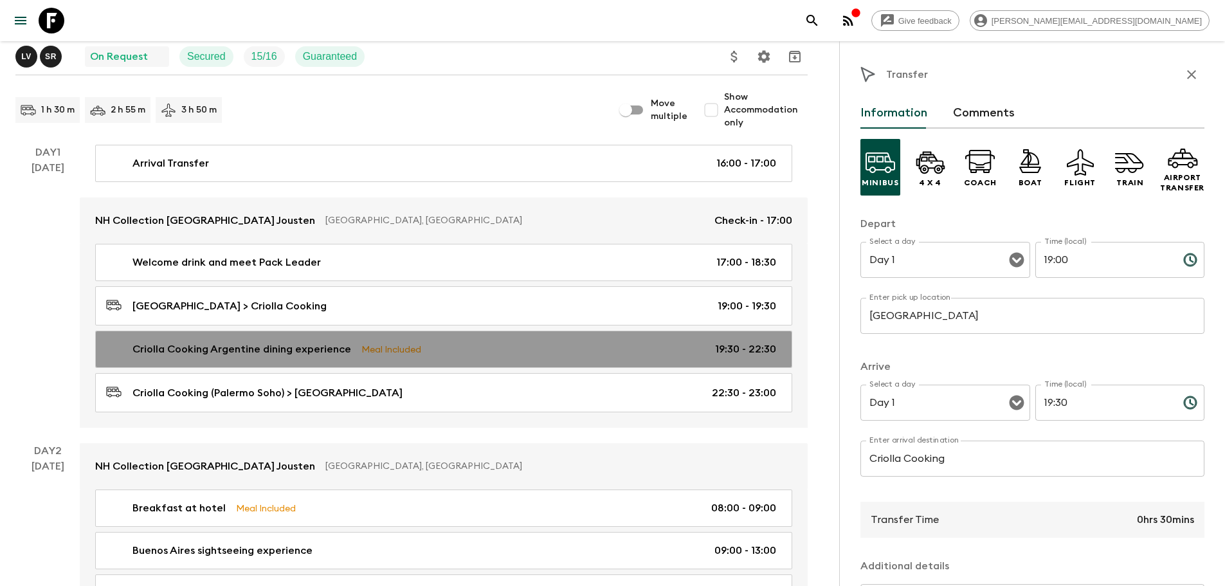
click at [370, 343] on p "Meal Included" at bounding box center [391, 349] width 60 height 14
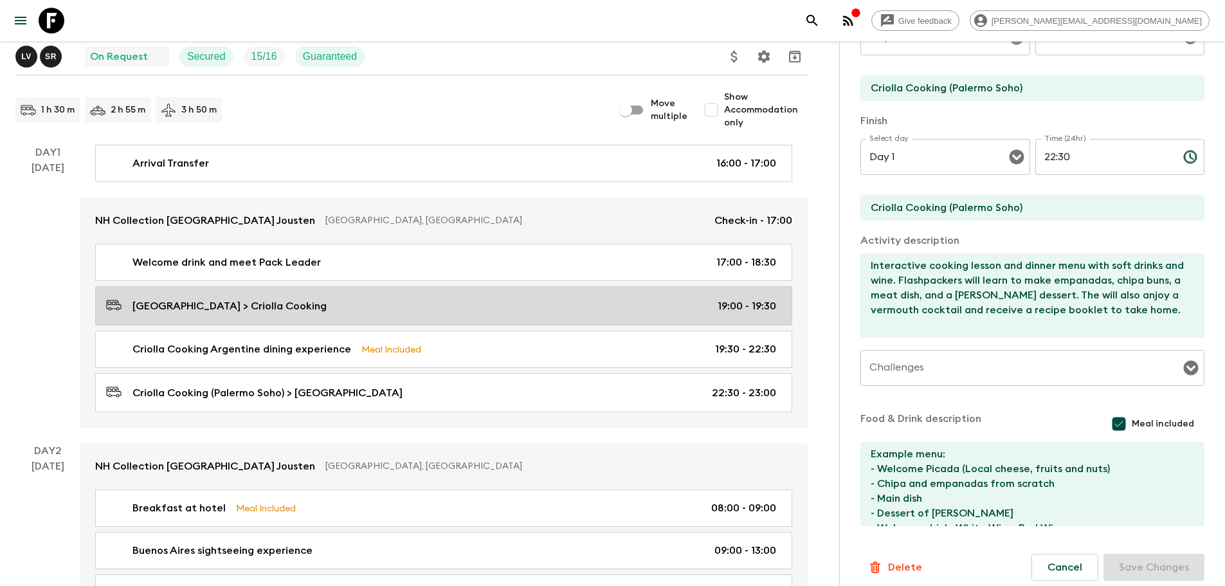
scroll to position [219, 0]
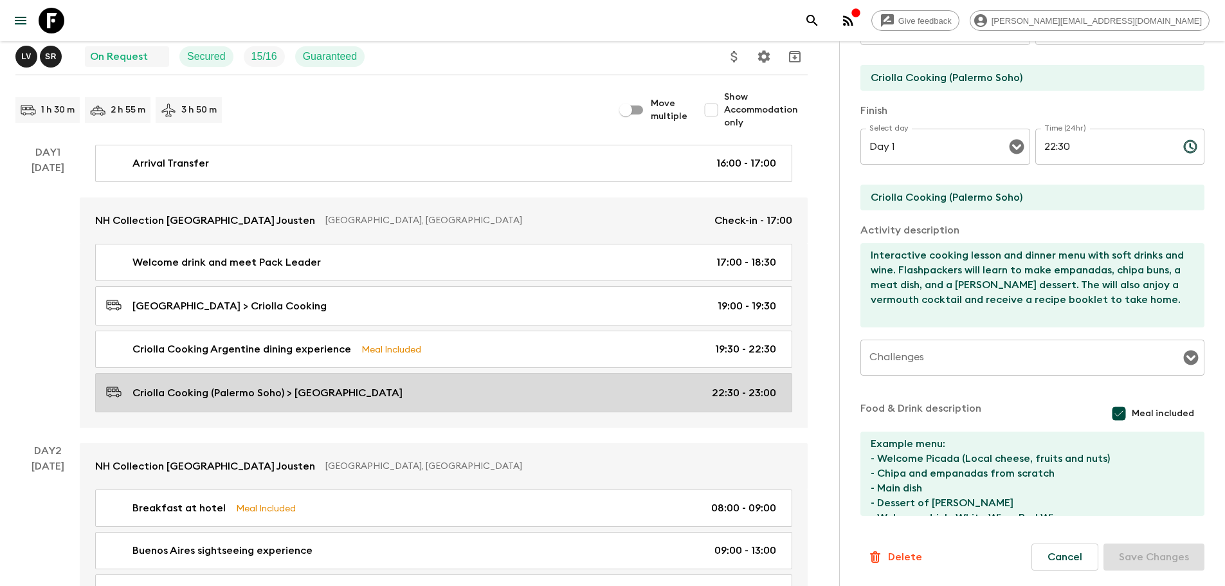
click at [371, 388] on p "Criolla Cooking (Palermo Soho) > [GEOGRAPHIC_DATA]" at bounding box center [267, 392] width 270 height 15
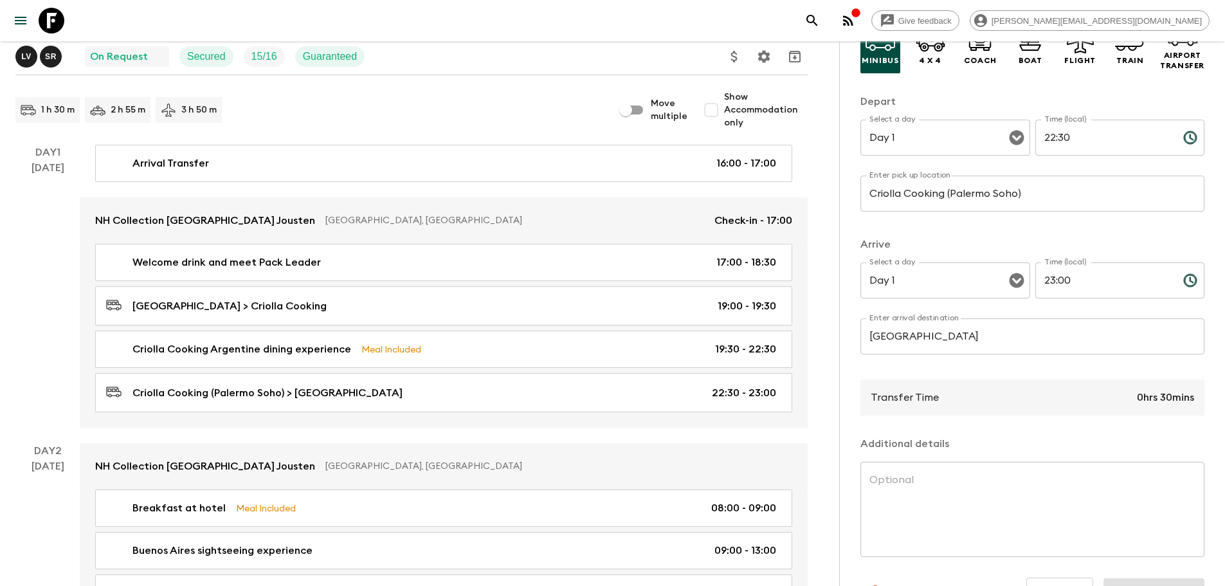
scroll to position [92, 0]
